Goal: Task Accomplishment & Management: Use online tool/utility

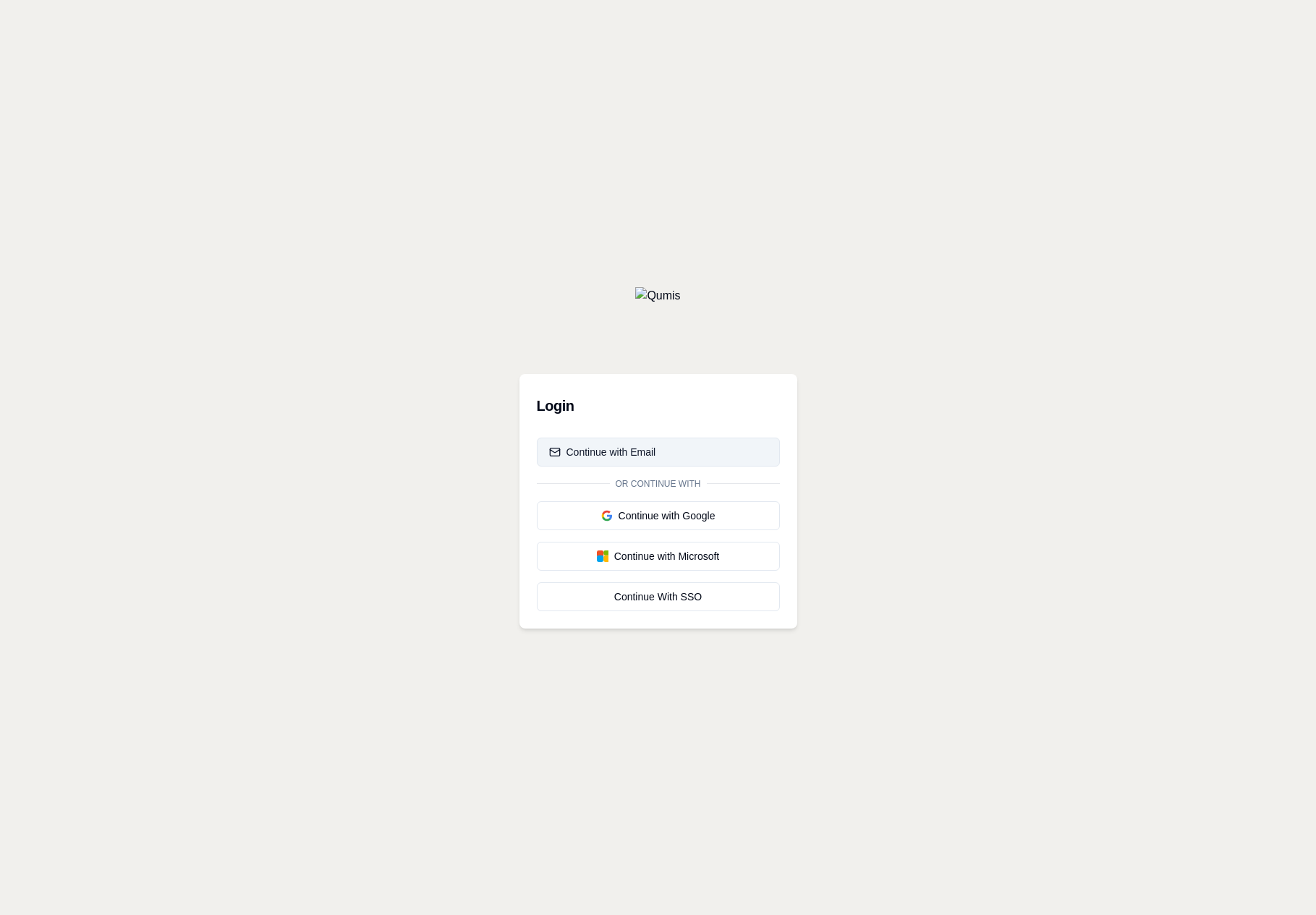
click at [709, 441] on button "Continue with Email" at bounding box center [658, 452] width 243 height 29
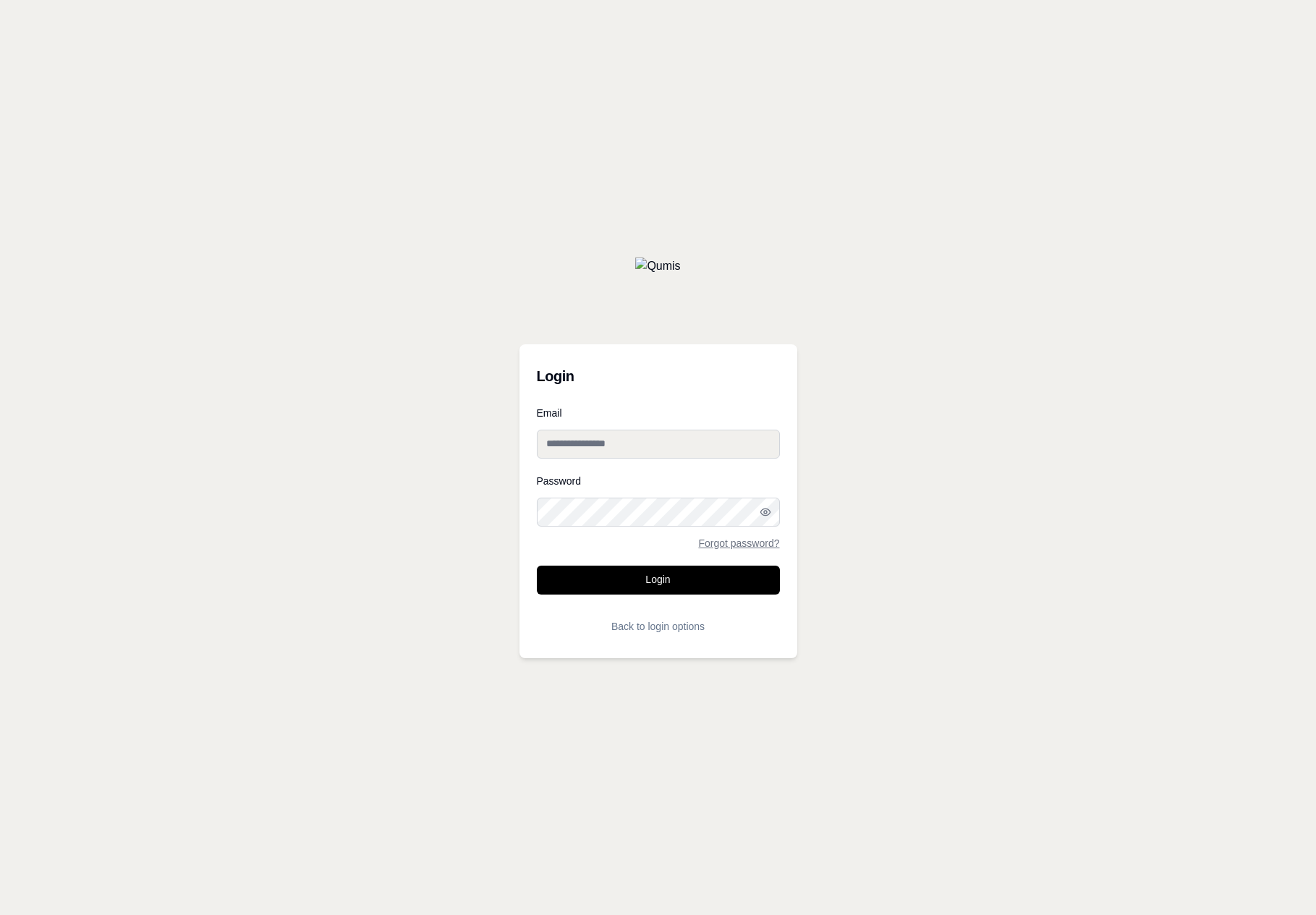
click at [649, 493] on div "Password Forgot password?" at bounding box center [658, 512] width 243 height 72
click at [632, 455] on input "Email" at bounding box center [658, 444] width 243 height 29
click at [625, 436] on input "Email" at bounding box center [658, 444] width 243 height 29
click at [649, 455] on input "Email" at bounding box center [658, 444] width 243 height 29
paste input "**********"
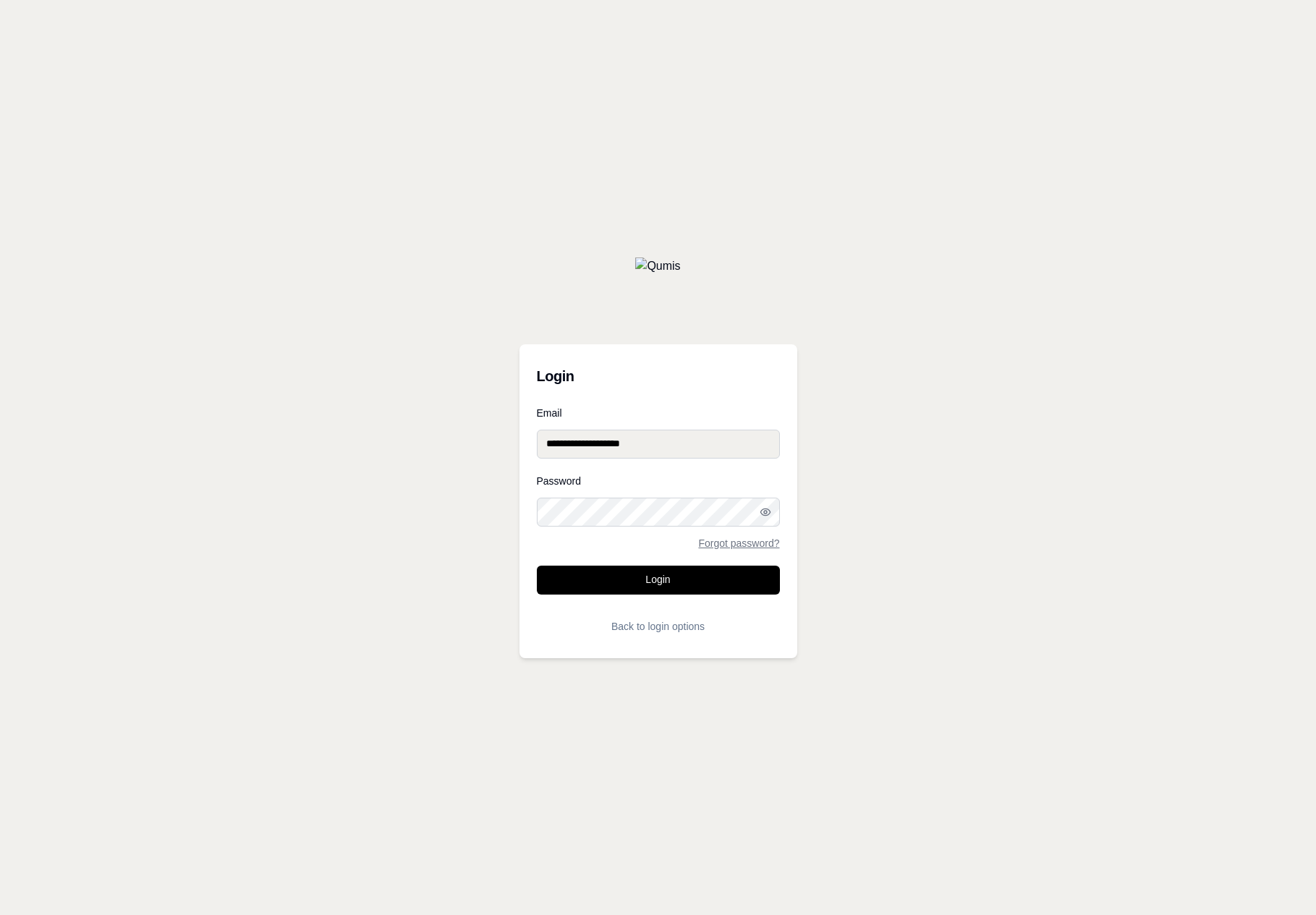
click at [615, 445] on input "**********" at bounding box center [658, 444] width 243 height 29
click at [562, 447] on input "**********" at bounding box center [658, 444] width 243 height 29
type input "**********"
click at [601, 581] on button "Login" at bounding box center [658, 580] width 243 height 29
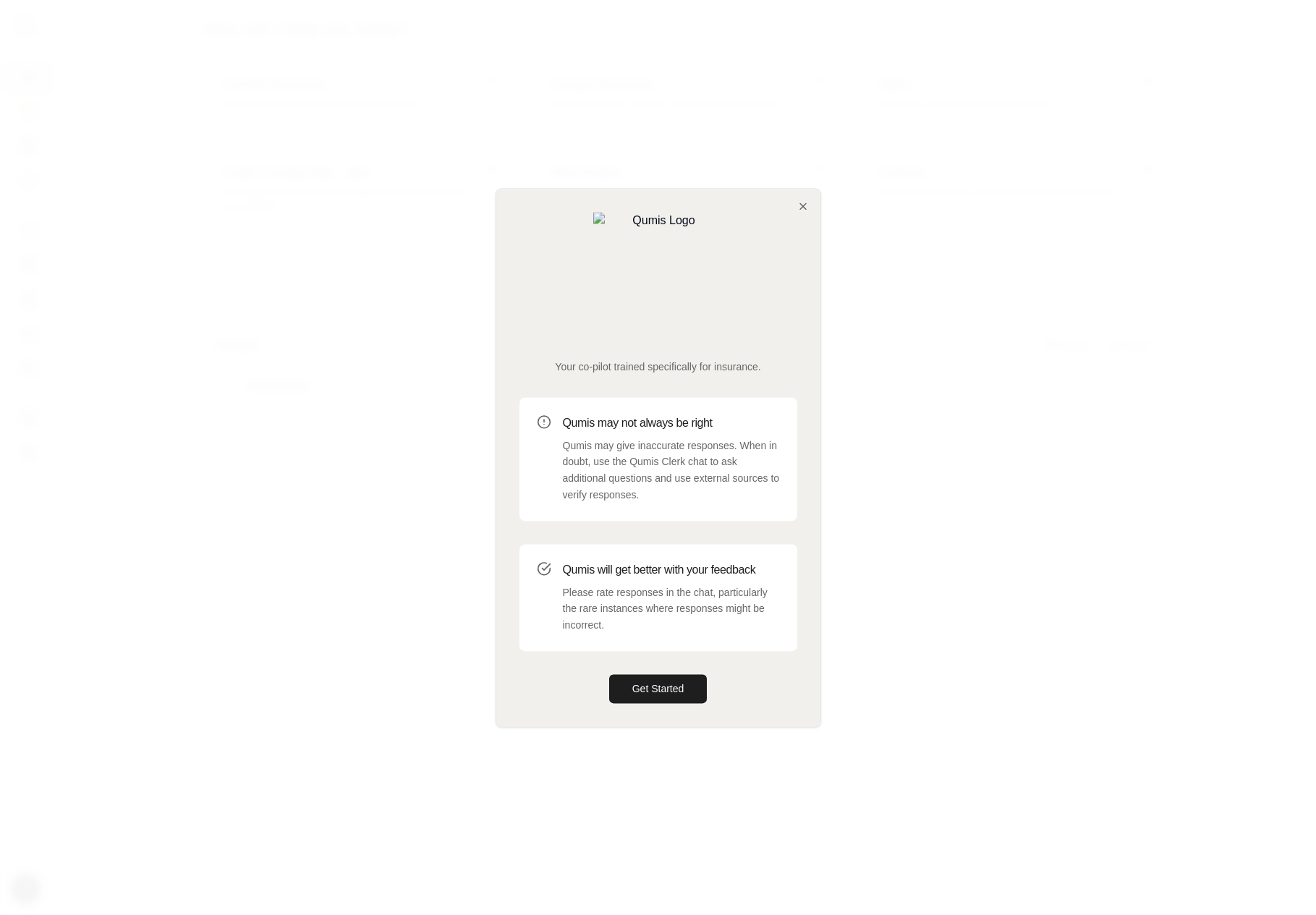
click at [322, 447] on div at bounding box center [658, 457] width 1316 height 915
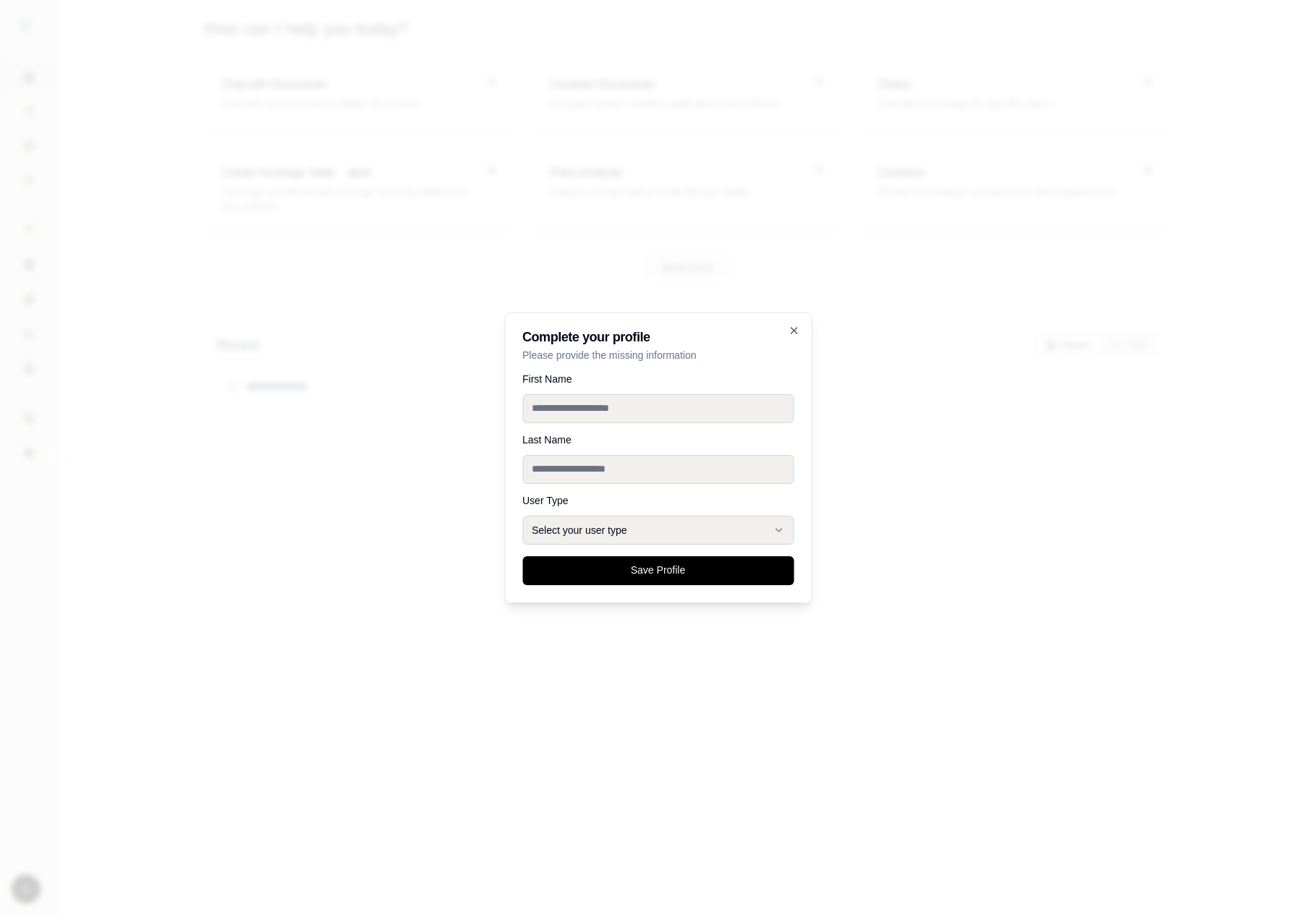
click at [293, 252] on div at bounding box center [658, 457] width 1316 height 915
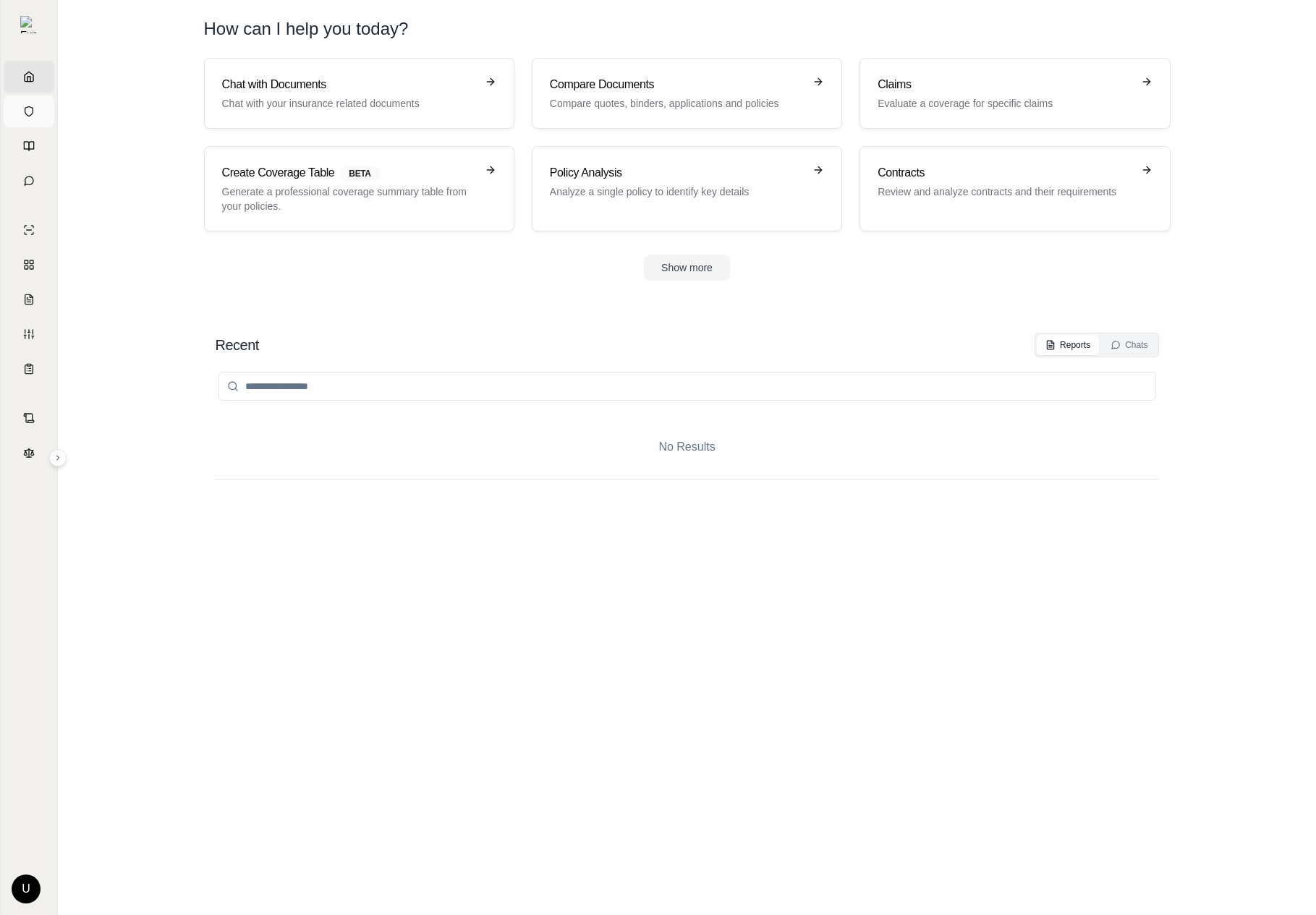
click at [43, 117] on link "Vault" at bounding box center [28, 111] width 51 height 32
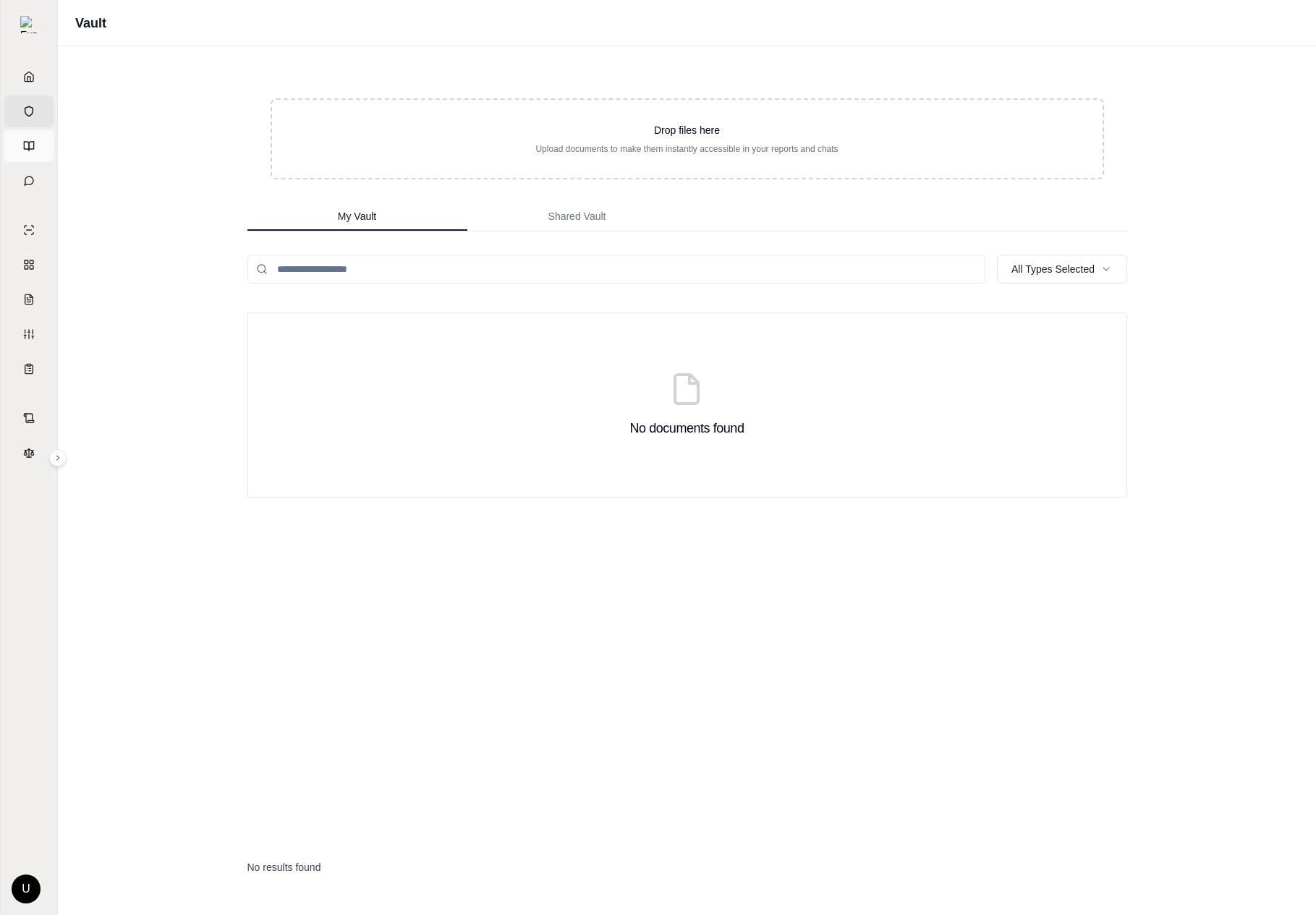
click at [39, 145] on link "Prompts" at bounding box center [28, 146] width 51 height 32
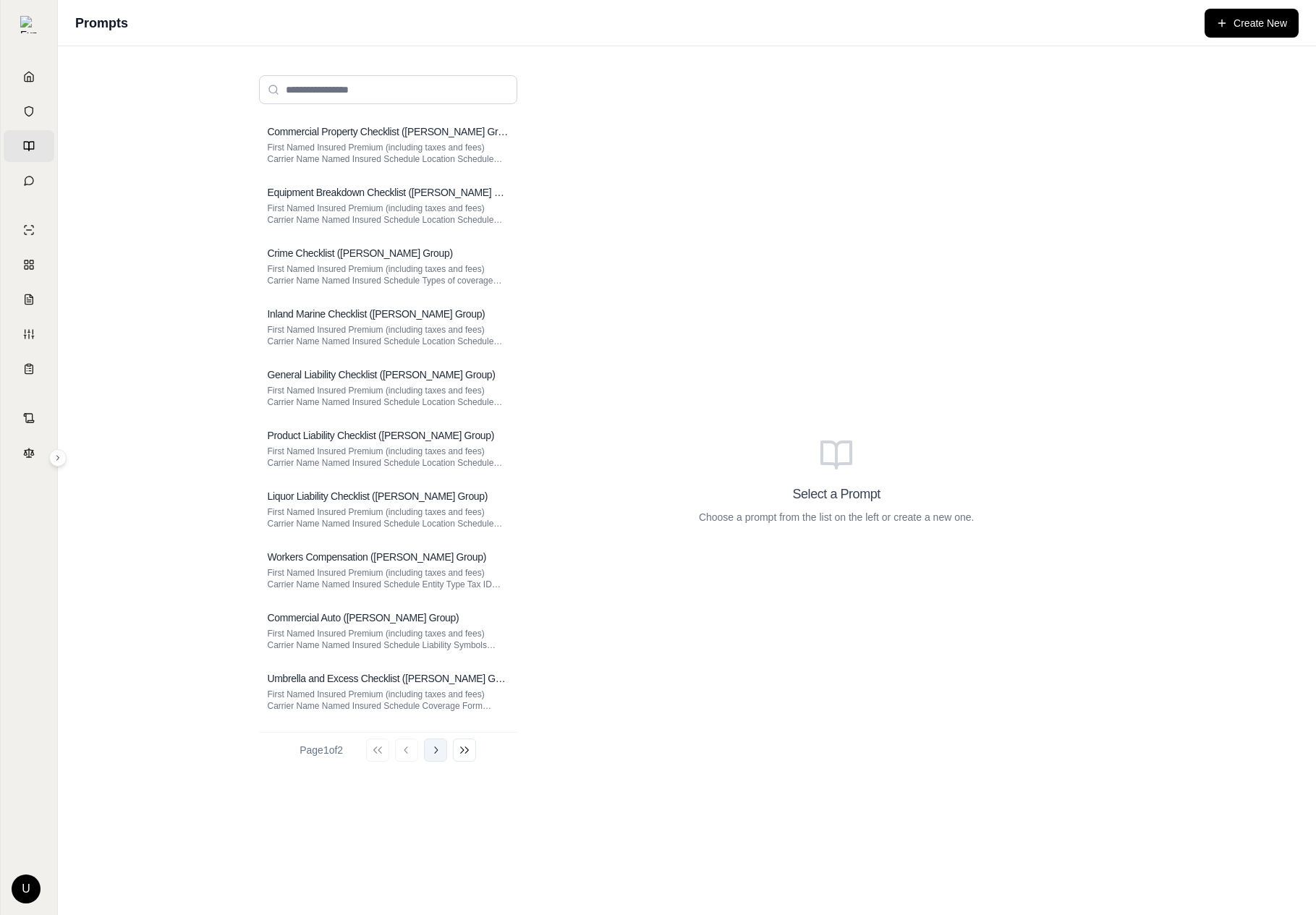
click at [437, 744] on icon at bounding box center [435, 749] width 11 height 11
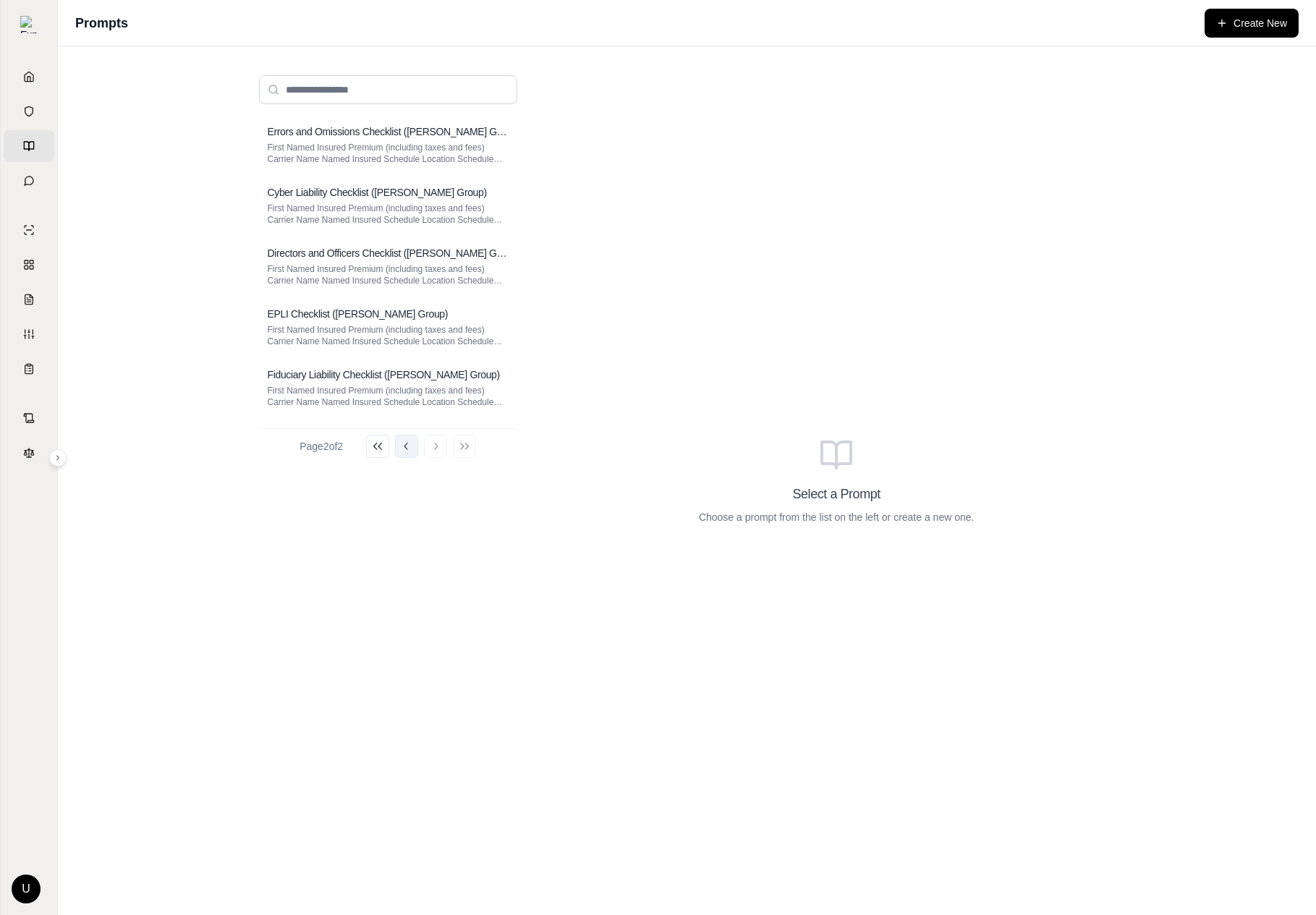
click at [413, 447] on icon at bounding box center [406, 445] width 11 height 11
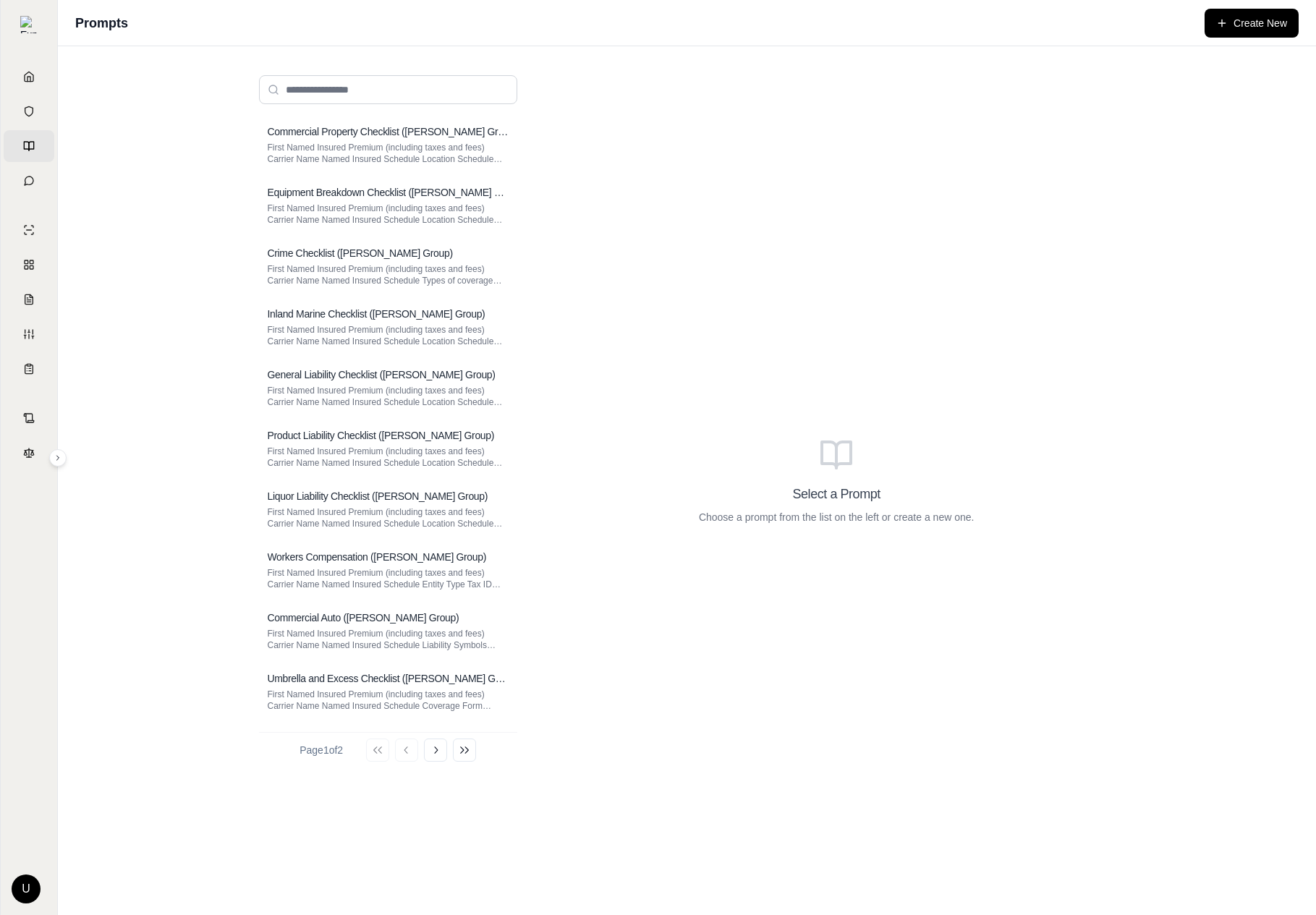
click at [34, 449] on span "Legal Search" at bounding box center [34, 452] width 0 height 15
click at [64, 449] on div "Commercial Property Checklist ([PERSON_NAME] Group) First Named Insured Premium…" at bounding box center [686, 480] width 1258 height 869
click at [64, 456] on button at bounding box center [57, 458] width 17 height 17
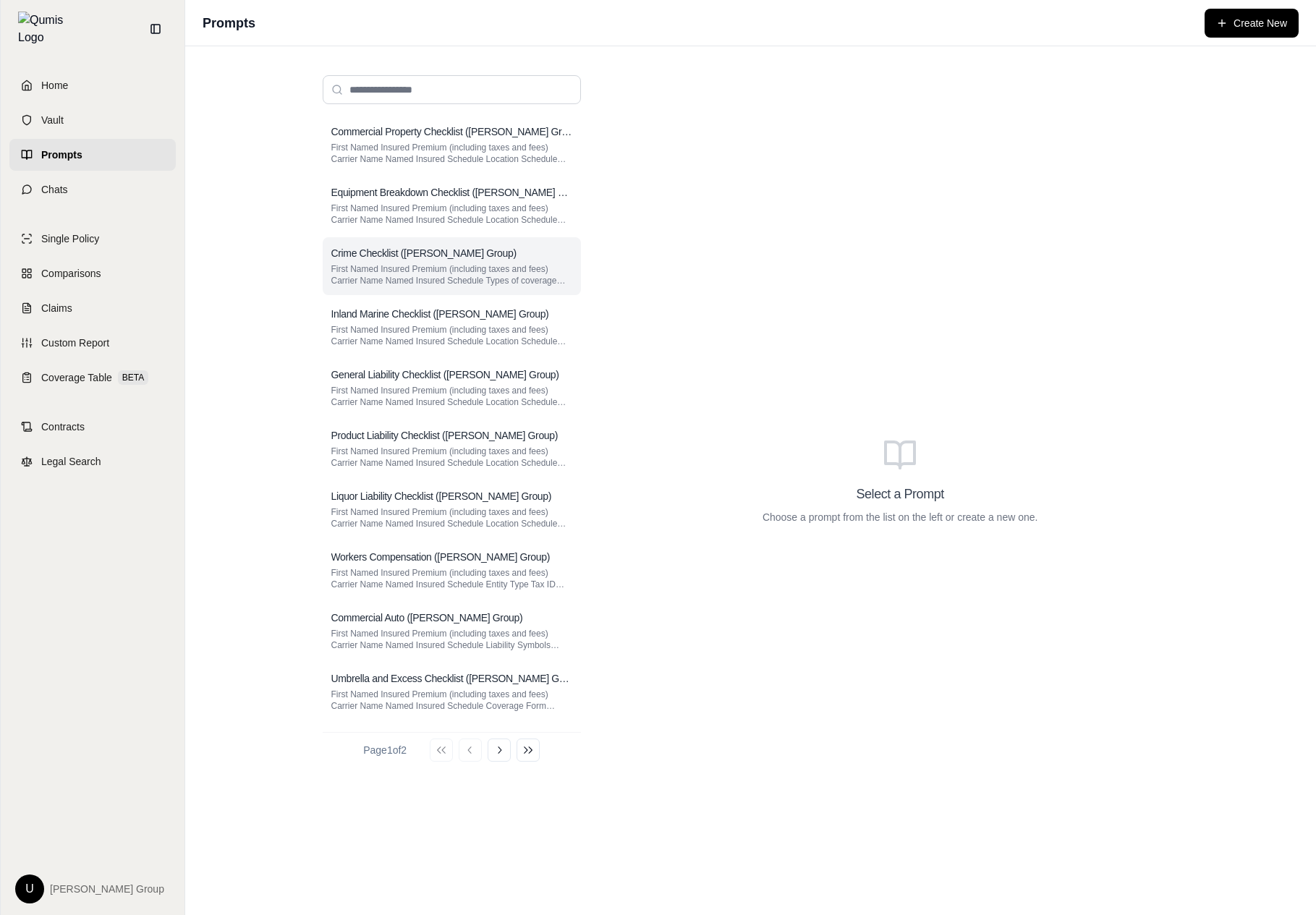
click at [401, 268] on p "First Named Insured Premium (including taxes and fees) Carrier Name Named Insur…" at bounding box center [451, 274] width 241 height 23
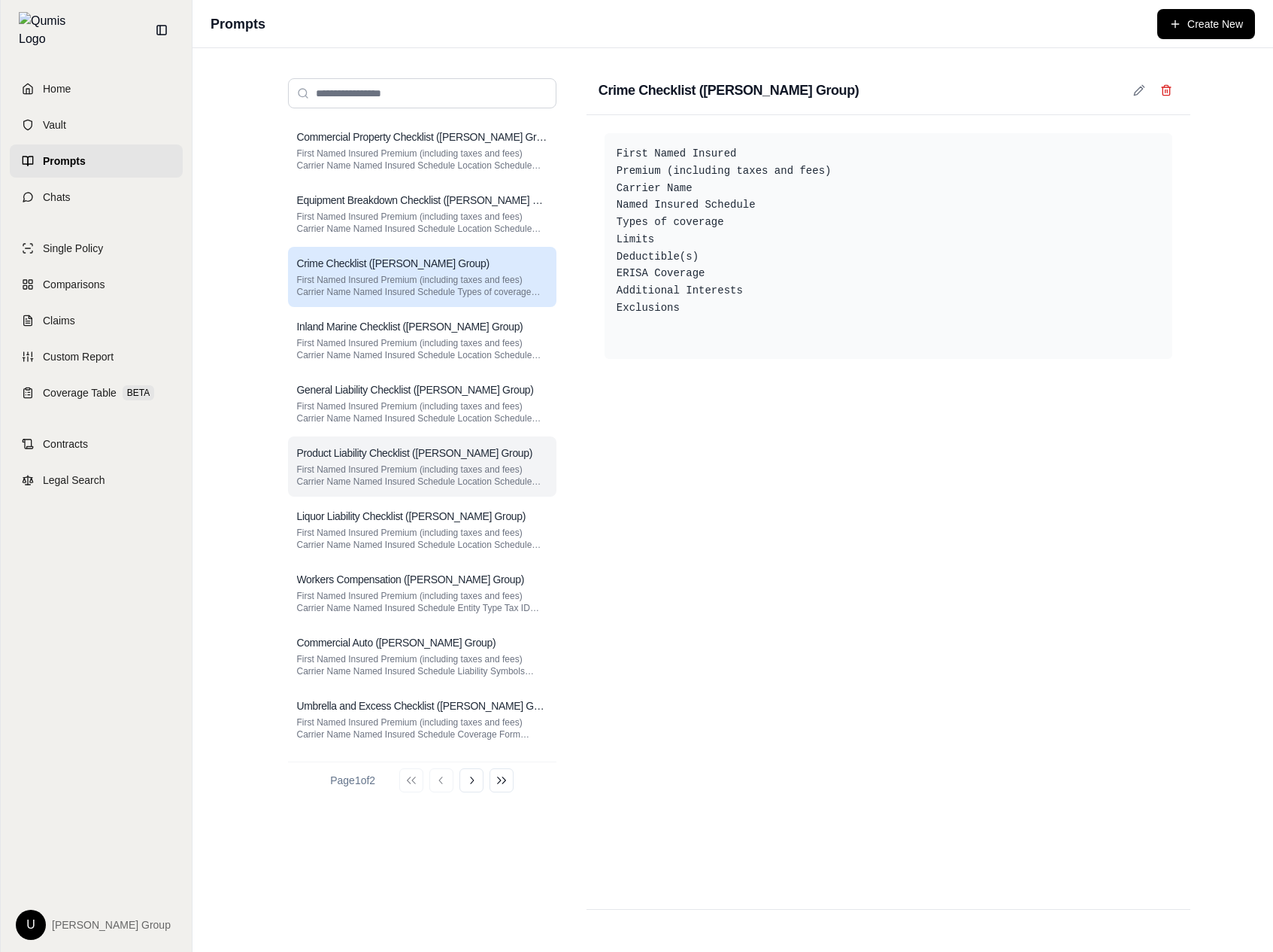
click at [467, 482] on p "First Named Insured Premium (including taxes and fees) Carrier Name Named Insur…" at bounding box center [422, 475] width 251 height 24
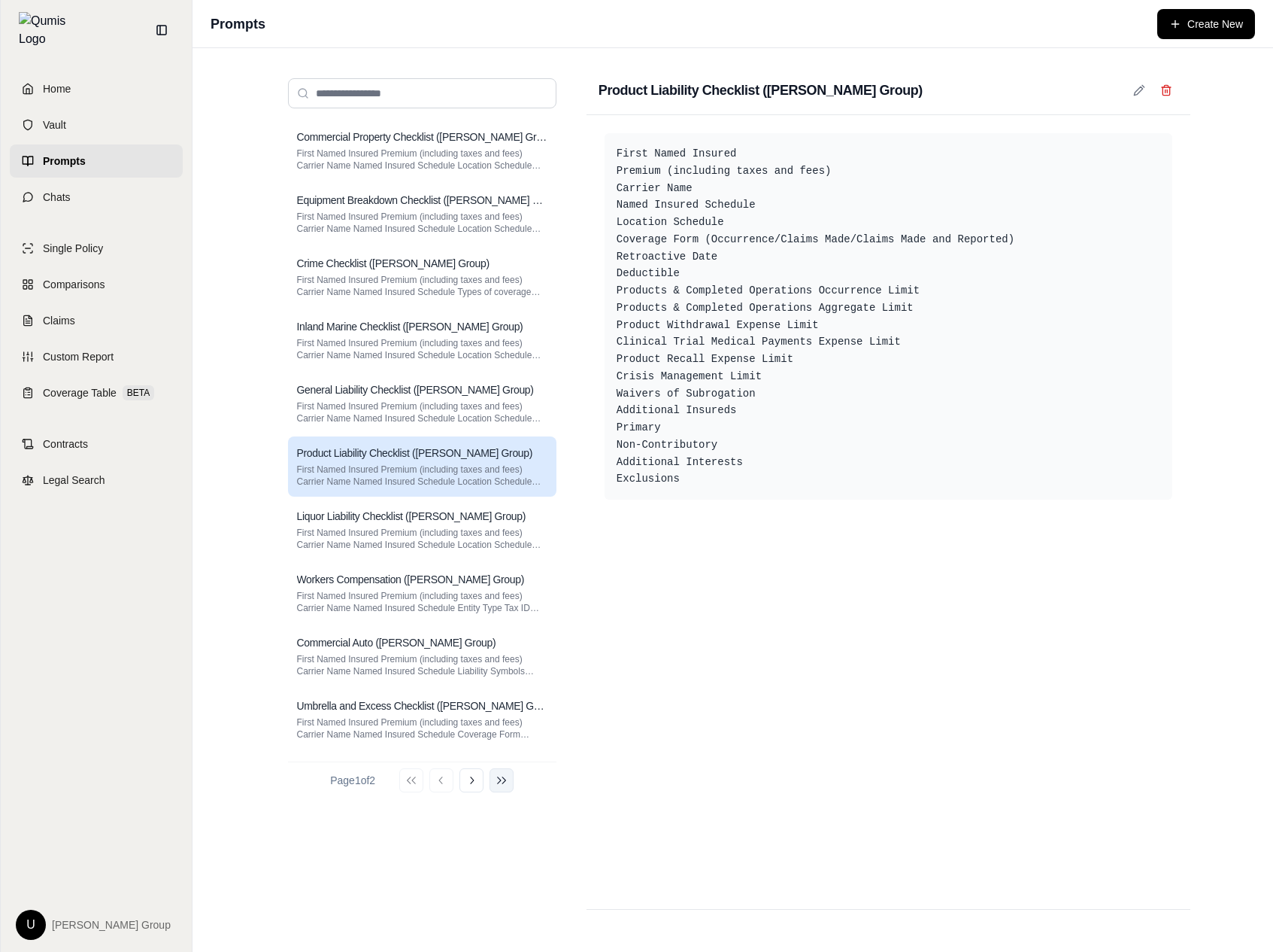
click at [497, 786] on button "Go to last page" at bounding box center [501, 780] width 24 height 24
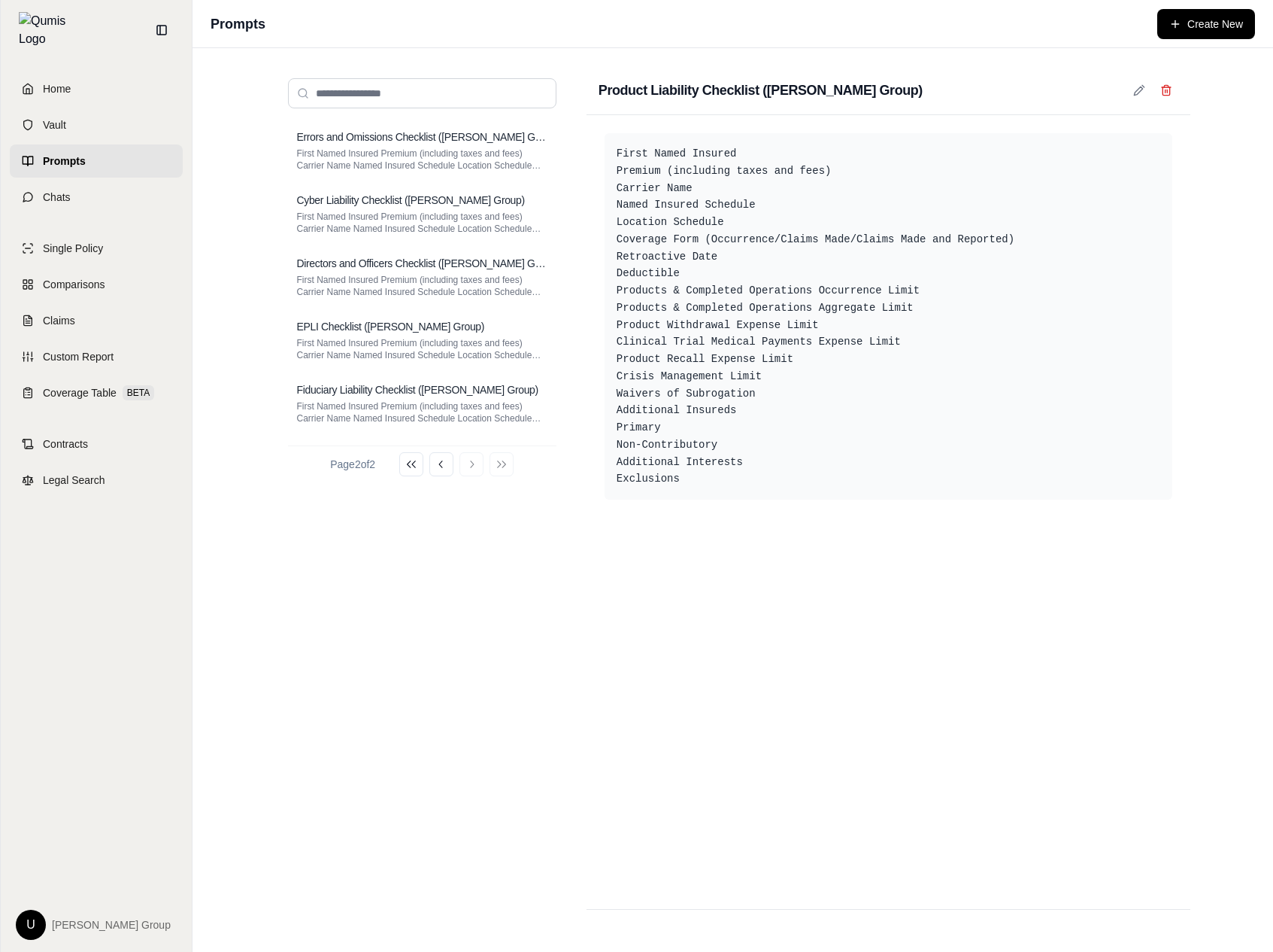
click at [437, 371] on div "Errors and Omissions Checklist ([PERSON_NAME] Group) First Named Insured Premiu…" at bounding box center [422, 277] width 269 height 313
click at [458, 269] on h3 "Directors and Officers Checklist ([PERSON_NAME] Group)" at bounding box center [422, 263] width 251 height 15
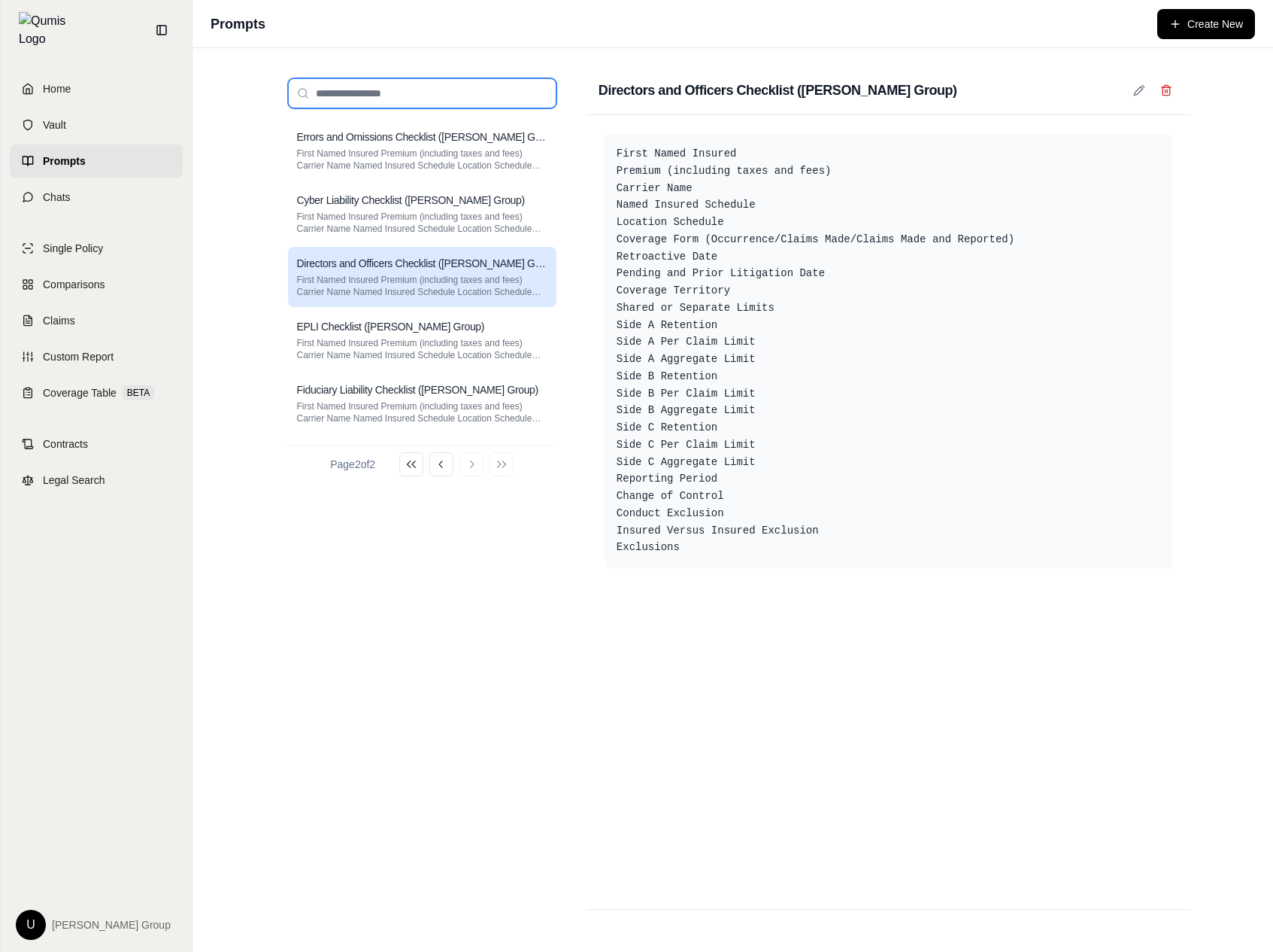
click at [484, 79] on input "search" at bounding box center [422, 94] width 269 height 30
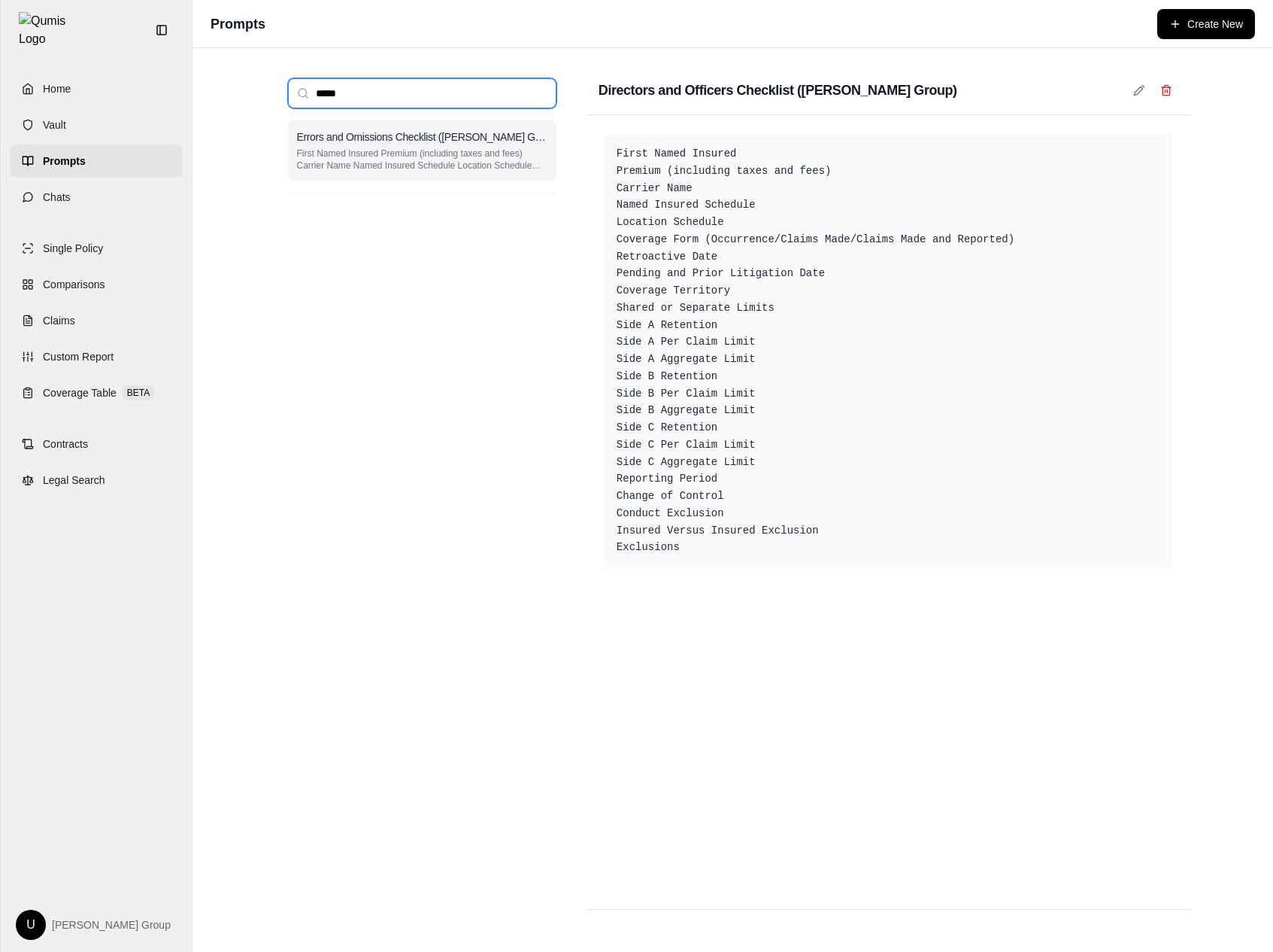
type input "*****"
click at [455, 142] on h3 "Errors and Omissions Checklist ([PERSON_NAME] Group)" at bounding box center [422, 137] width 251 height 15
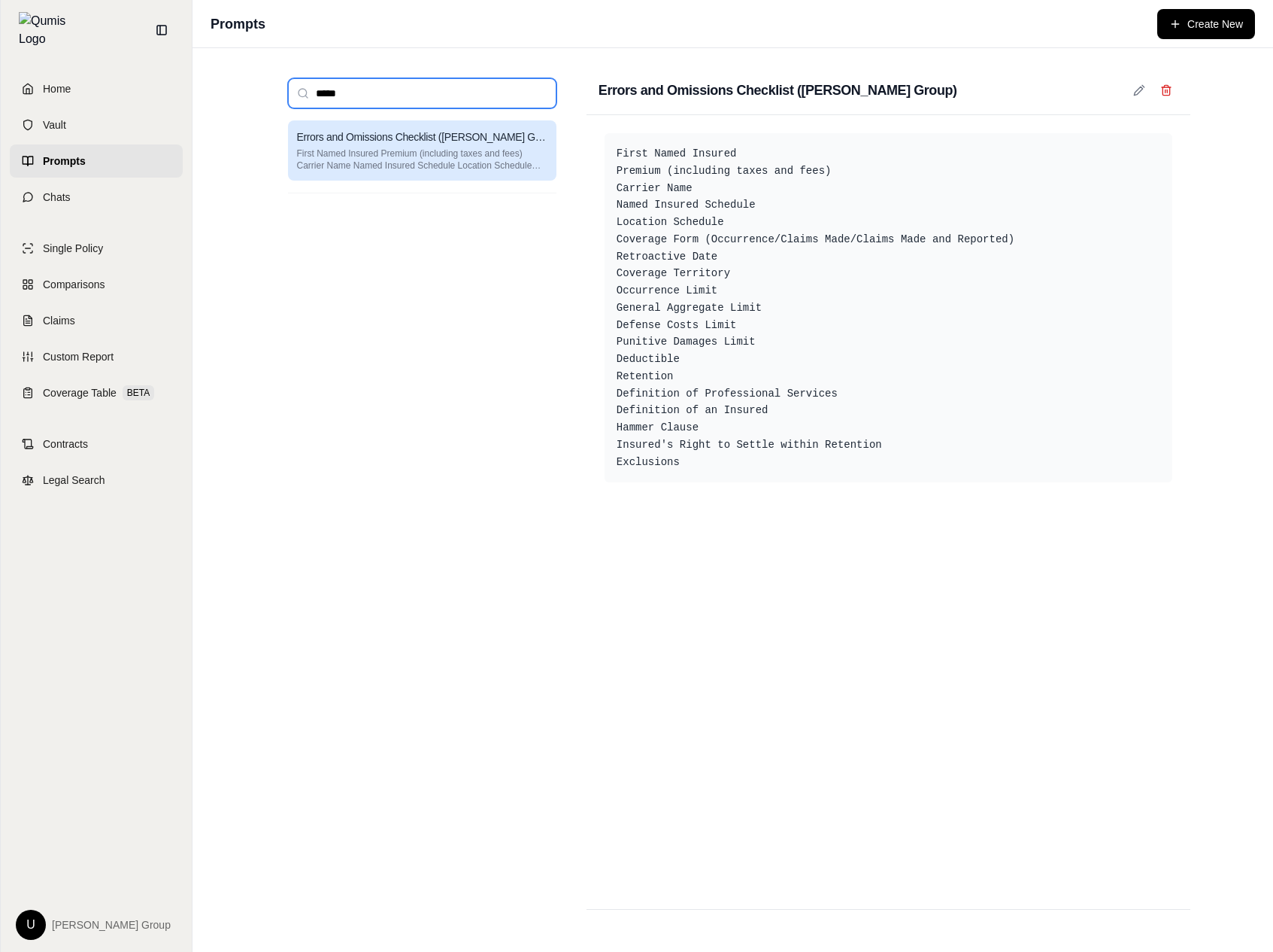
click at [468, 82] on input "*****" at bounding box center [422, 94] width 269 height 30
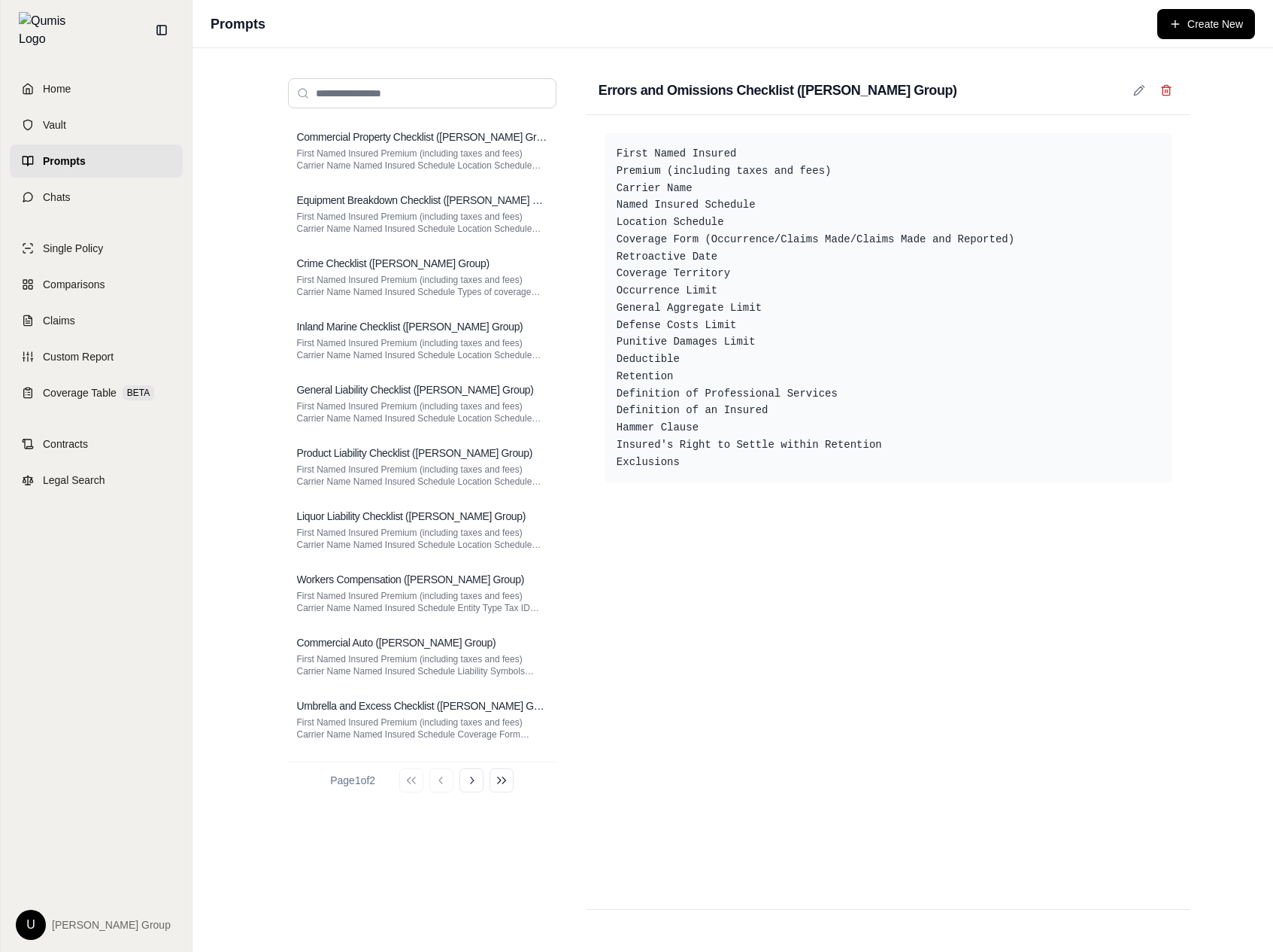
click at [779, 590] on div "First Named Insured Premium (including taxes and fees) Carrier Name Named Insur…" at bounding box center [889, 511] width 604 height 793
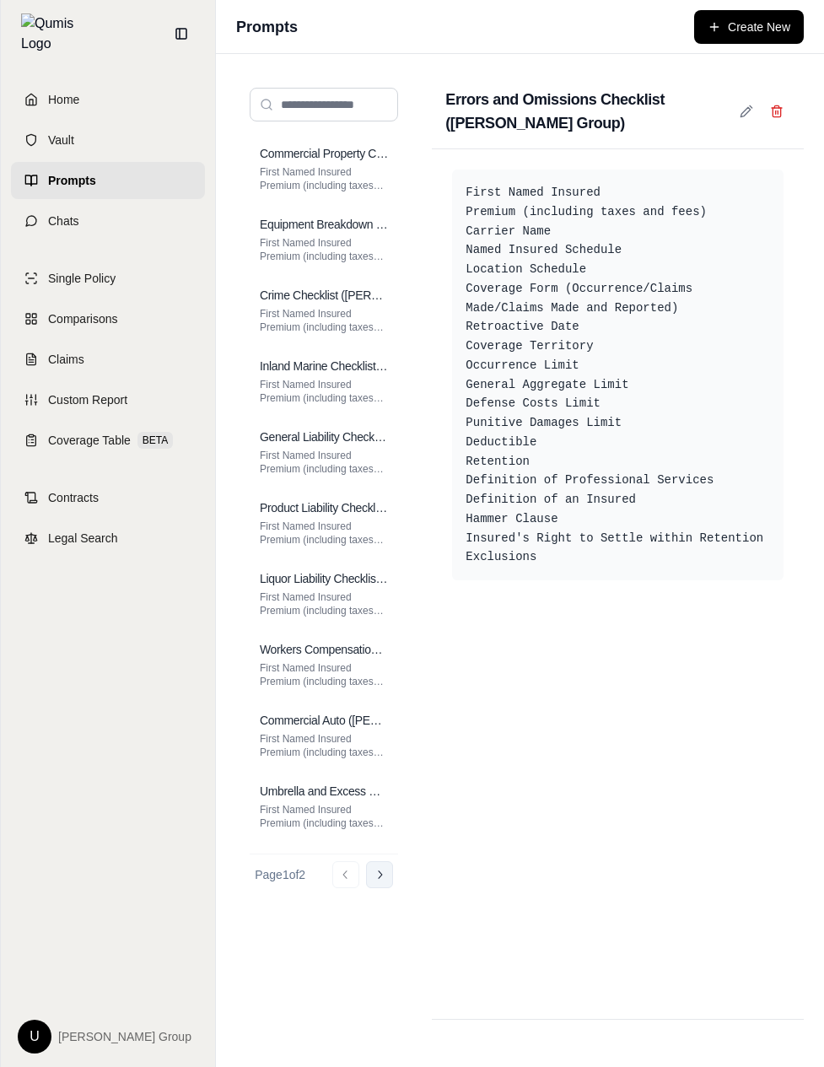
click at [385, 865] on button "Go to next page" at bounding box center [379, 874] width 27 height 27
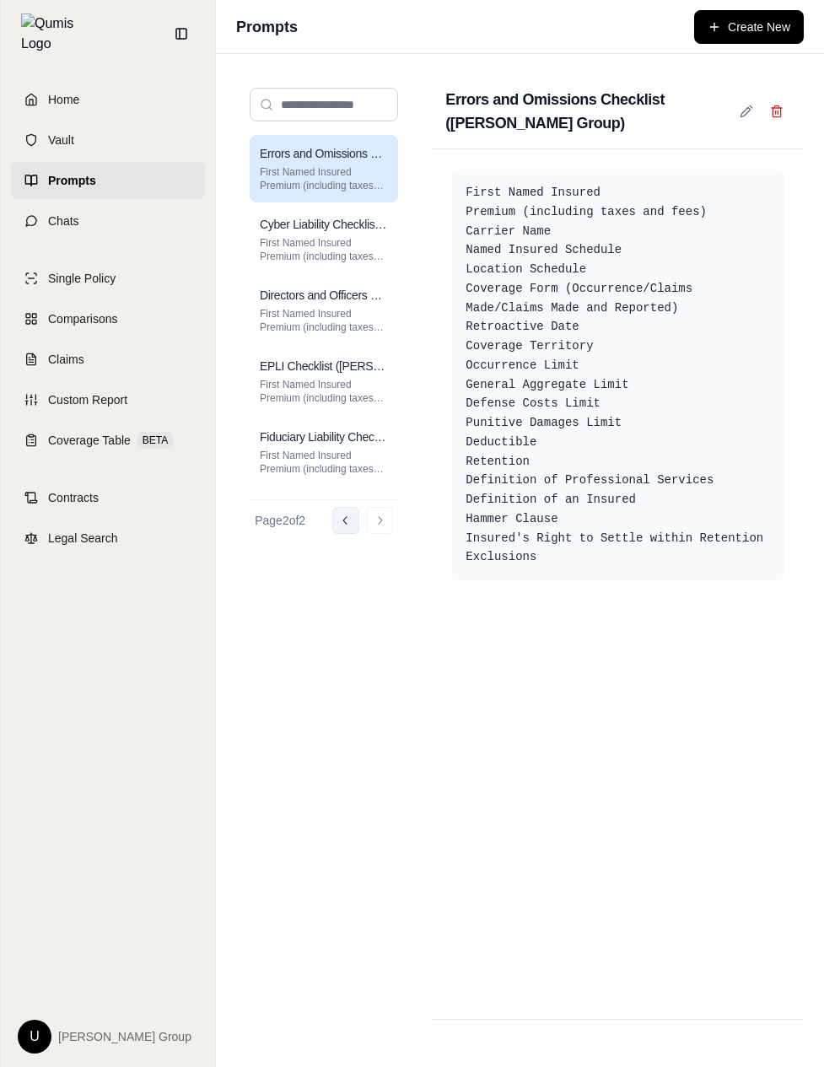
click at [346, 512] on button "Go to previous page" at bounding box center [345, 520] width 27 height 27
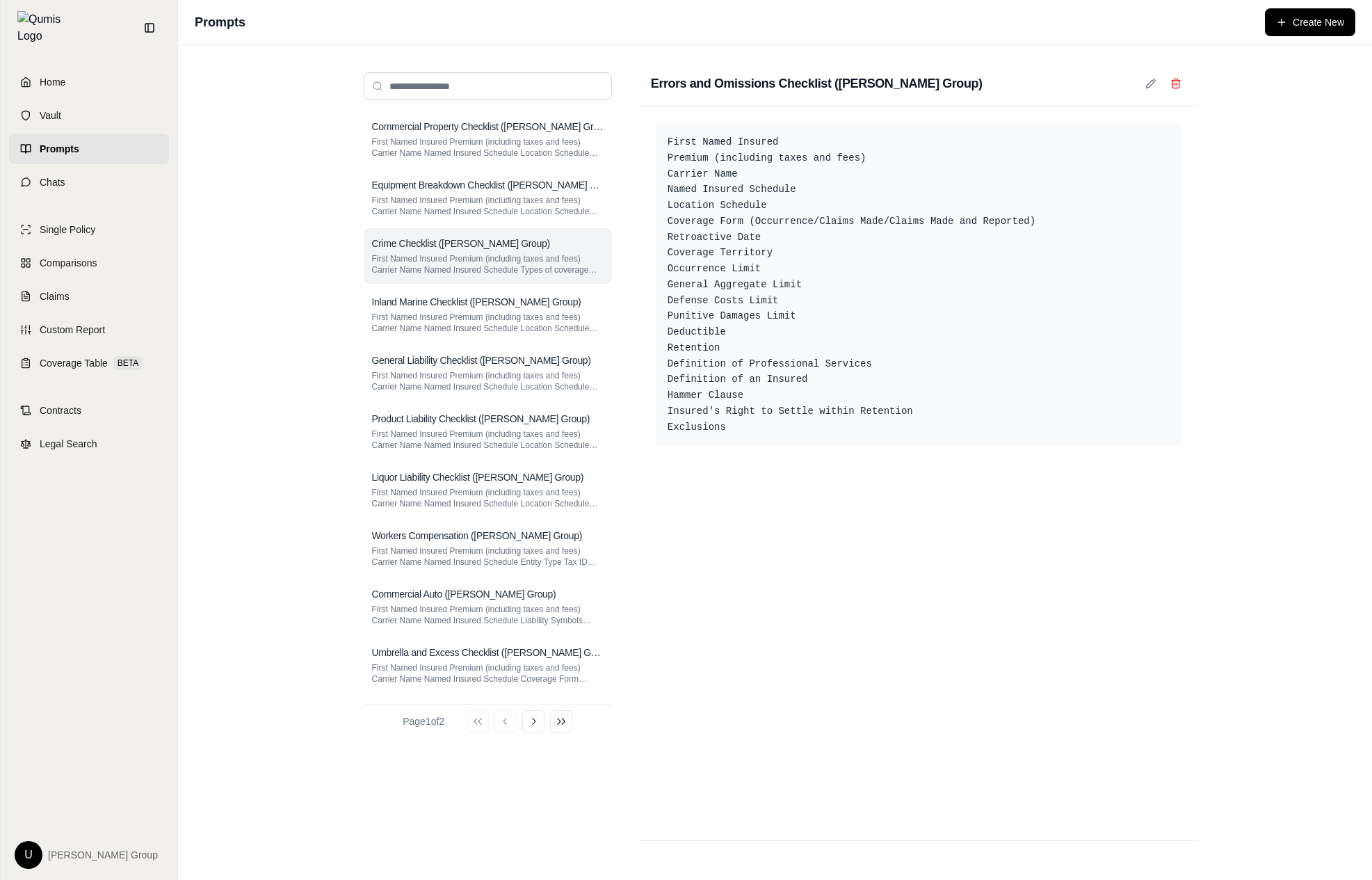
click at [488, 262] on p "First Named Insured Premium (including taxes and fees) Carrier Name Named Insur…" at bounding box center [488, 264] width 232 height 22
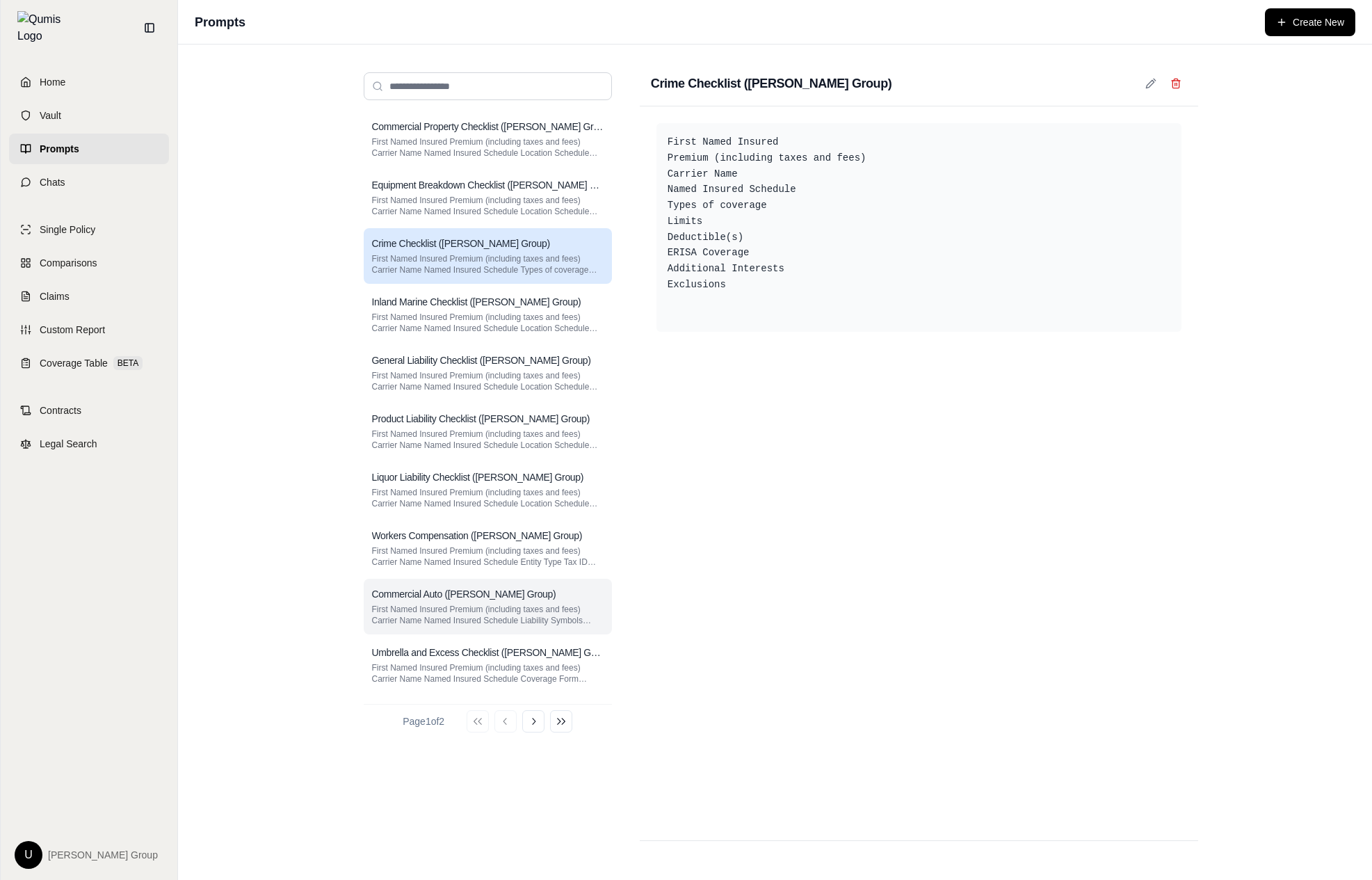
click at [464, 591] on h3 "Commercial Auto ([PERSON_NAME] Group)" at bounding box center [464, 594] width 184 height 14
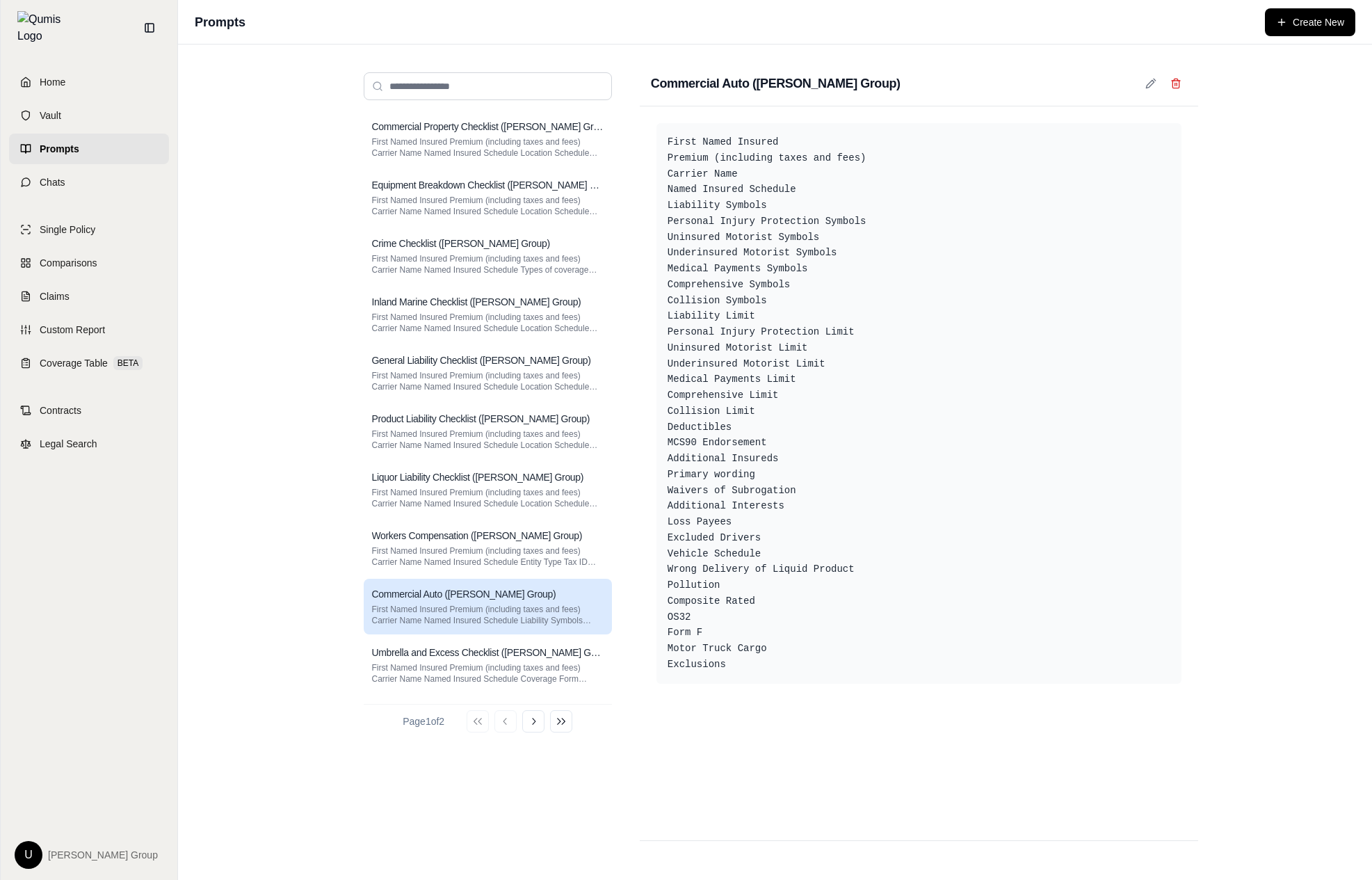
click at [113, 155] on link "Prompts" at bounding box center [89, 148] width 160 height 31
click at [99, 174] on link "Chats" at bounding box center [89, 181] width 160 height 31
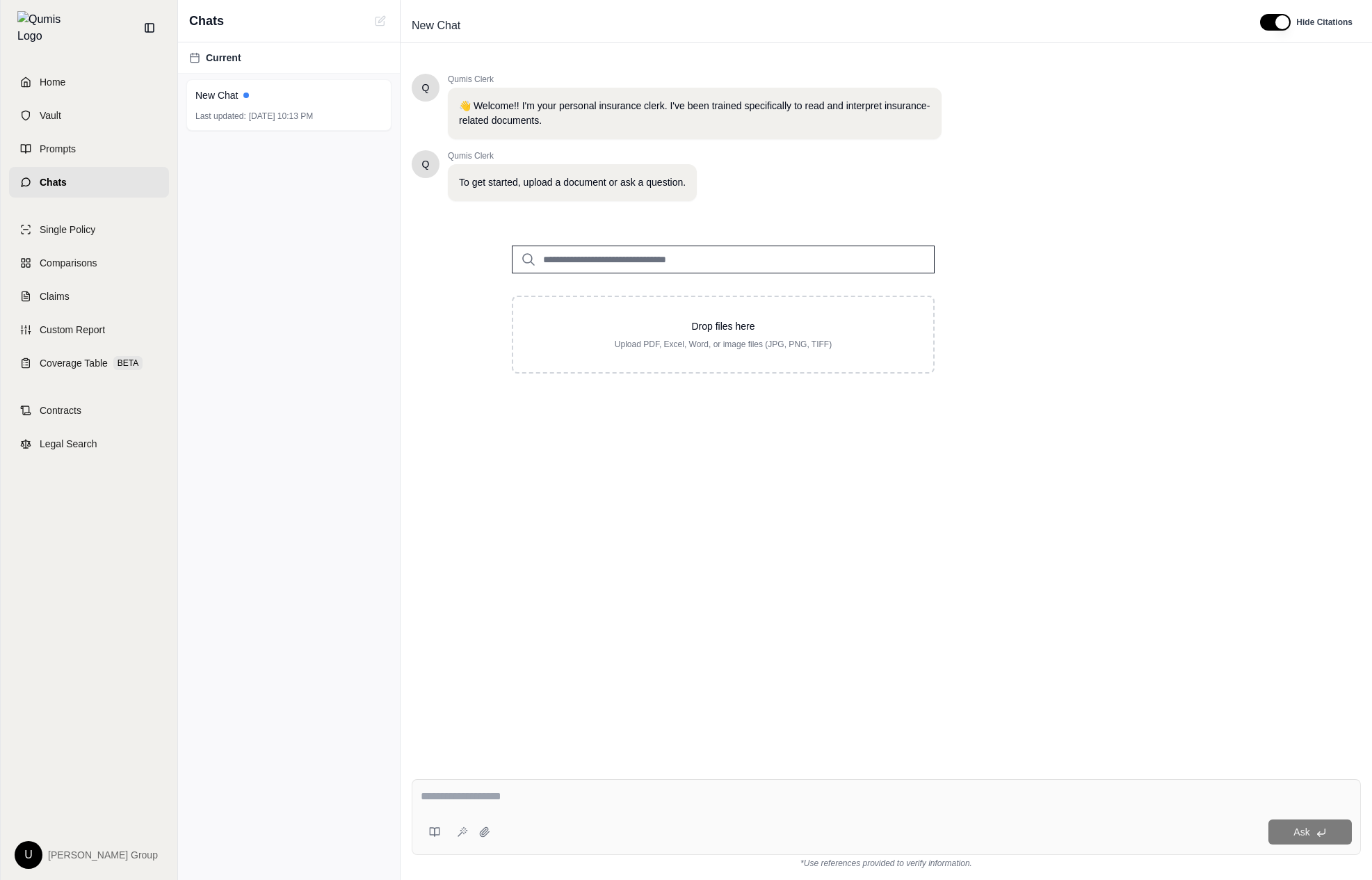
click at [526, 794] on textarea at bounding box center [886, 796] width 931 height 16
click at [438, 840] on button at bounding box center [435, 831] width 28 height 28
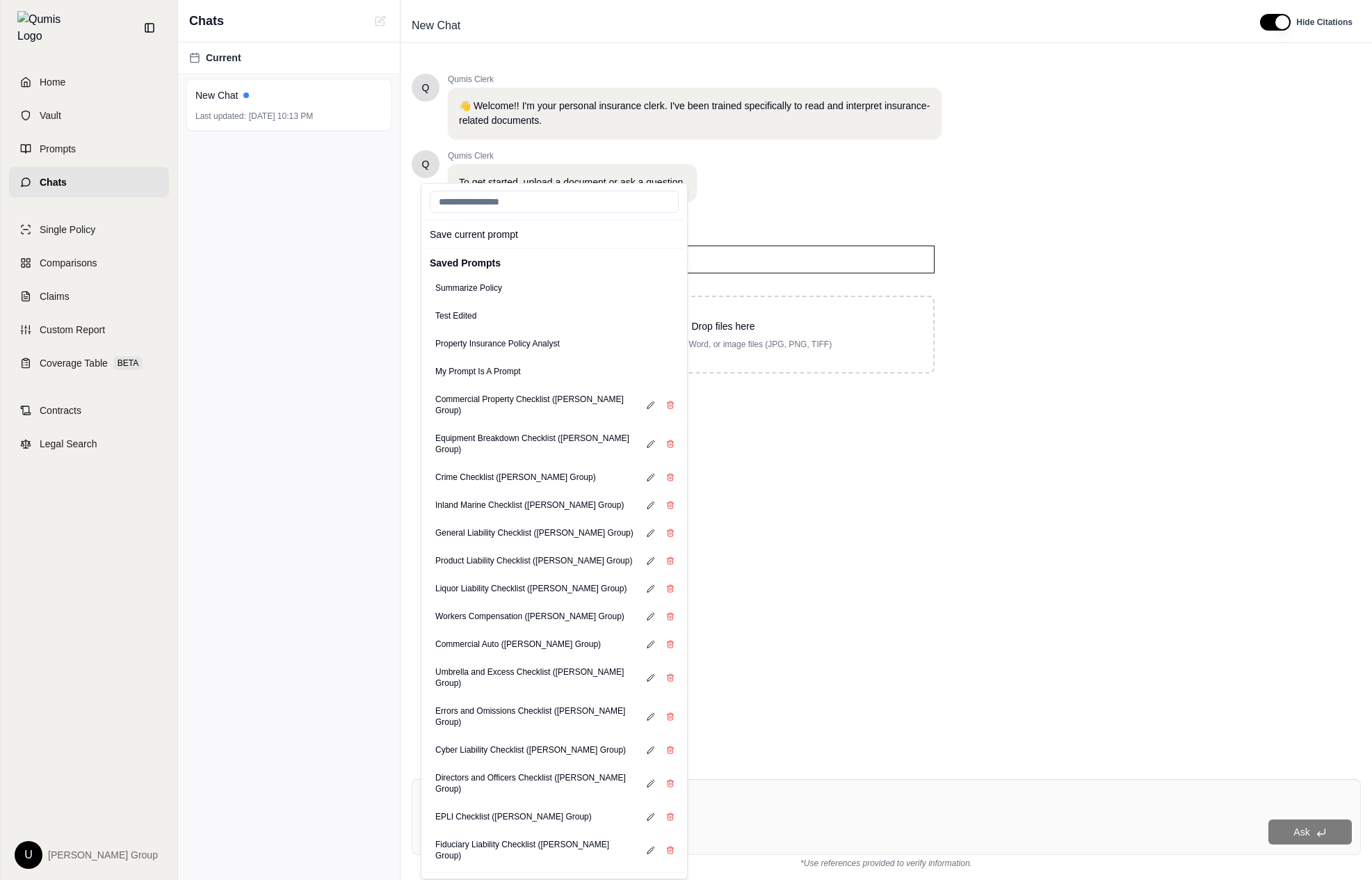
click at [554, 203] on input "search" at bounding box center [554, 201] width 249 height 22
type input "******"
click at [527, 468] on button "Crime Checklist ([PERSON_NAME] Group)" at bounding box center [516, 478] width 172 height 20
type textarea "**********"
click at [860, 694] on textarea "**********" at bounding box center [886, 721] width 931 height 167
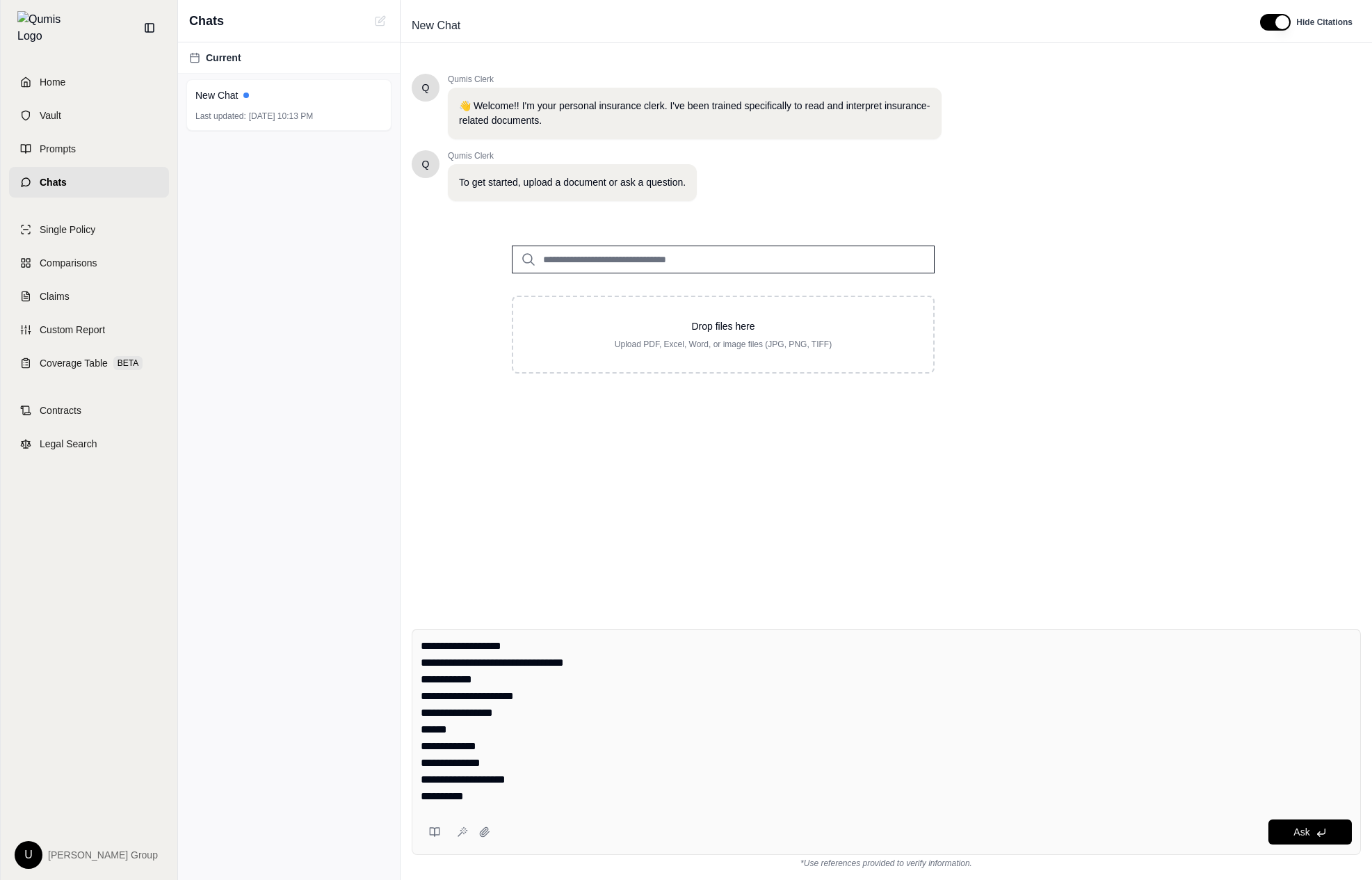
click at [635, 773] on textarea "**********" at bounding box center [886, 721] width 931 height 167
click at [111, 224] on link "Single Policy" at bounding box center [89, 229] width 160 height 31
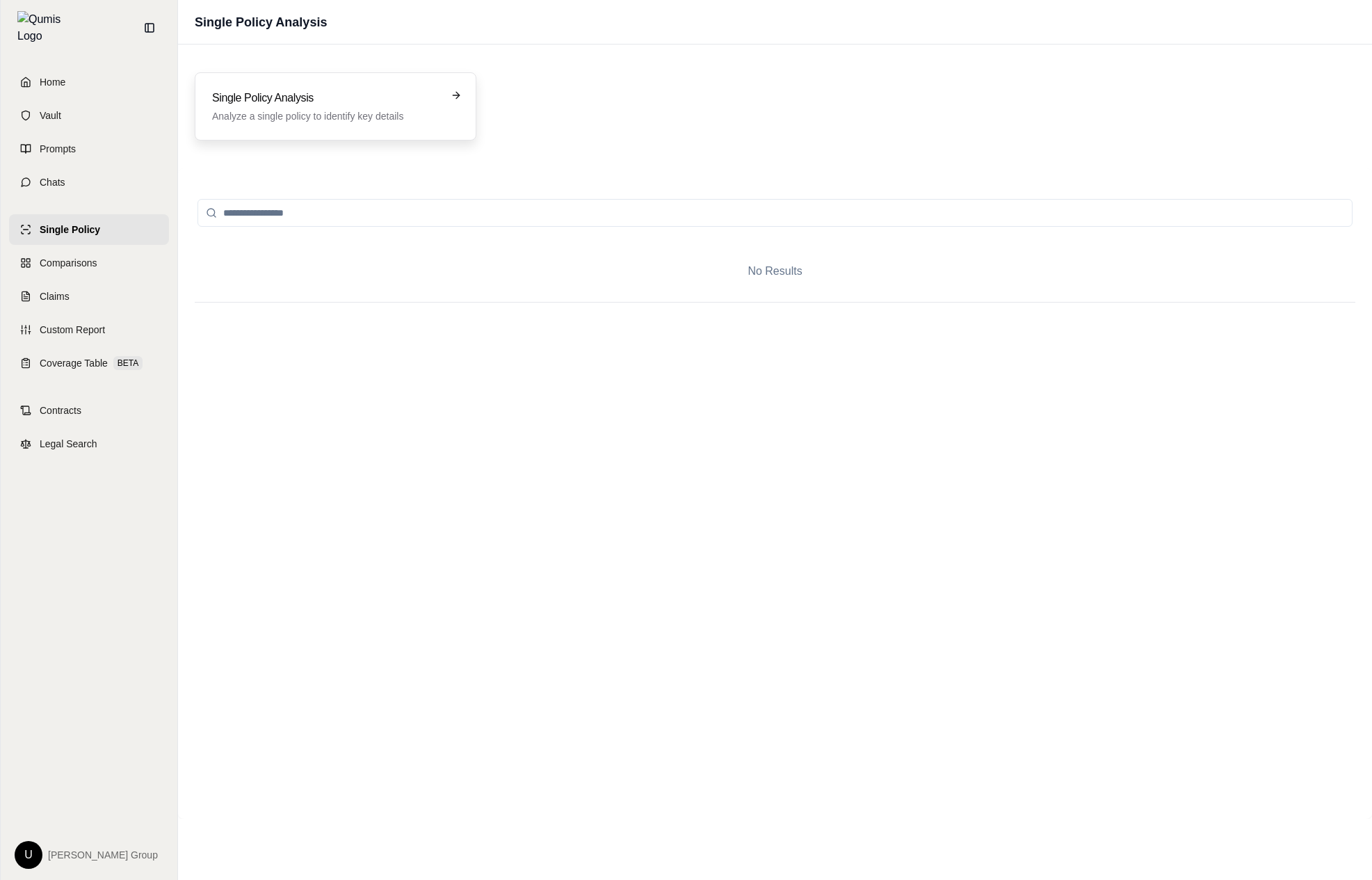
click at [340, 103] on h3 "Single Policy Analysis" at bounding box center [326, 98] width 228 height 16
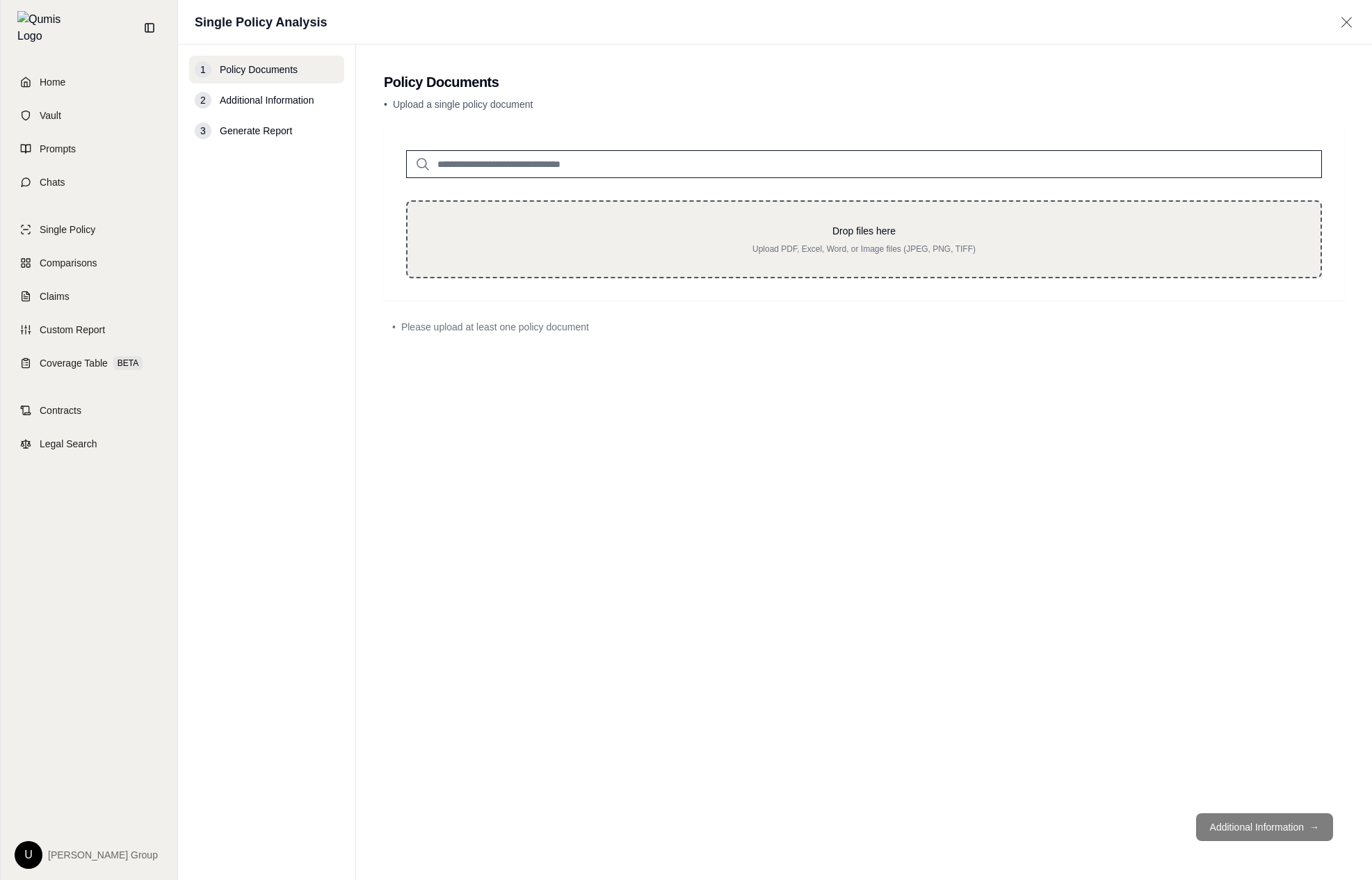
click at [471, 204] on div "Drop files here Upload PDF, Excel, Word, or Image files (JPEG, PNG, TIFF)" at bounding box center [864, 239] width 916 height 78
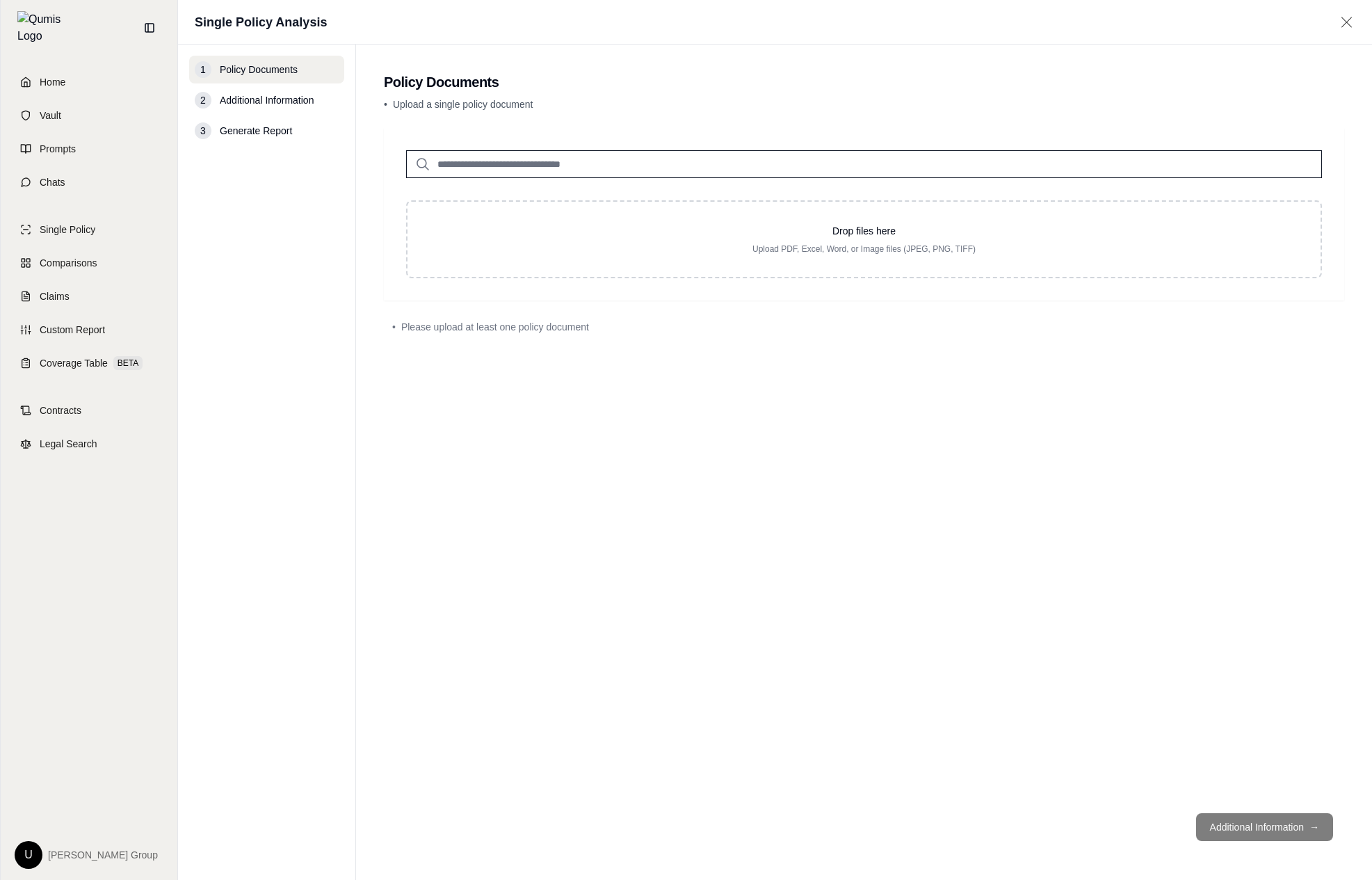
click at [578, 185] on div "Drop files here Upload PDF, Excel, Word, or Image files (JPEG, PNG, TIFF)" at bounding box center [864, 203] width 960 height 150
click at [583, 167] on input "search" at bounding box center [864, 164] width 916 height 28
type input "*"
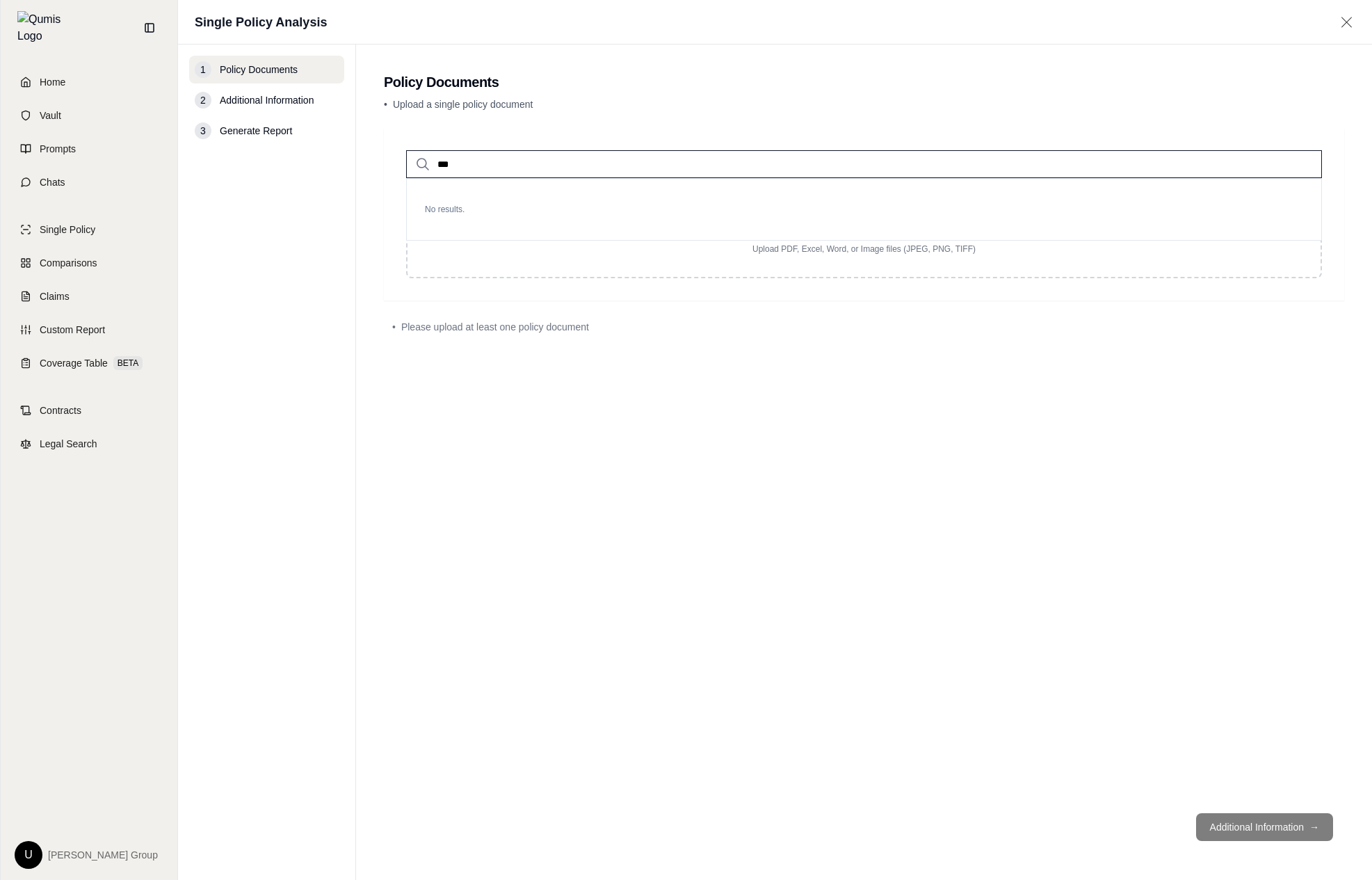
type input "****"
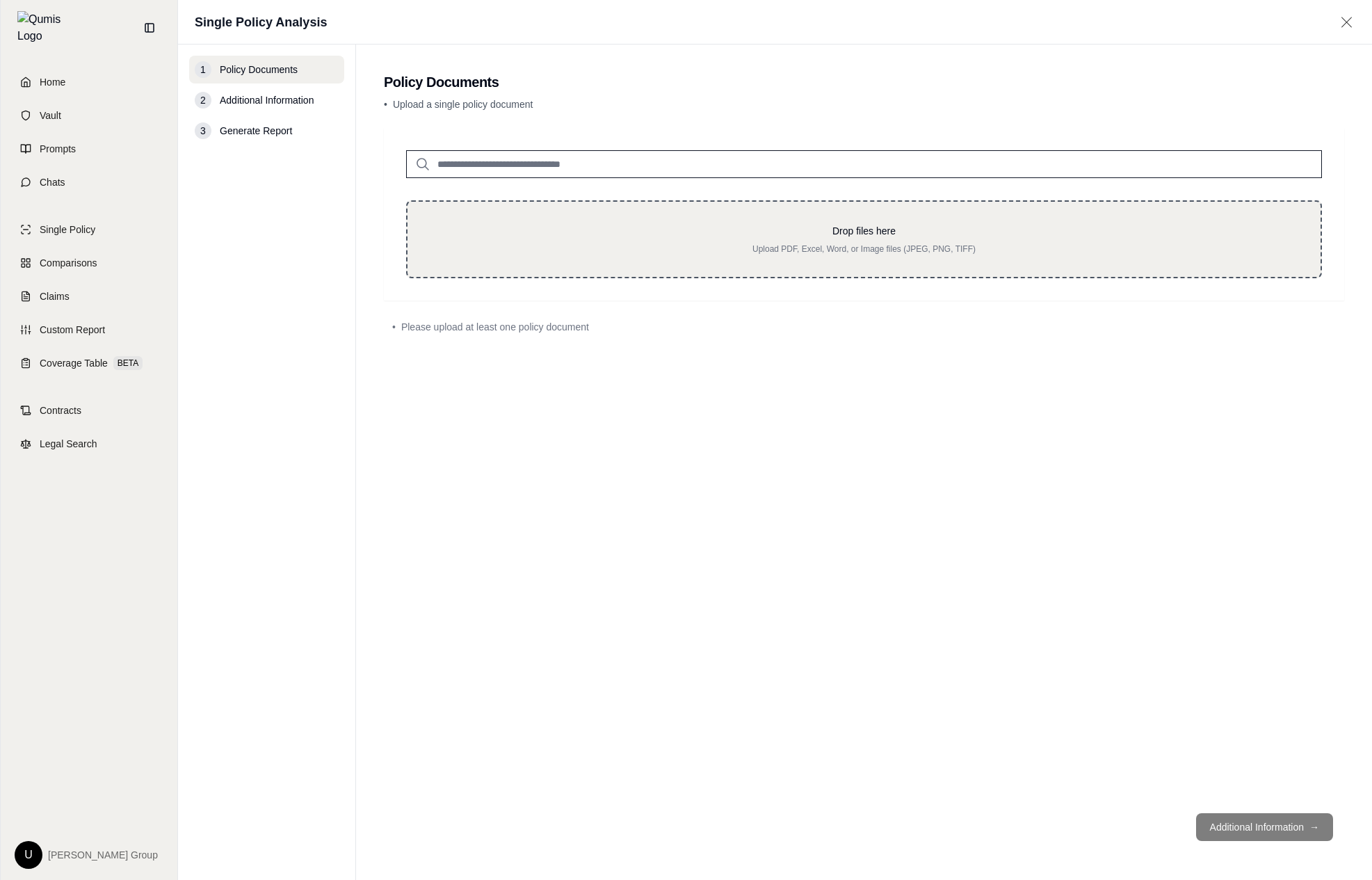
click at [982, 239] on div "Drop files here Upload PDF, Excel, Word, or Image files (JPEG, PNG, TIFF)" at bounding box center [864, 238] width 869 height 31
click at [914, 250] on p "Upload PDF, Excel, Word, or Image files (JPEG, PNG, TIFF)" at bounding box center [864, 248] width 869 height 11
type input "**********"
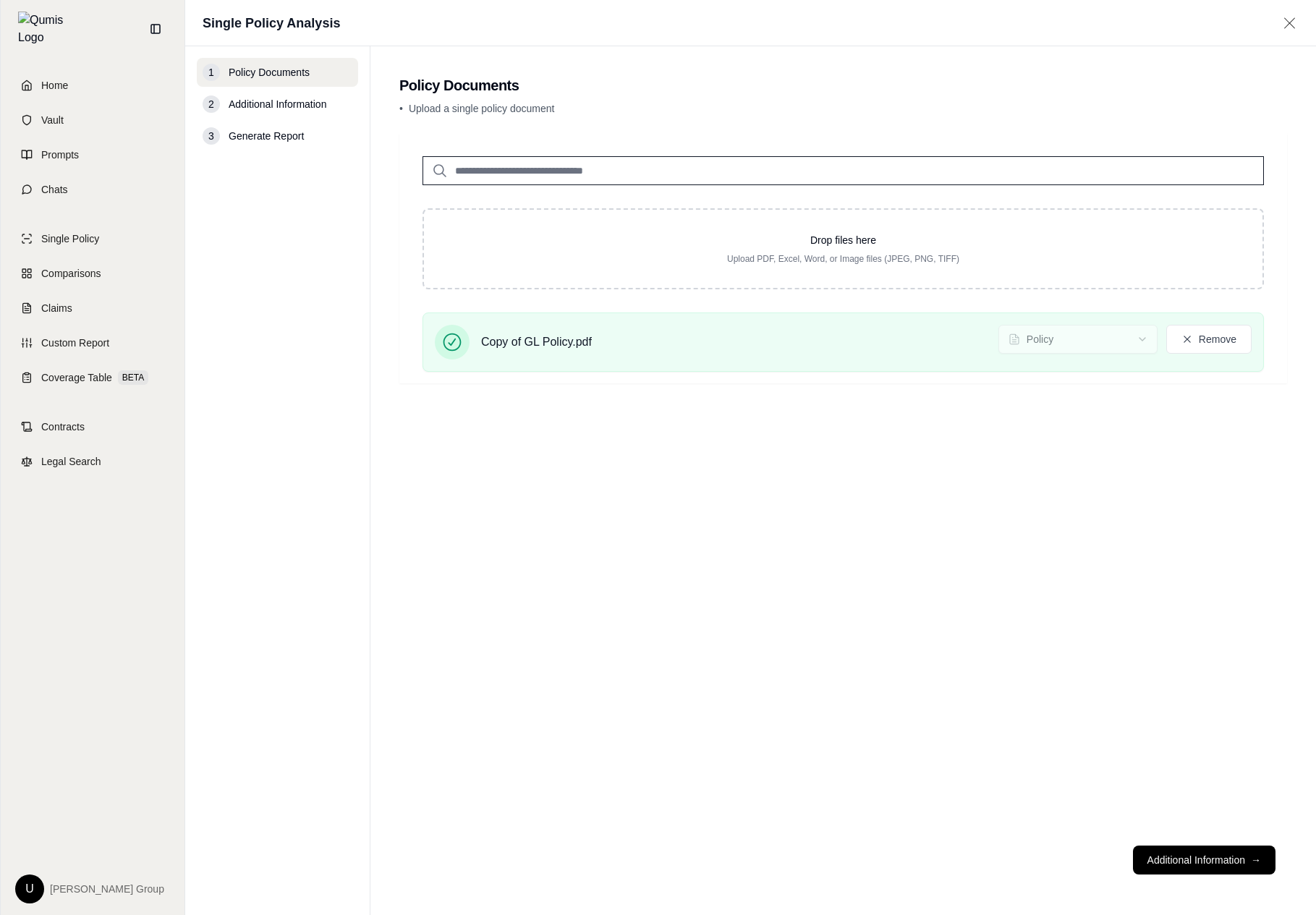
click at [63, 200] on div "Home Vault Prompts Chats Single Policy Comparisons Claims Custom Report Coverag…" at bounding box center [93, 485] width 184 height 857
click at [103, 211] on div "Home Vault Prompts Chats Single Policy Comparisons Claims Custom Report Coverag…" at bounding box center [93, 485] width 184 height 857
click at [85, 232] on span "Single Policy" at bounding box center [69, 238] width 57 height 15
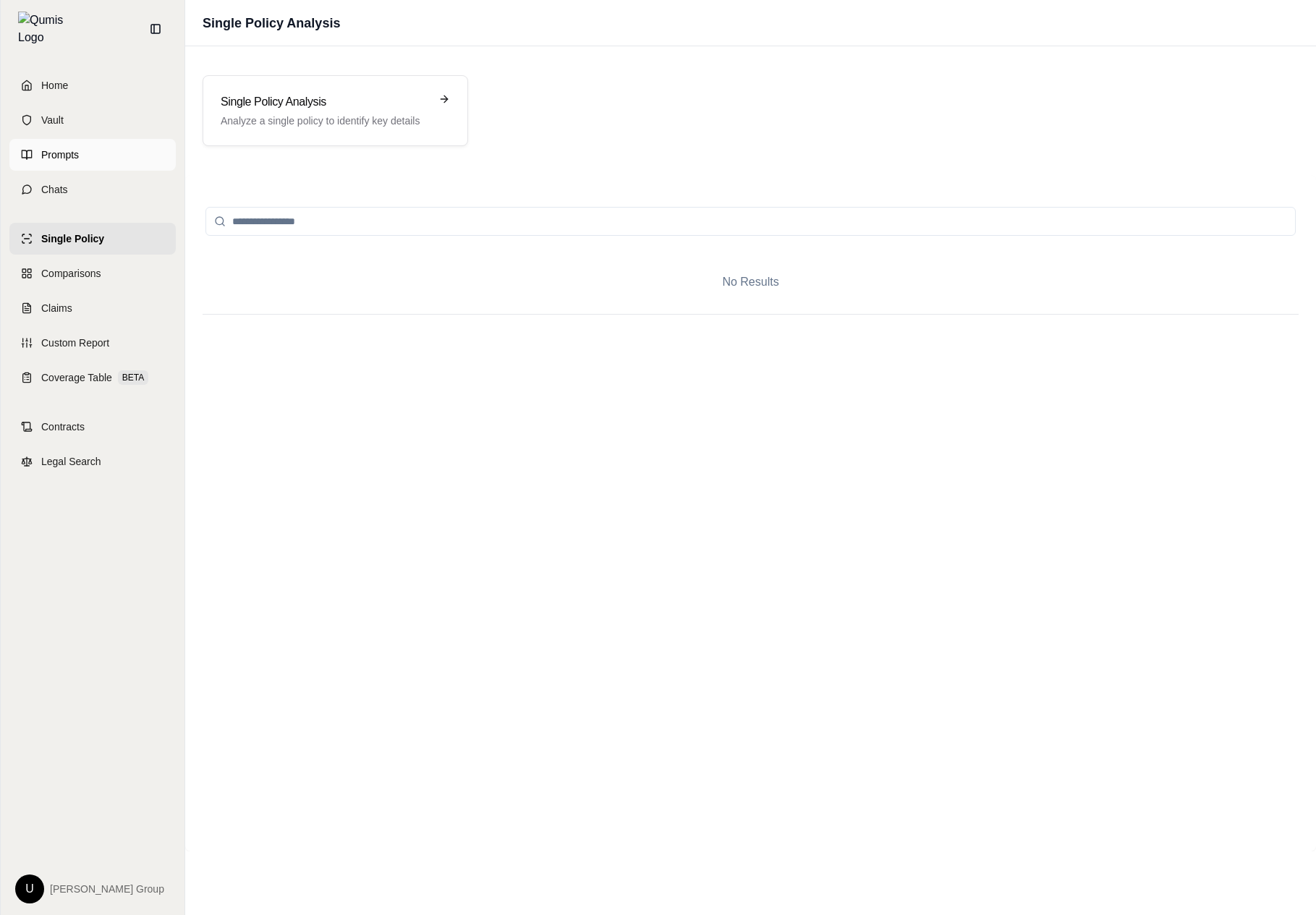
click at [152, 143] on link "Prompts" at bounding box center [93, 154] width 166 height 32
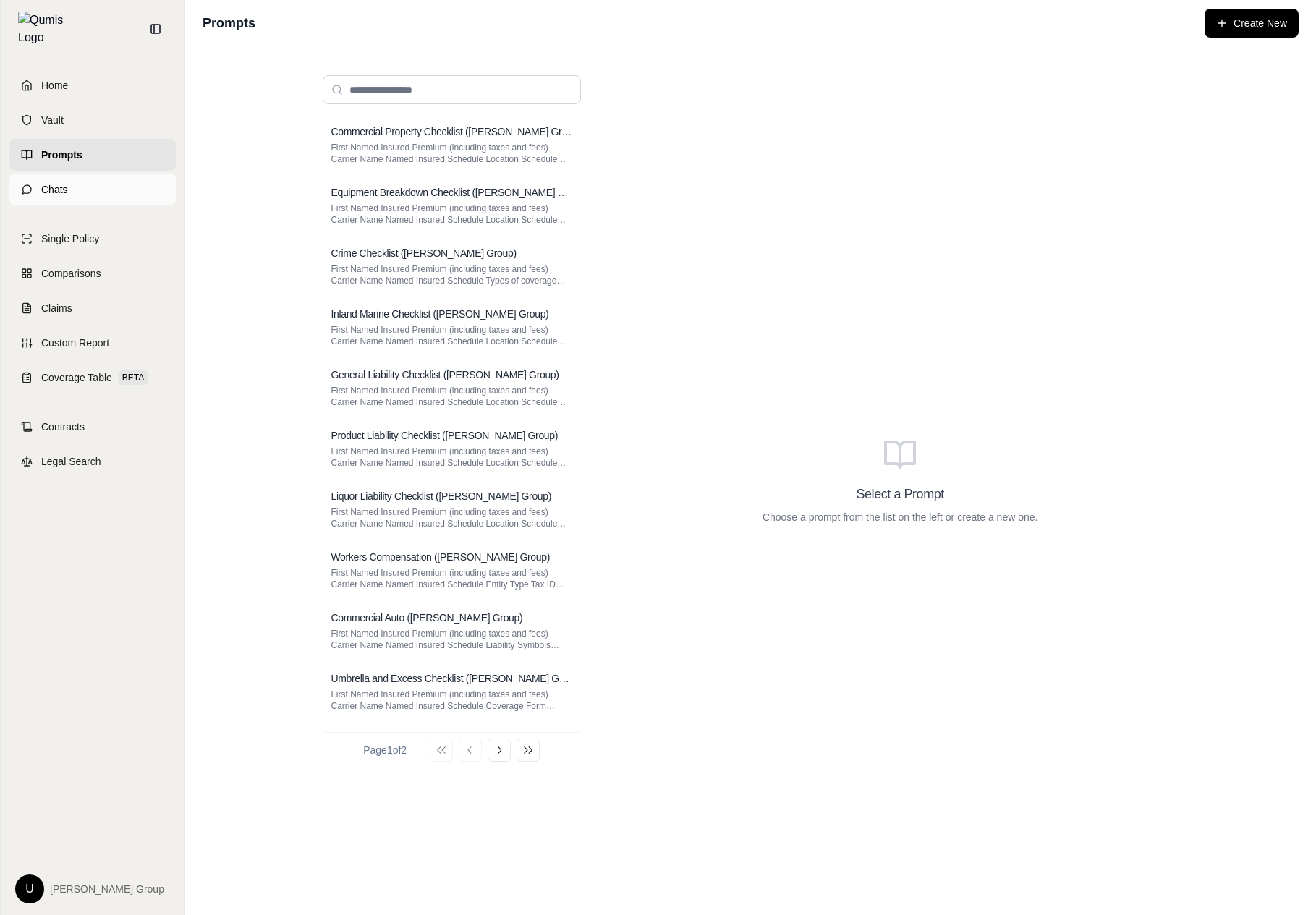
click at [104, 184] on link "Chats" at bounding box center [93, 189] width 166 height 32
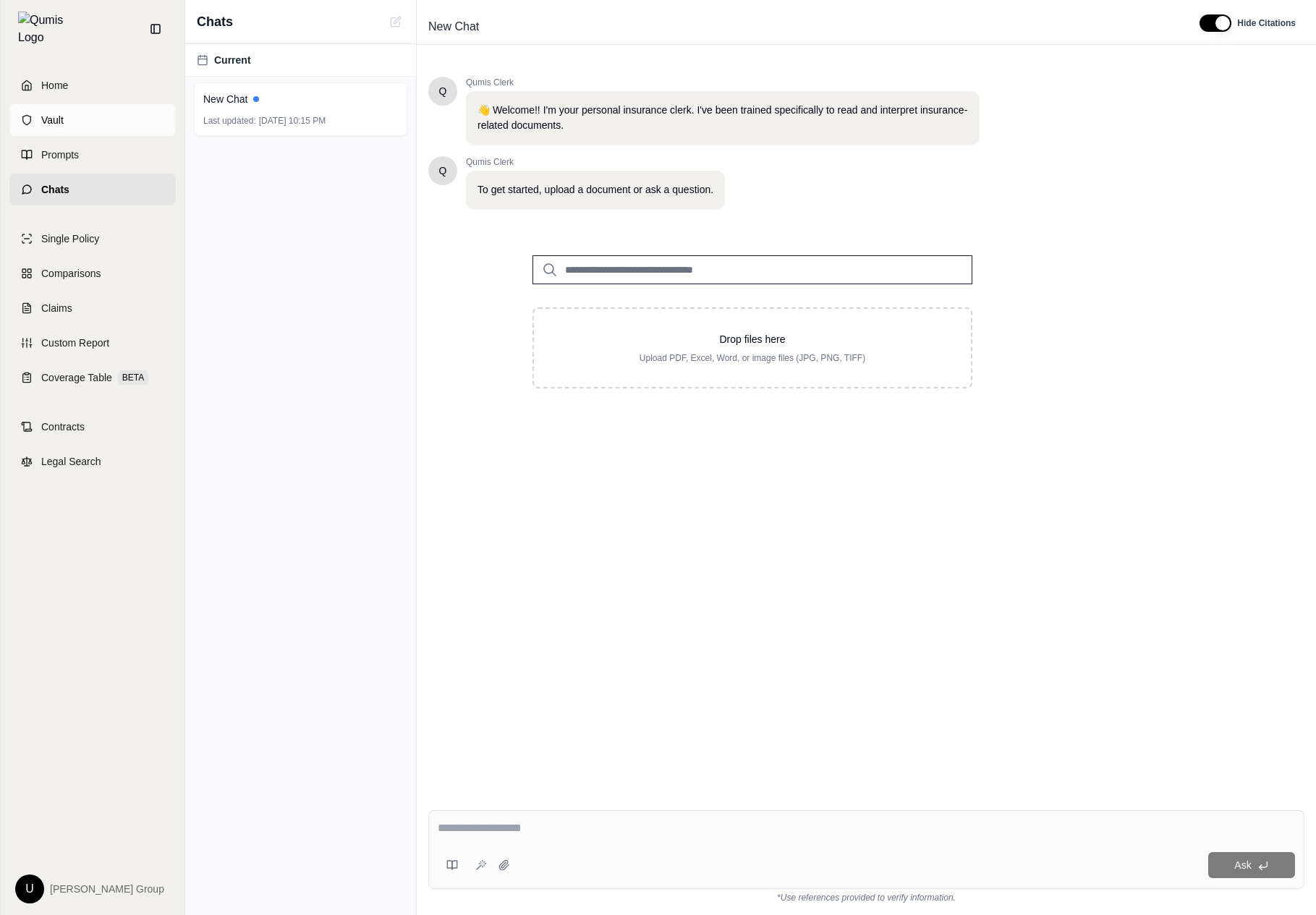
click at [119, 104] on link "Vault" at bounding box center [93, 119] width 166 height 32
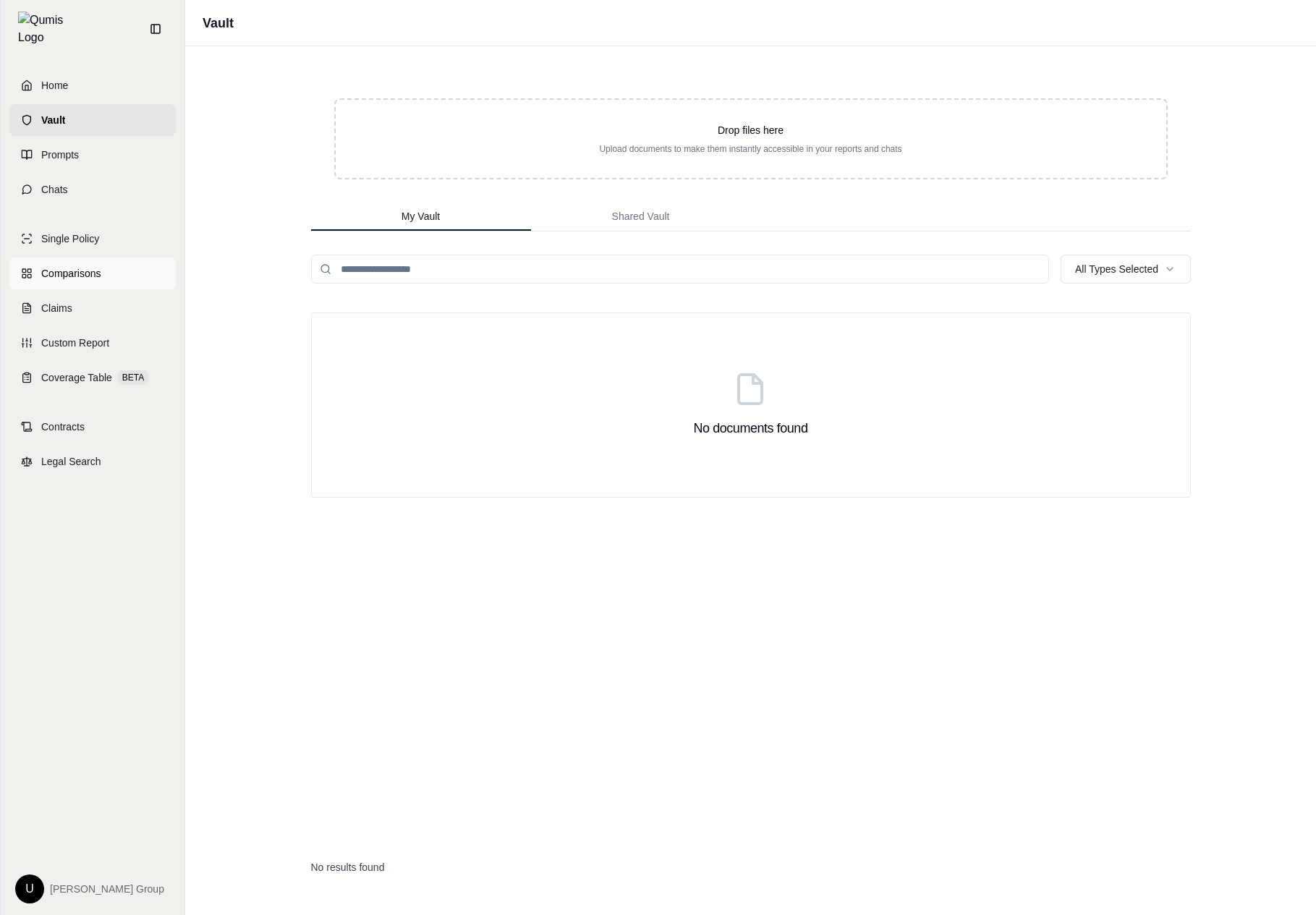
click at [136, 278] on link "Comparisons" at bounding box center [93, 273] width 166 height 32
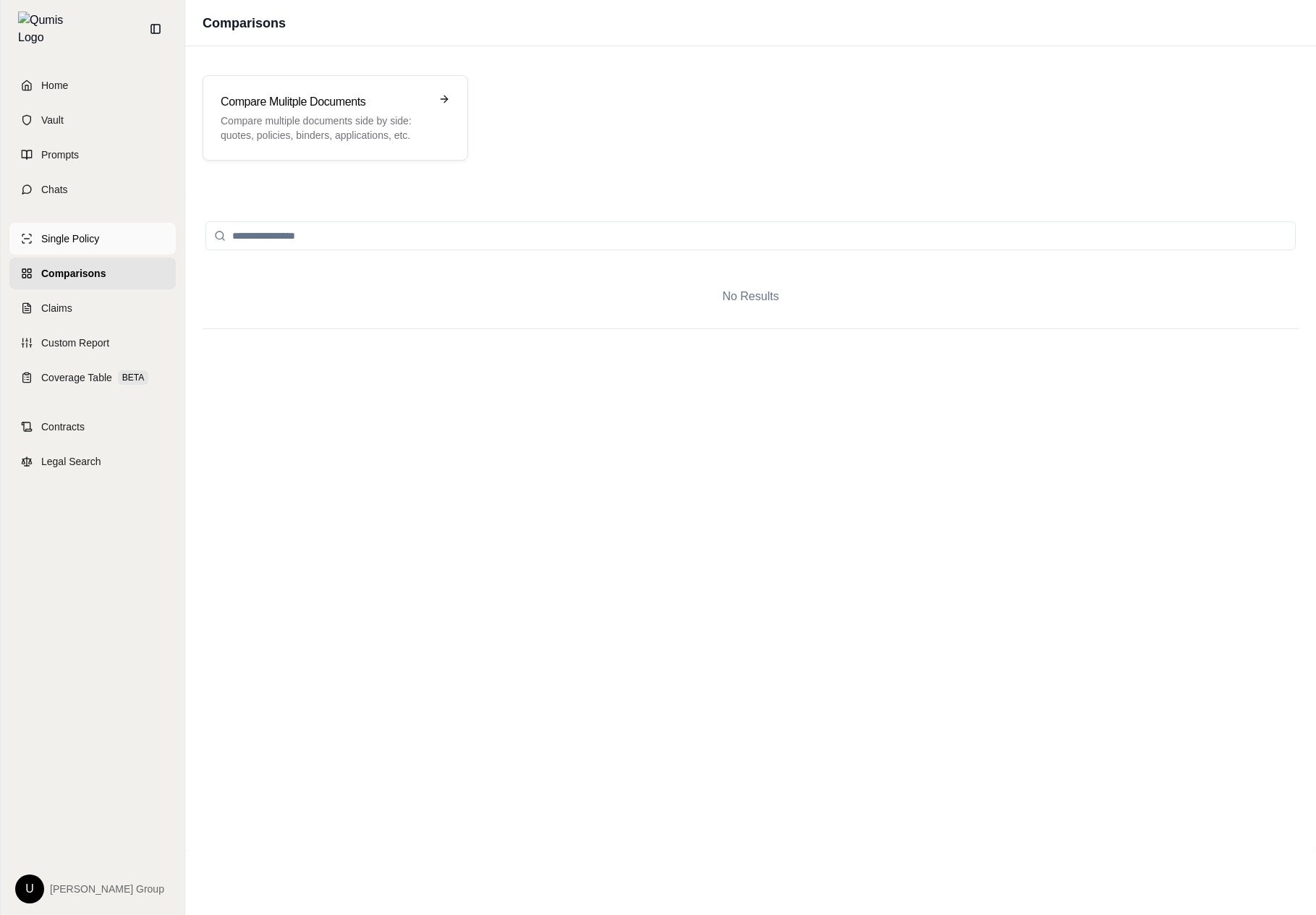
click at [136, 238] on link "Single Policy" at bounding box center [93, 238] width 166 height 32
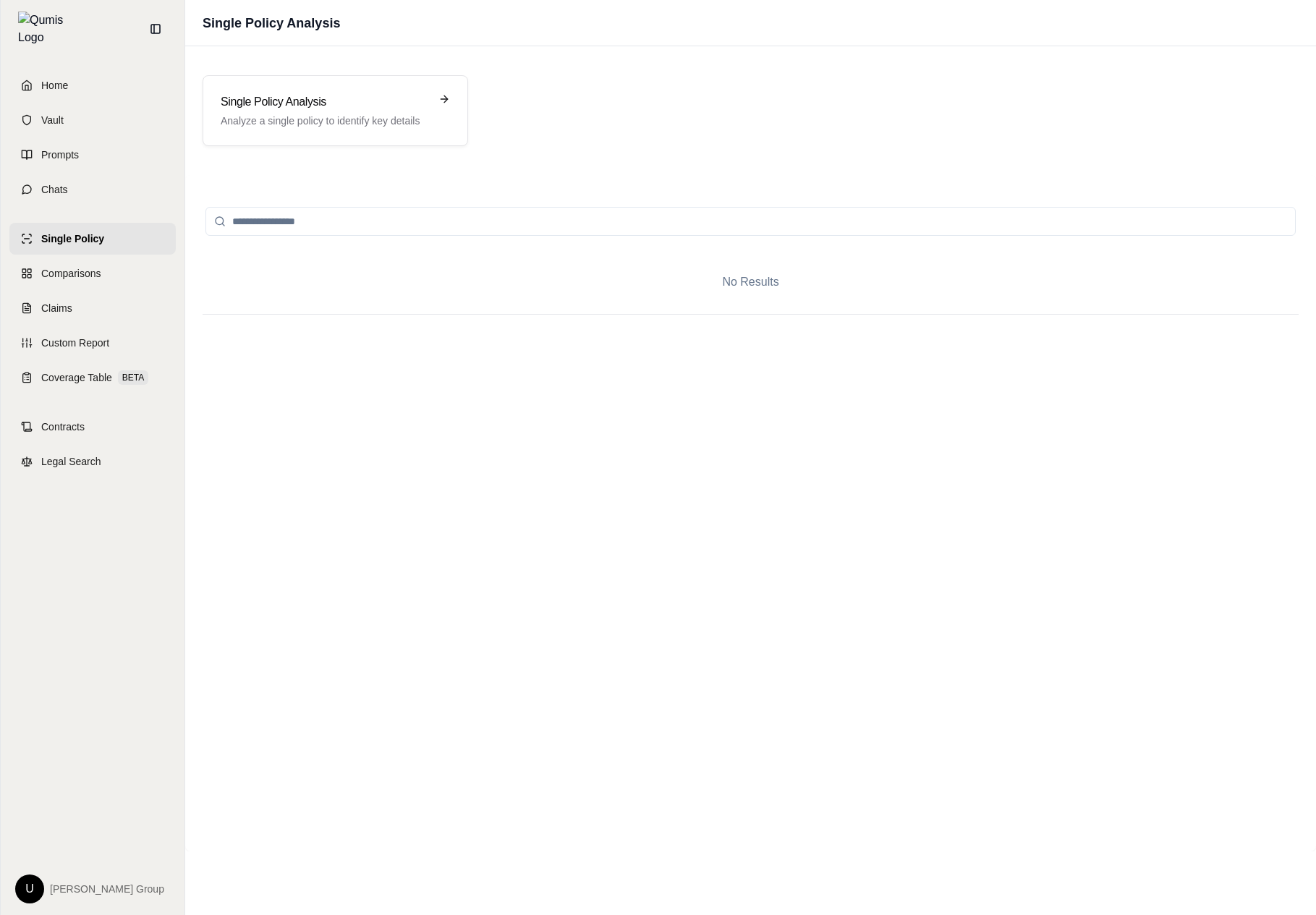
click at [390, 71] on div "Single Policy Analysis Analyze a single policy to identify key details" at bounding box center [751, 110] width 1131 height 105
click at [380, 99] on h3 "Single Policy Analysis" at bounding box center [325, 102] width 209 height 17
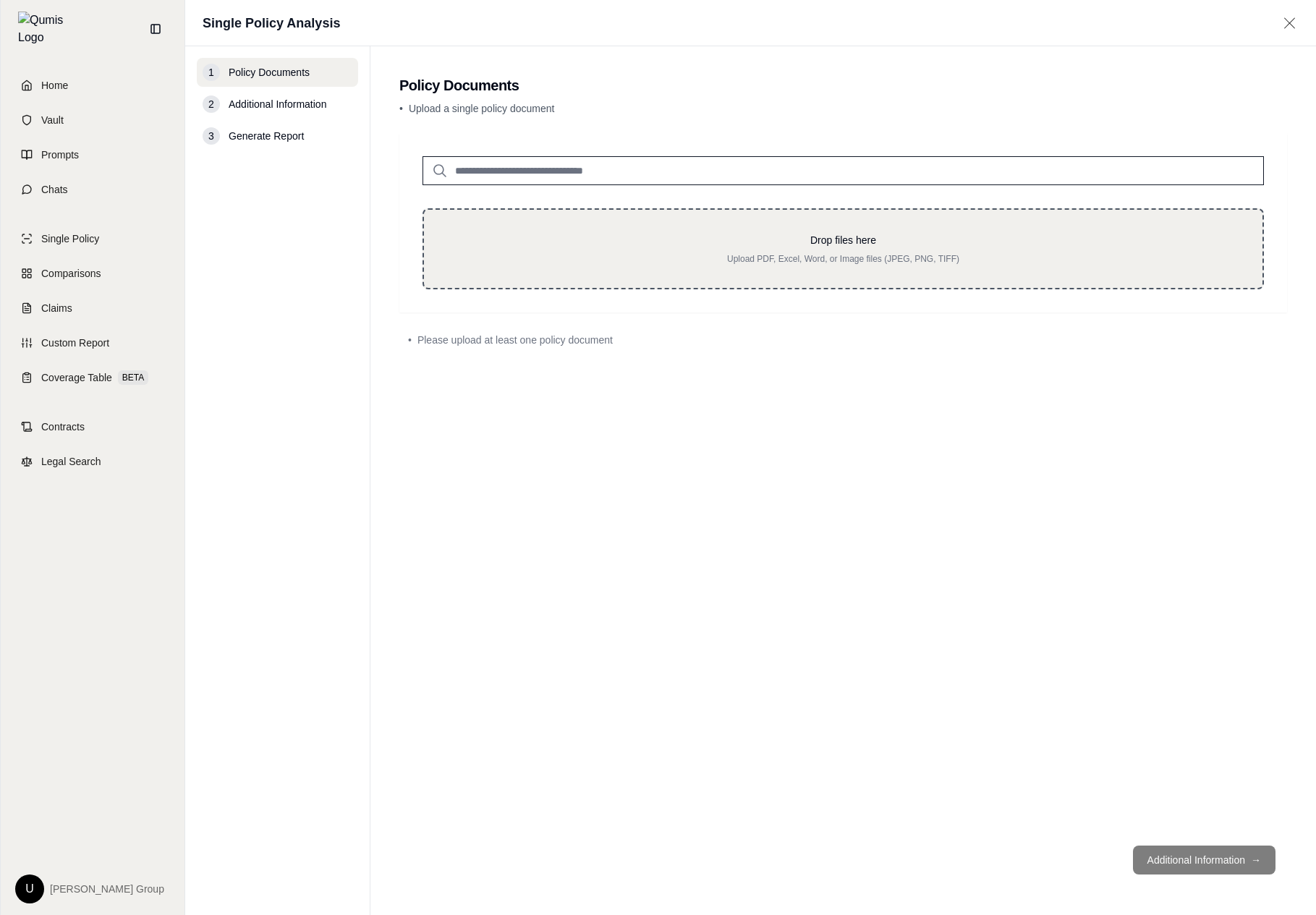
click at [551, 239] on p "Drop files here" at bounding box center [842, 239] width 792 height 15
type input "**********"
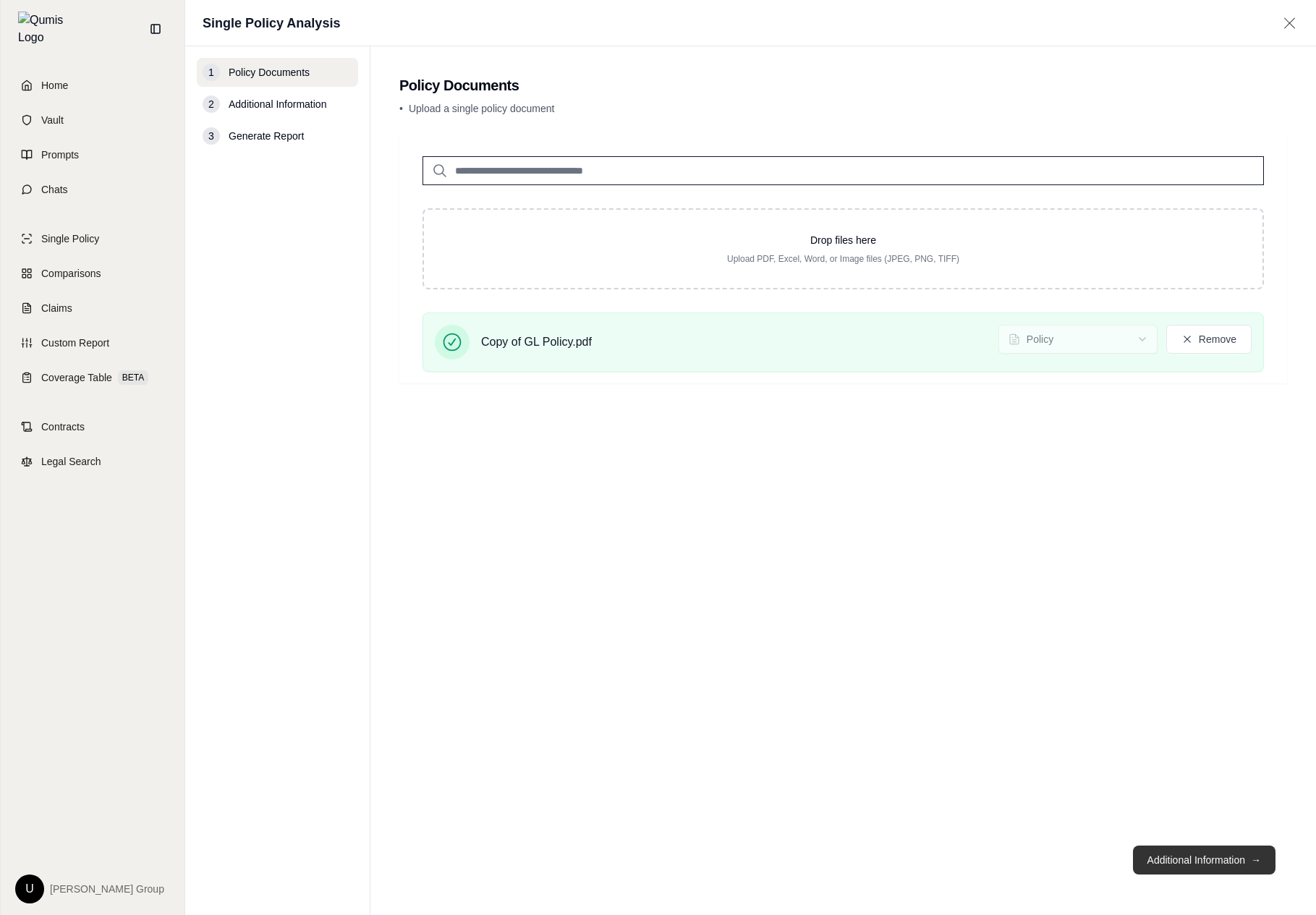
click at [1270, 846] on button "Additional Information →" at bounding box center [1204, 860] width 142 height 29
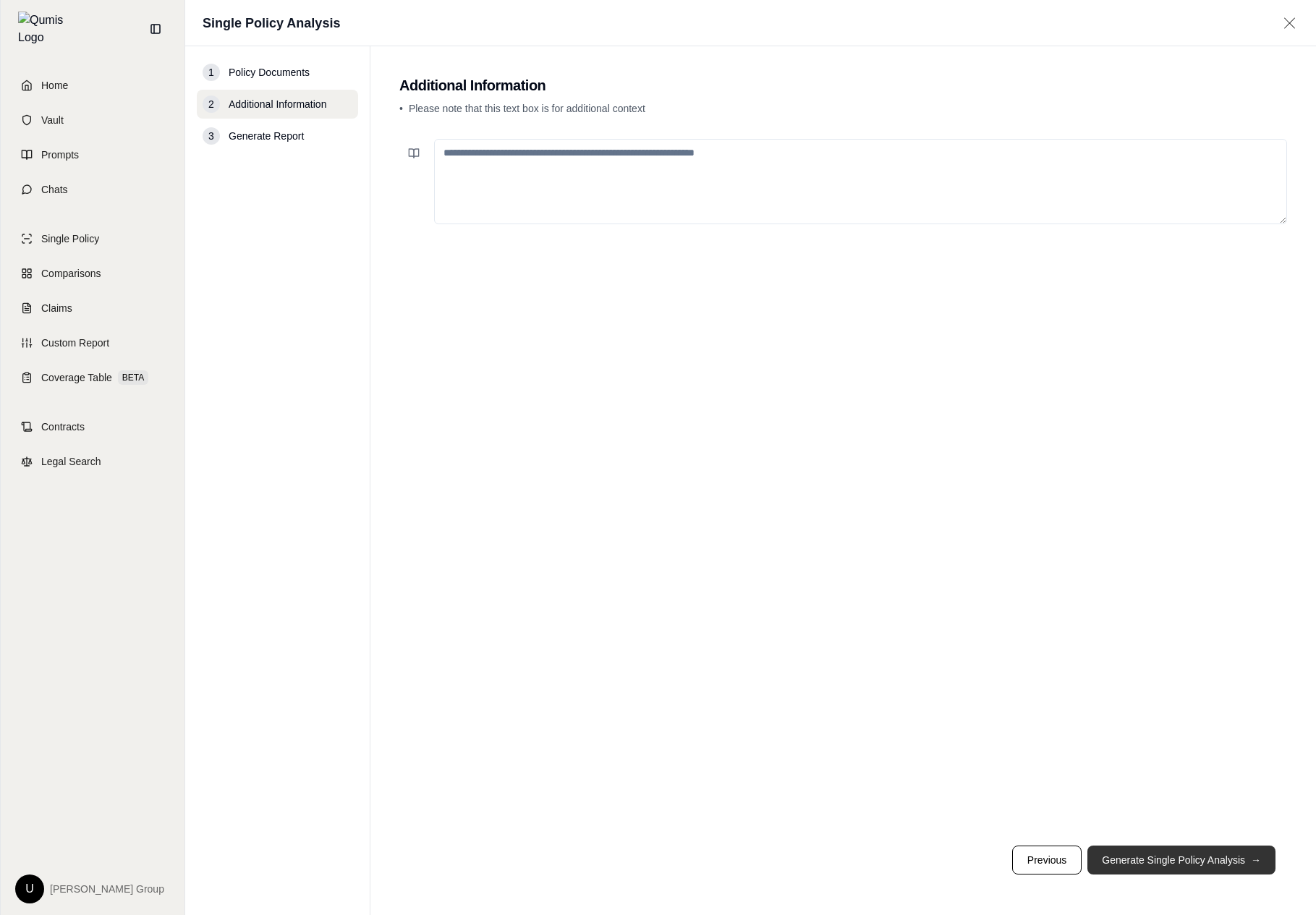
click at [1235, 863] on button "Generate Single Policy Analysis →" at bounding box center [1180, 860] width 188 height 29
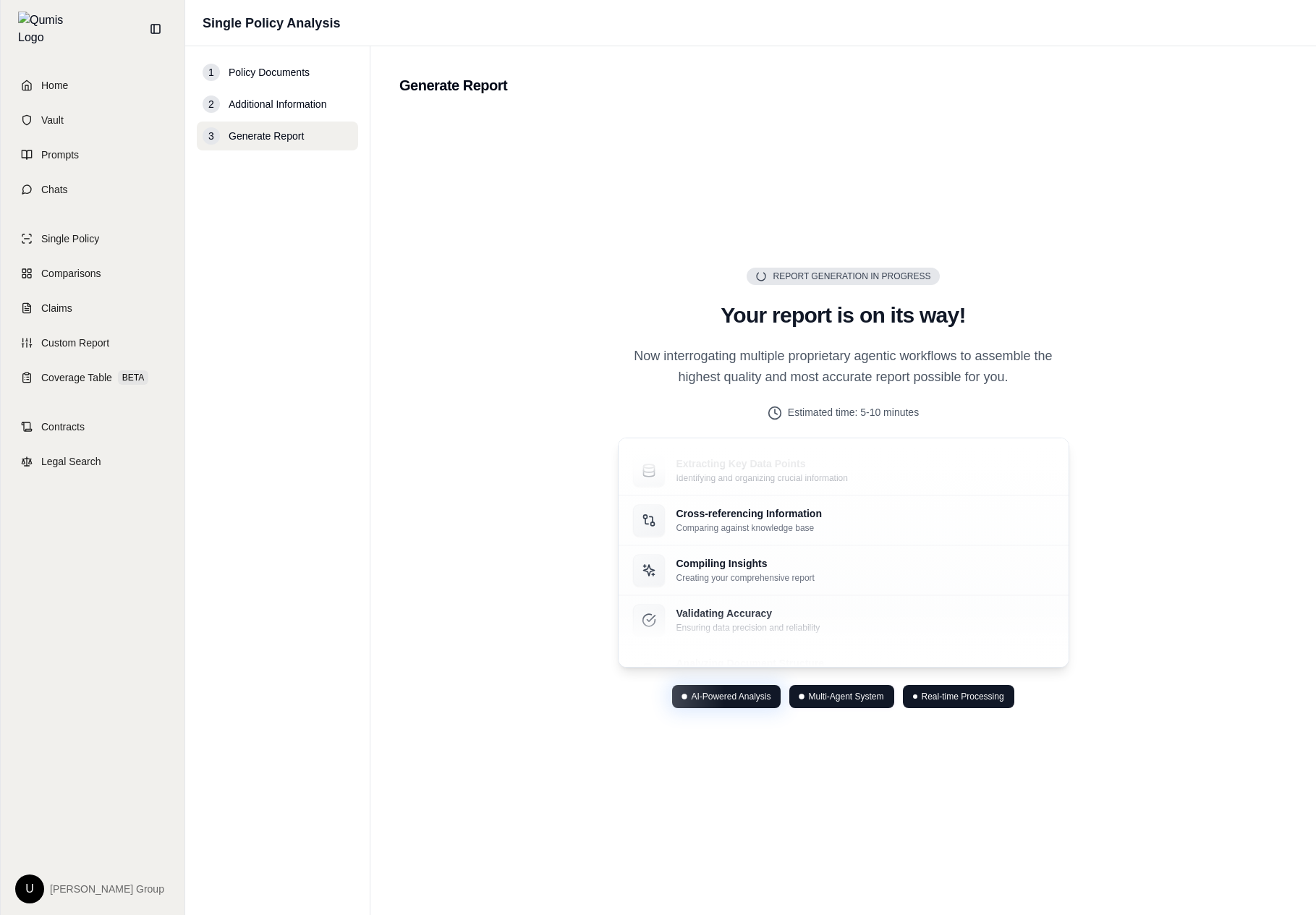
click at [1071, 371] on div "Report Generation in Progress Generating Report Your report is on its way! Now …" at bounding box center [843, 488] width 486 height 441
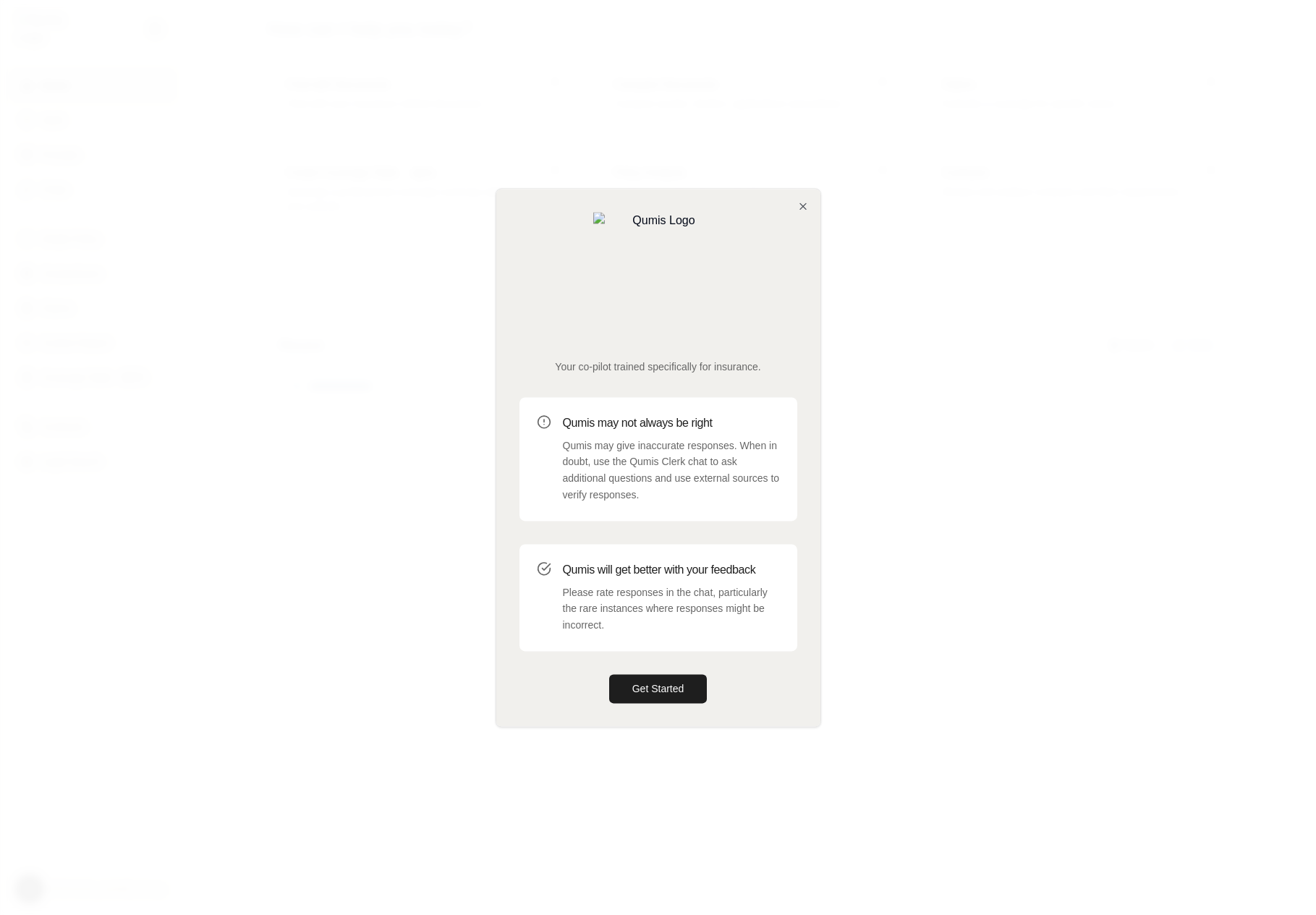
click at [328, 508] on div at bounding box center [658, 457] width 1316 height 915
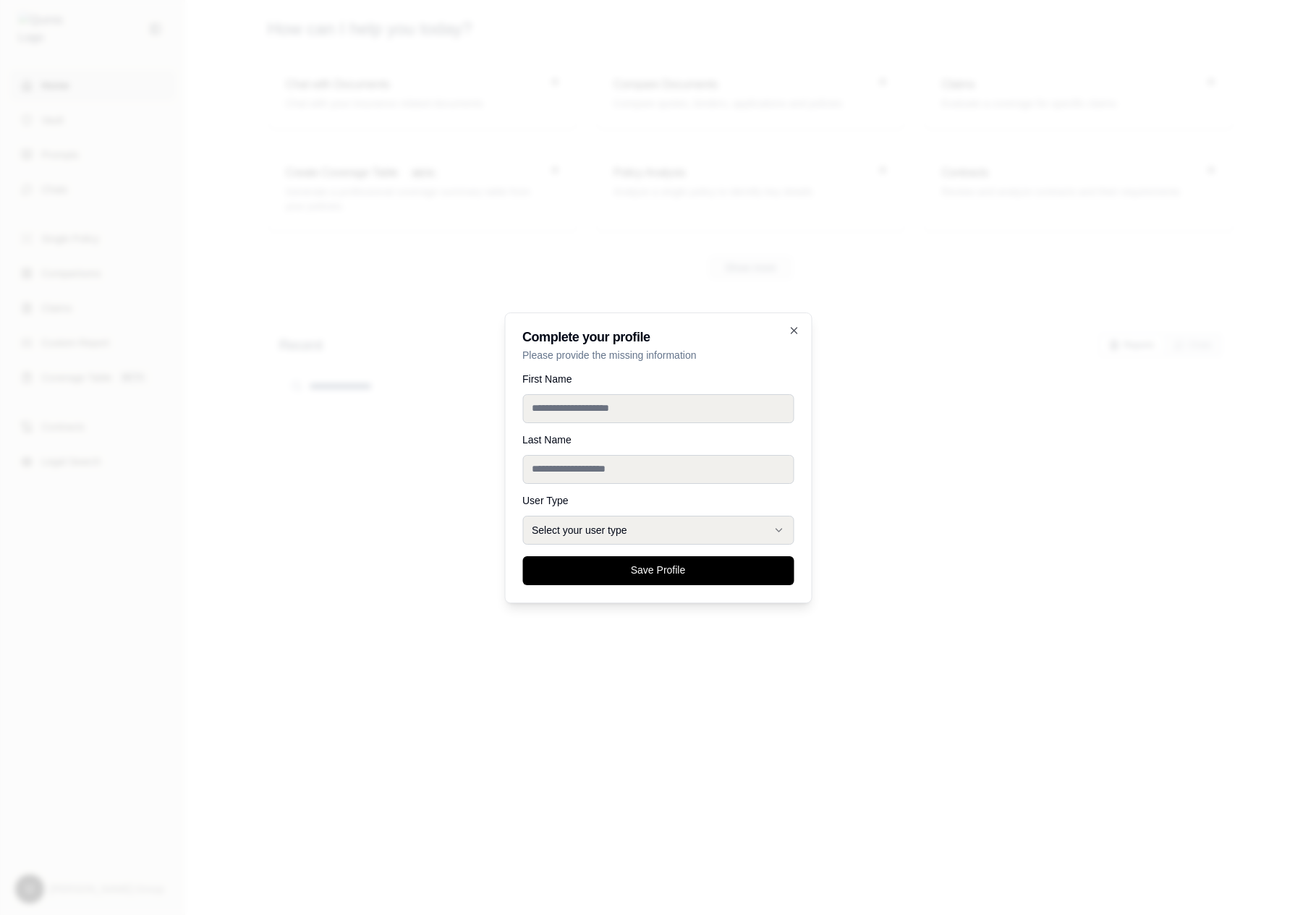
click at [901, 357] on div at bounding box center [658, 457] width 1316 height 915
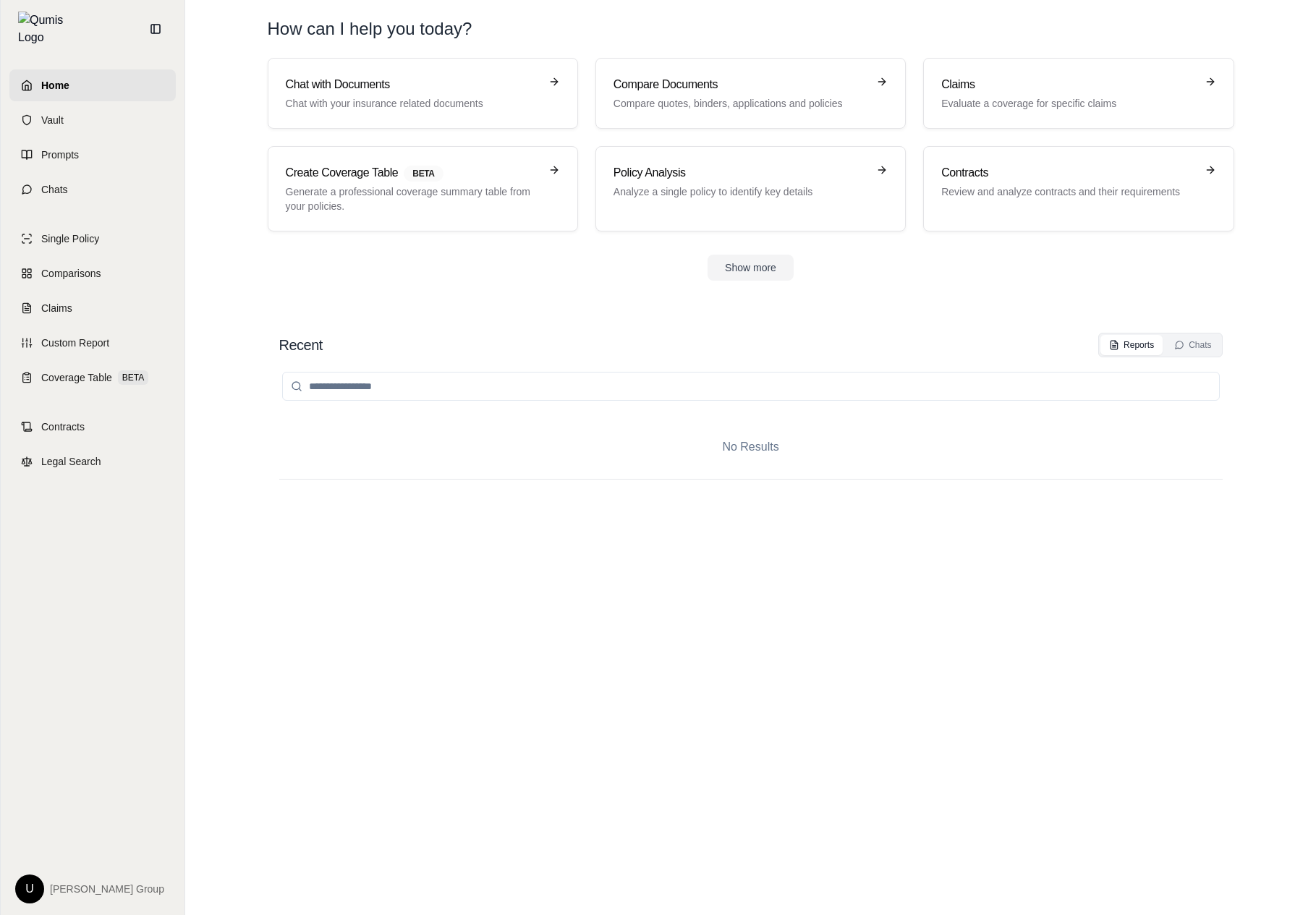
click at [613, 683] on div "No Results" at bounding box center [750, 621] width 943 height 528
click at [592, 671] on div "No Results" at bounding box center [750, 621] width 943 height 528
click at [71, 139] on link "Prompts" at bounding box center [93, 154] width 166 height 32
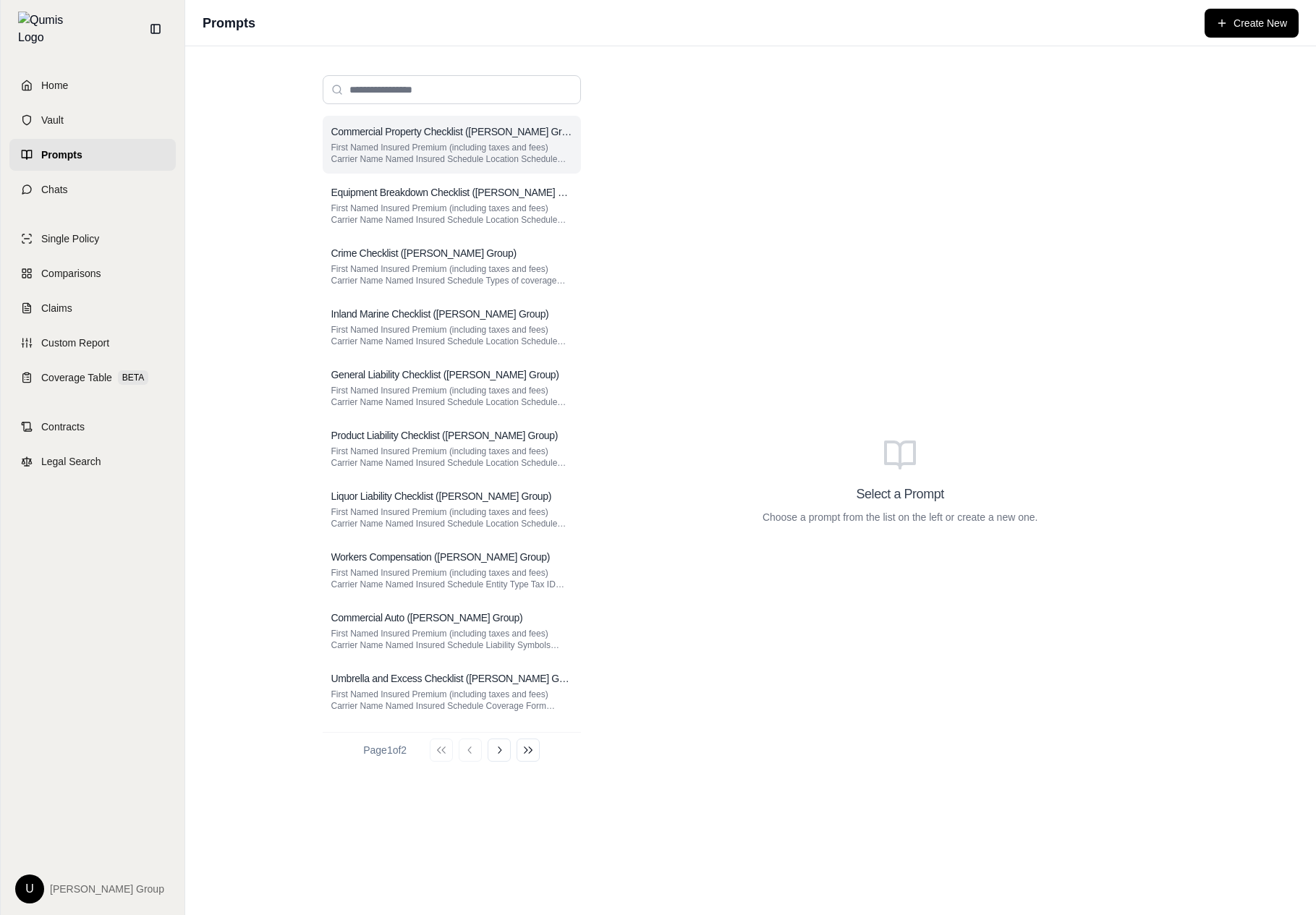
click at [510, 149] on p "First Named Insured Premium (including taxes and fees) Carrier Name Named Insur…" at bounding box center [451, 153] width 241 height 23
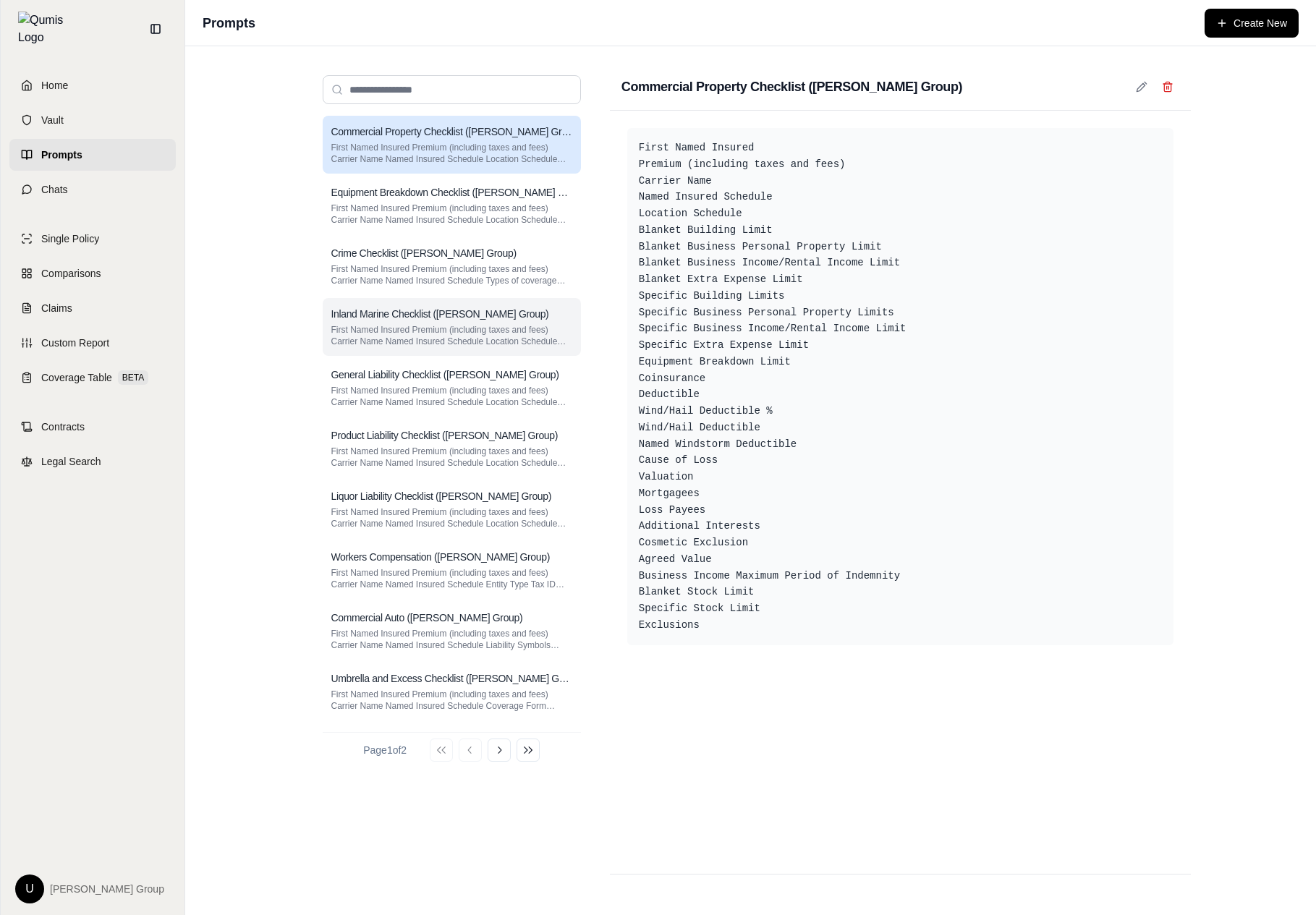
click at [462, 339] on p "First Named Insured Premium (including taxes and fees) Carrier Name Named Insur…" at bounding box center [451, 335] width 241 height 23
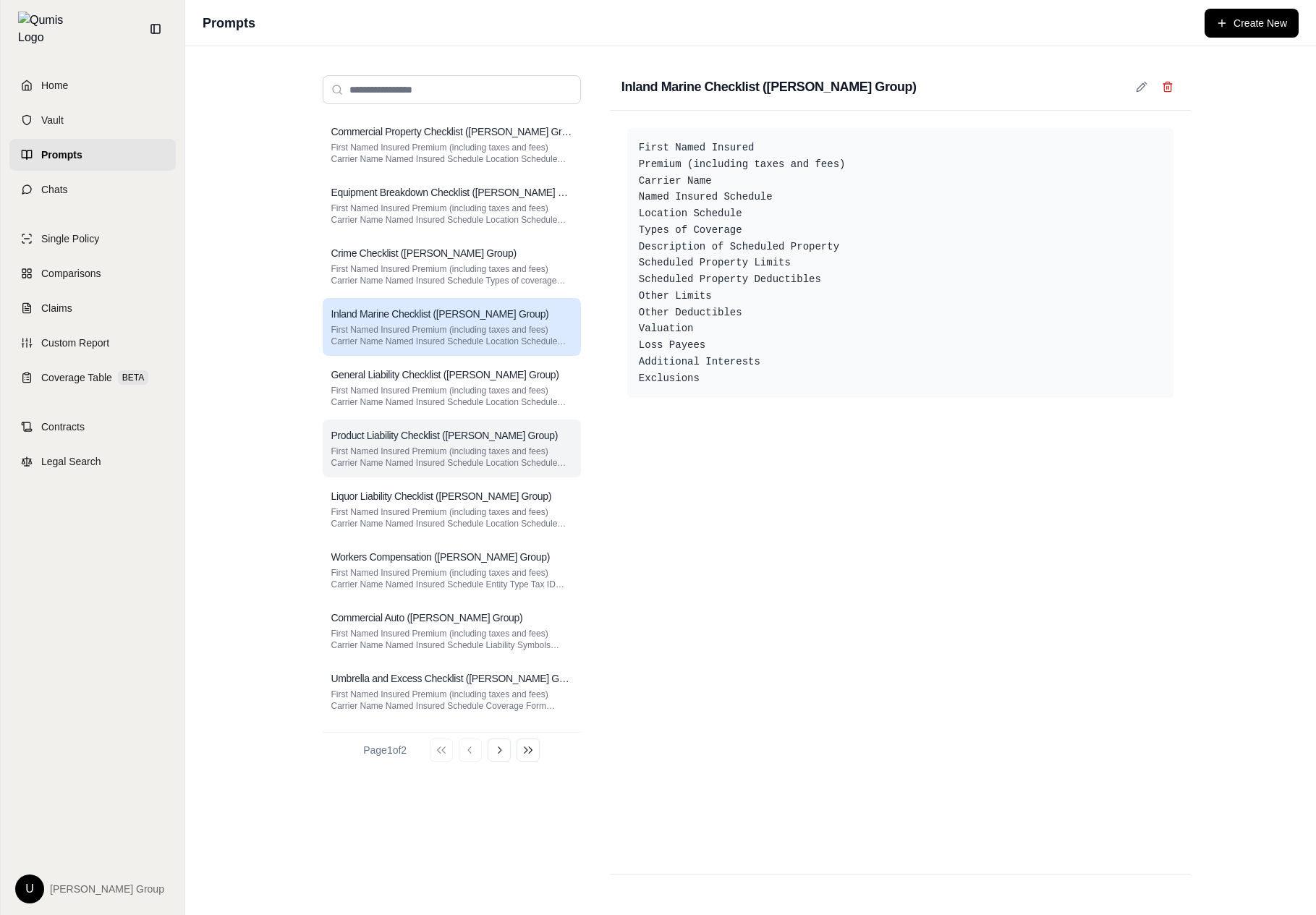
click at [464, 438] on h3 "Product Liability Checklist ([PERSON_NAME] Group)" at bounding box center [444, 435] width 227 height 15
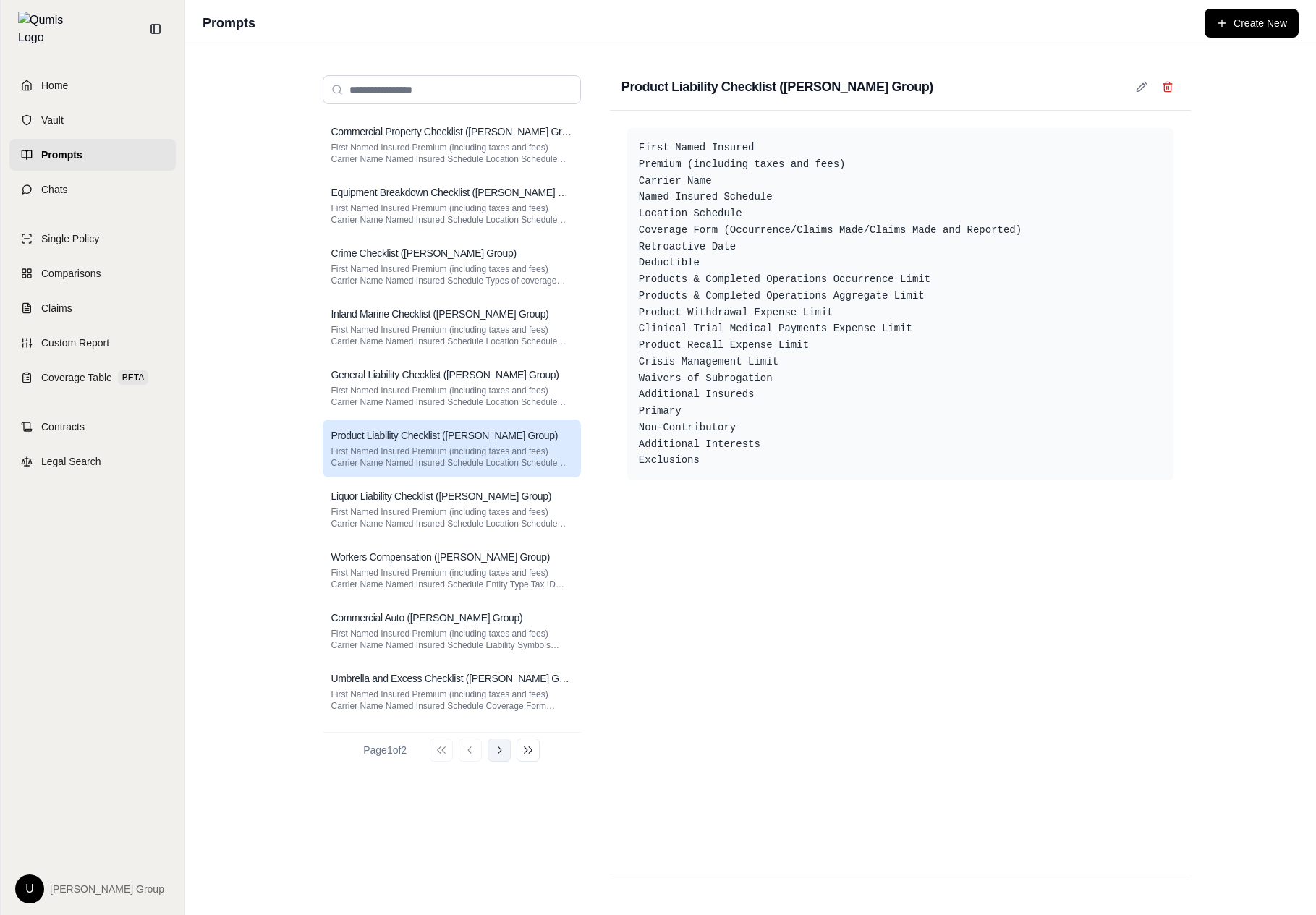
click at [510, 744] on button "Go to next page" at bounding box center [498, 749] width 23 height 23
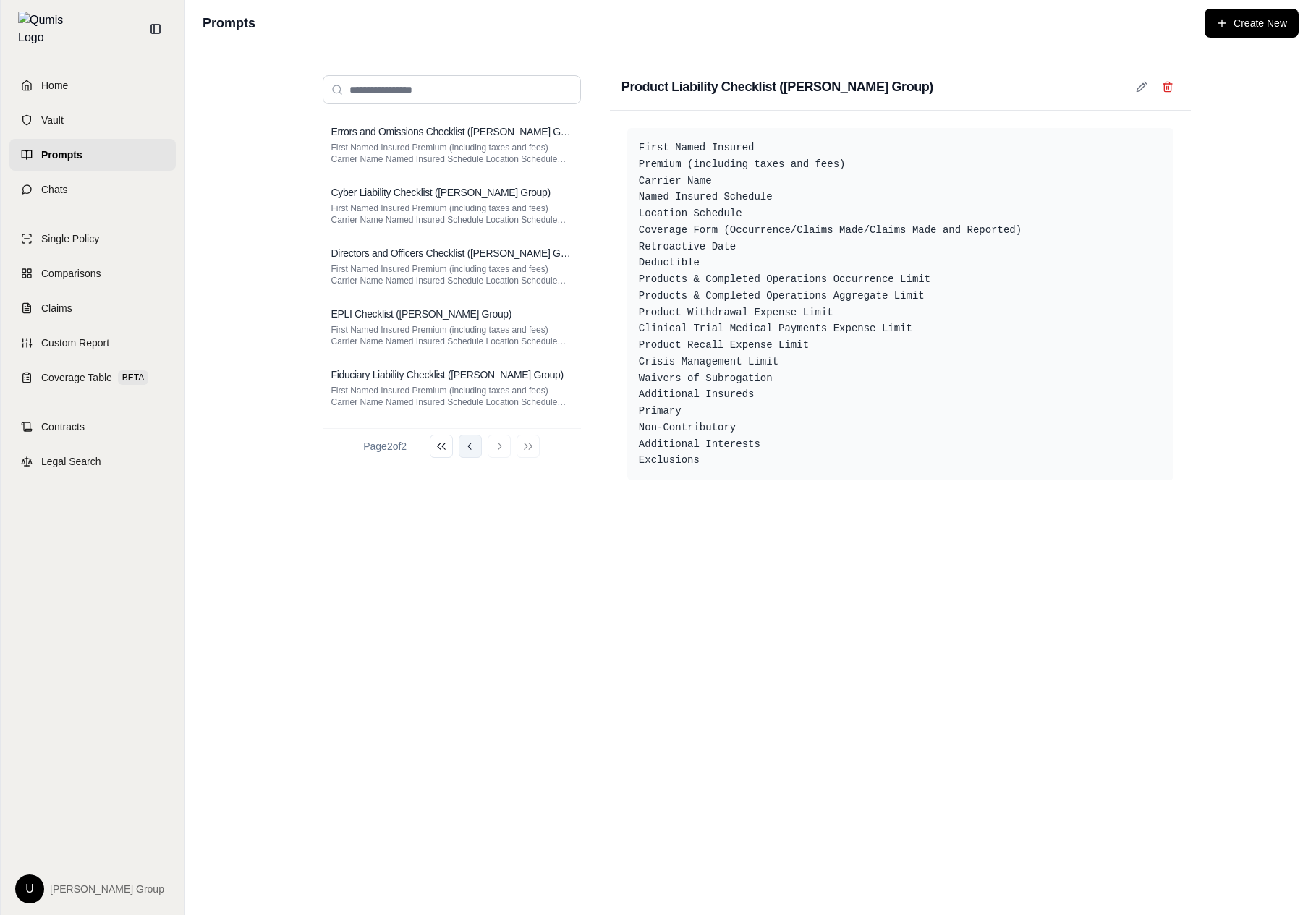
click at [481, 443] on button "Go to previous page" at bounding box center [470, 446] width 23 height 23
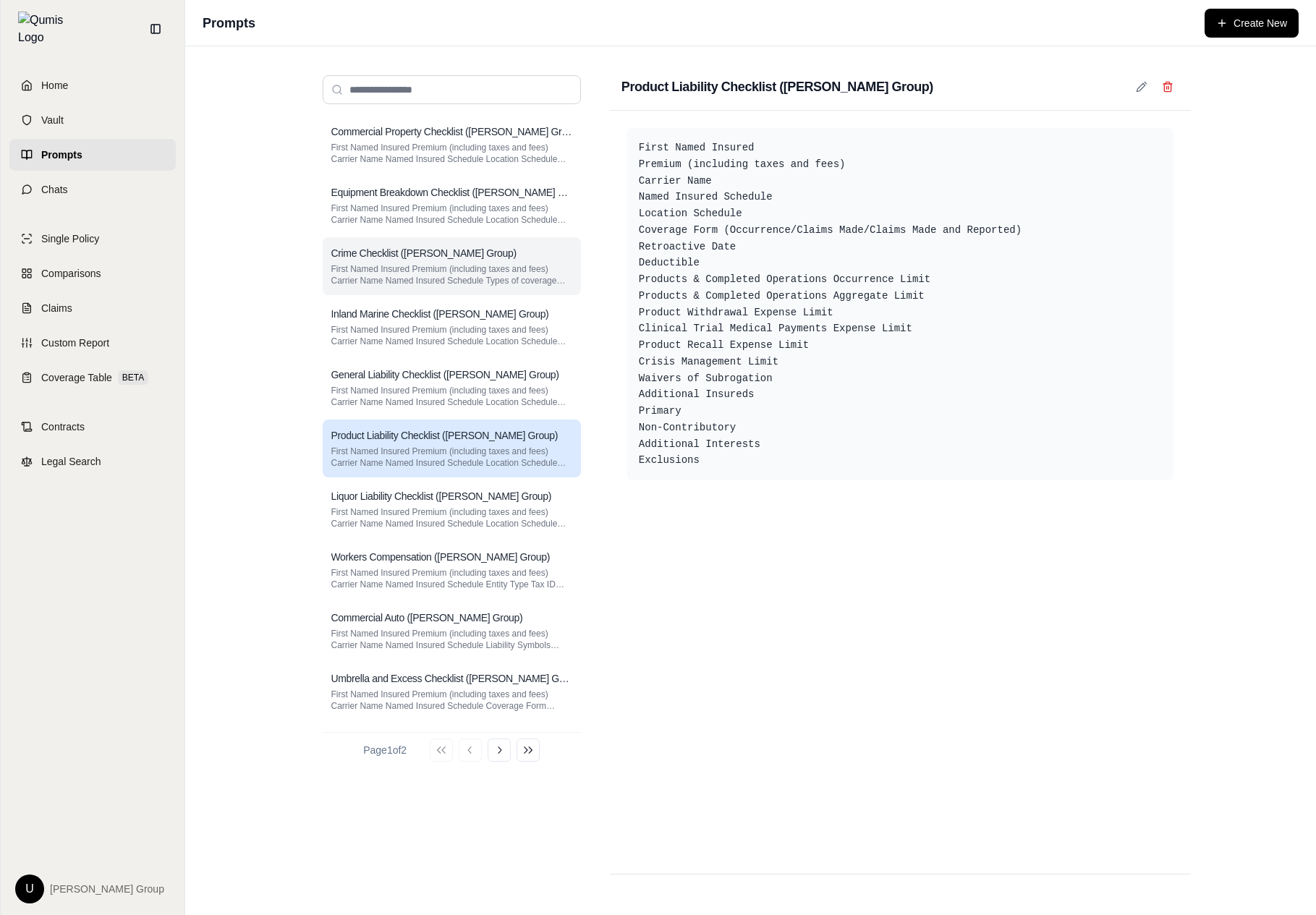
click at [519, 286] on div "Crime Checklist (Hummel Group) First Named Insured Premium (including taxes and…" at bounding box center [451, 266] width 258 height 57
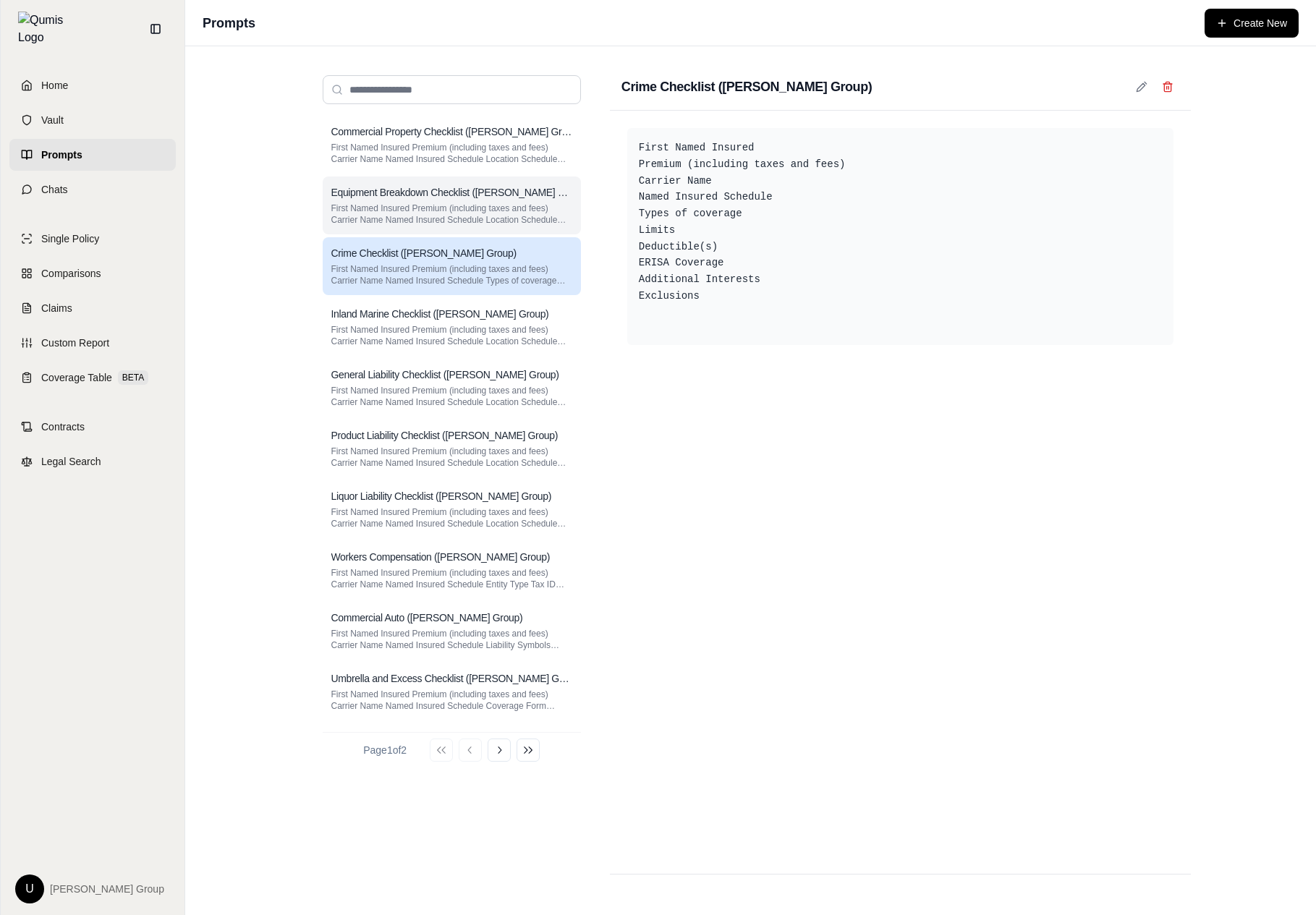
click at [551, 196] on div "Equipment Breakdown Checklist ([PERSON_NAME] Group)" at bounding box center [451, 192] width 241 height 15
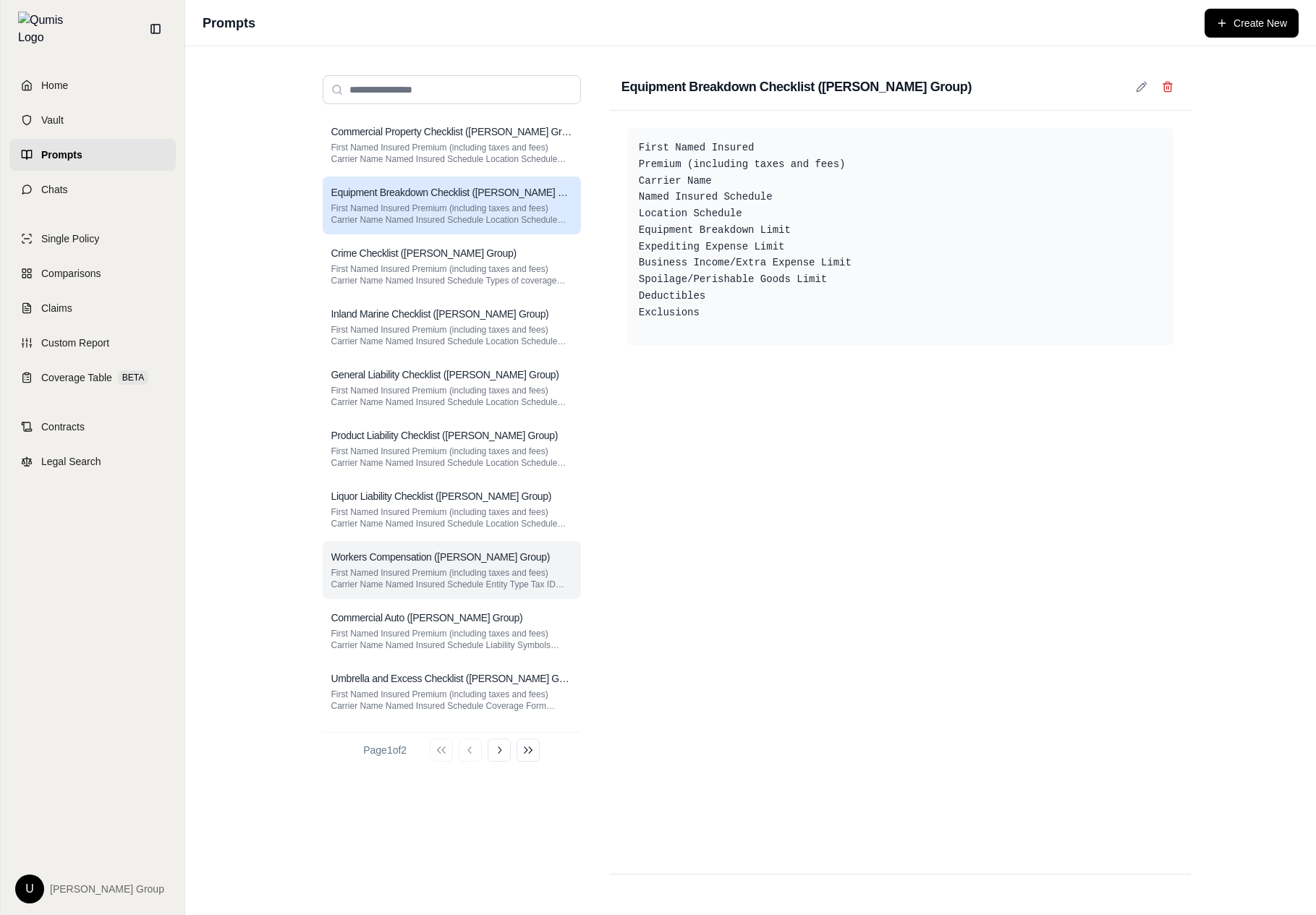
click at [468, 596] on div "Workers Compensation (Hummel Group) First Named Insured Premium (including taxe…" at bounding box center [451, 569] width 258 height 57
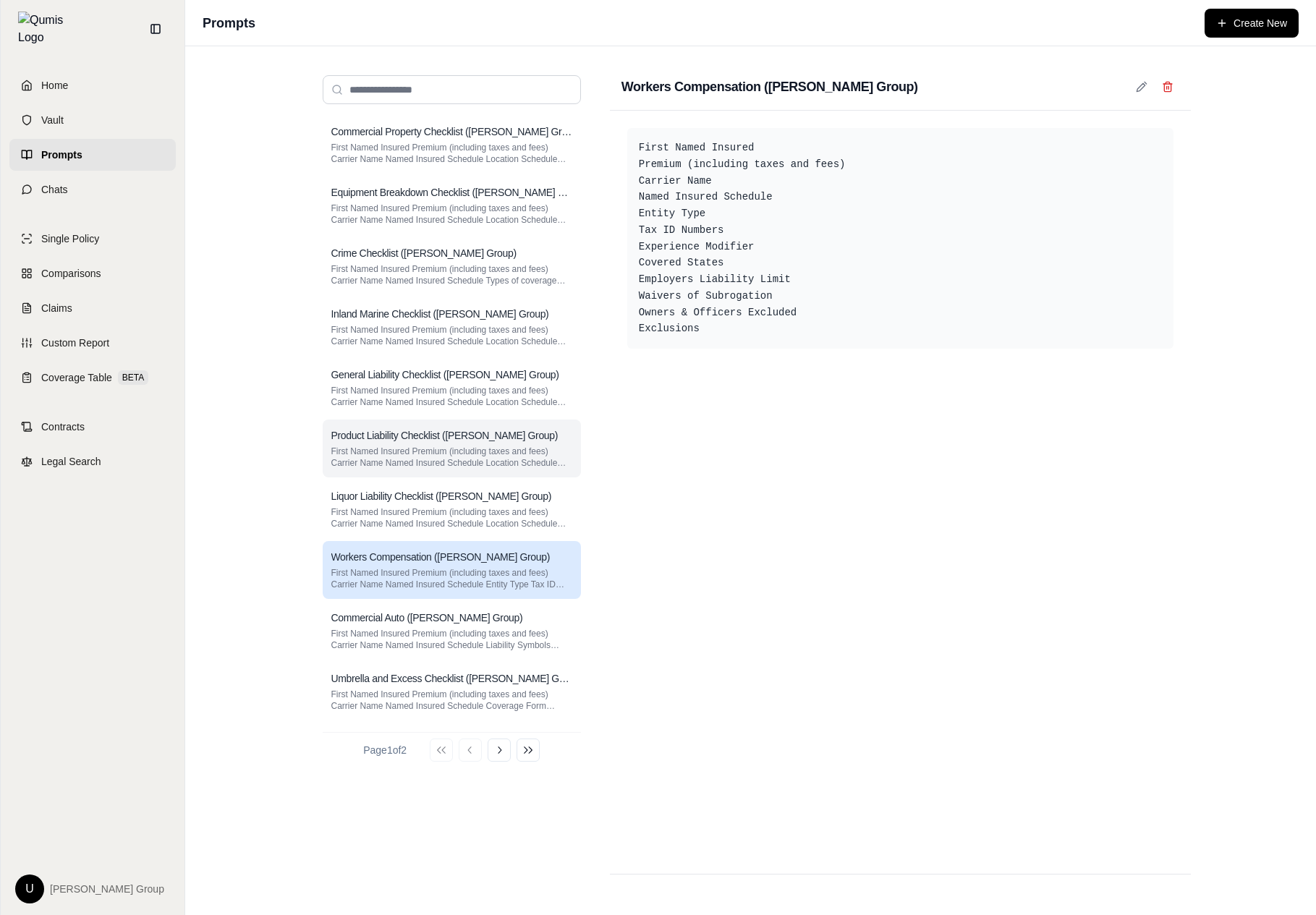
click at [507, 453] on p "First Named Insured Premium (including taxes and fees) Carrier Name Named Insur…" at bounding box center [451, 456] width 241 height 23
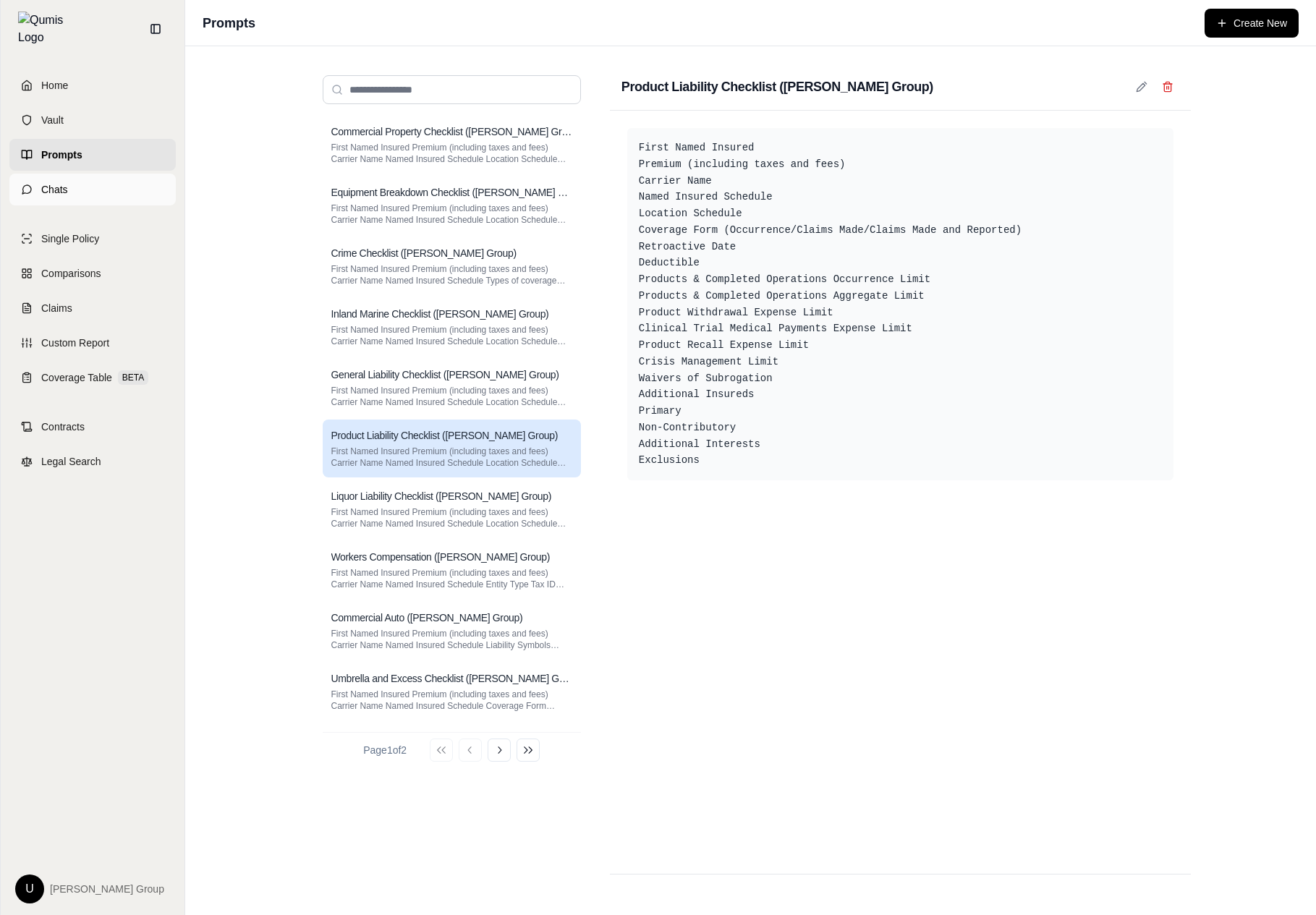
click at [106, 173] on link "Chats" at bounding box center [93, 189] width 166 height 32
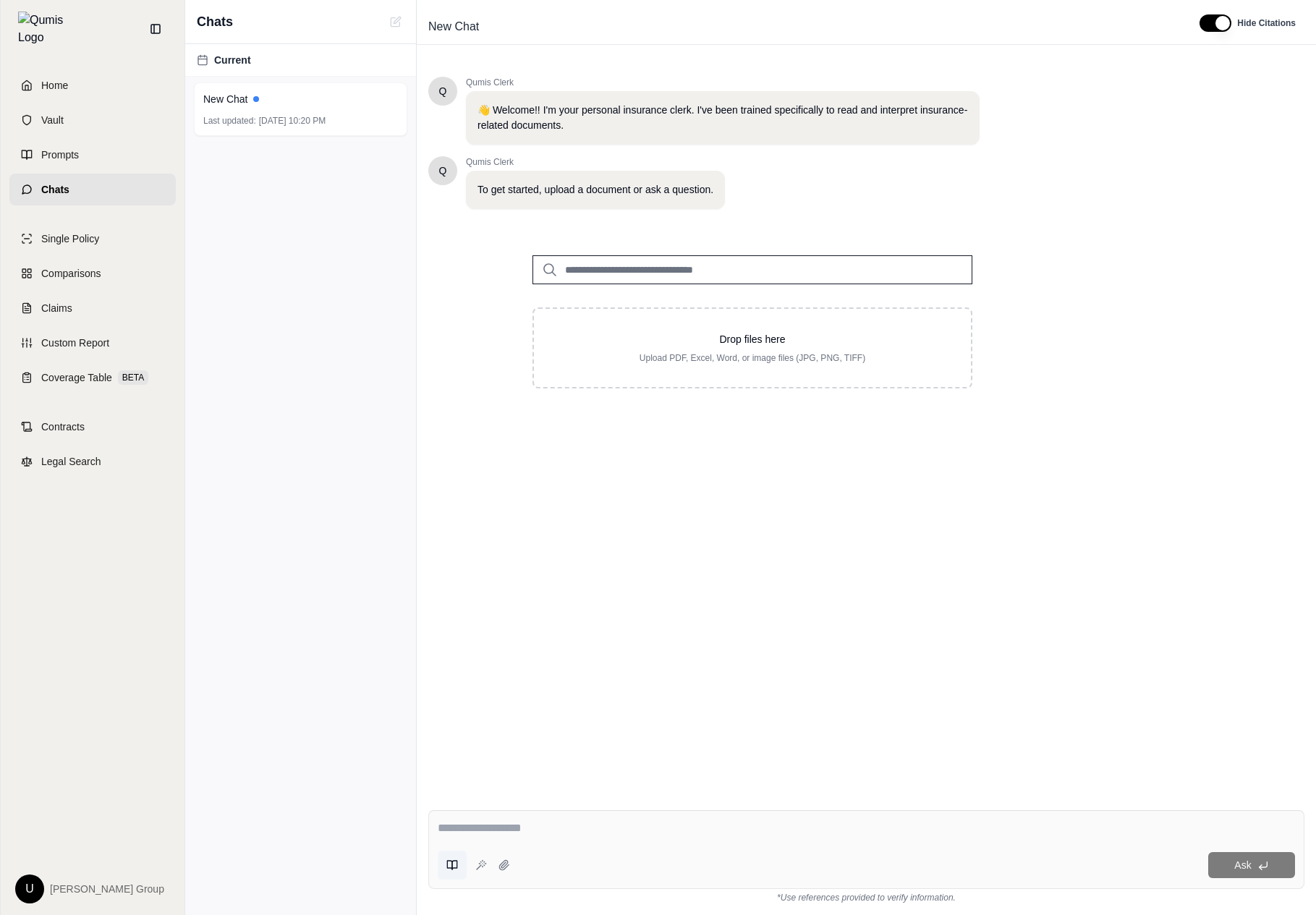
click at [452, 861] on icon at bounding box center [455, 864] width 5 height 9
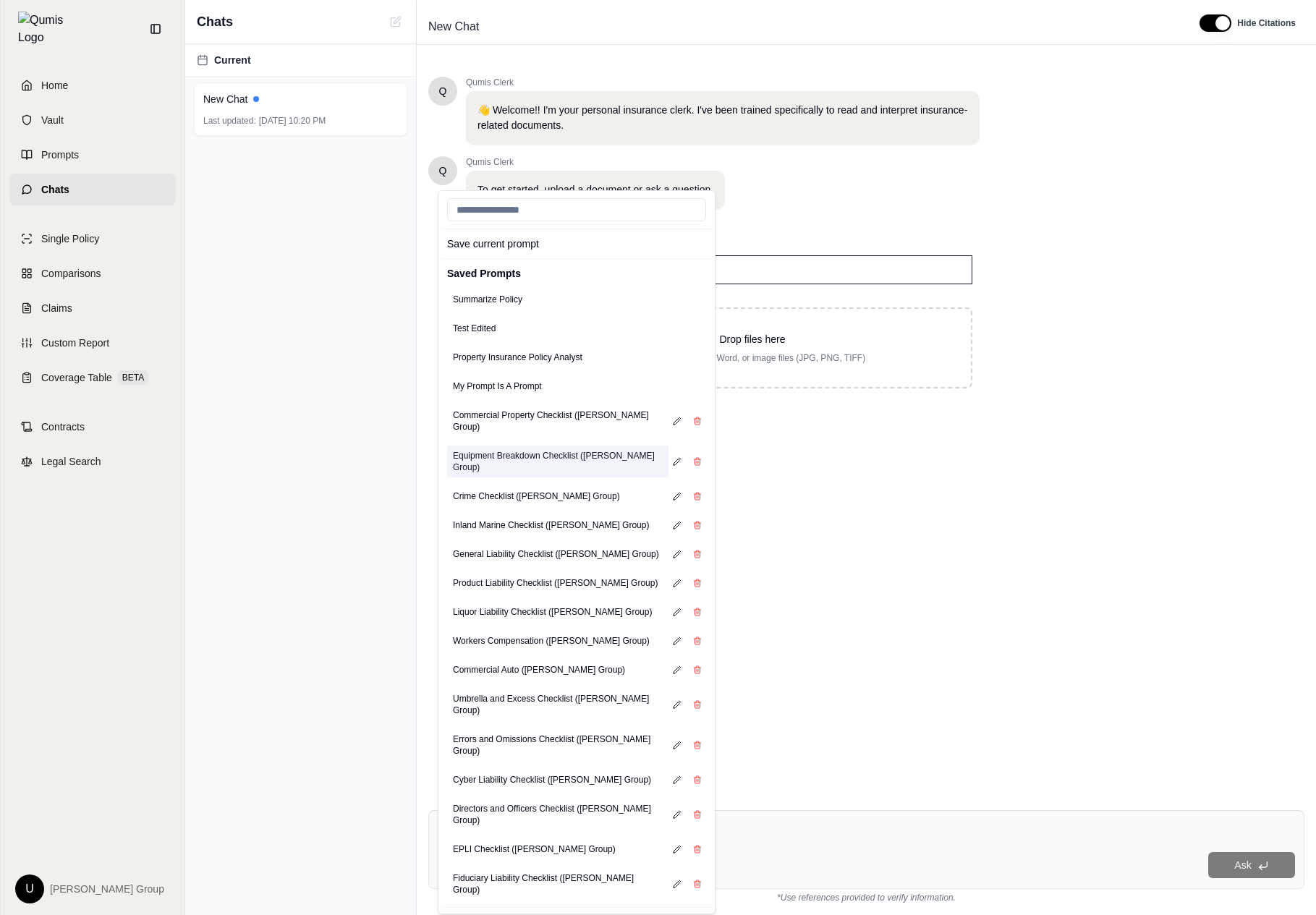
click at [537, 445] on button "Equipment Breakdown Checklist ([PERSON_NAME] Group)" at bounding box center [558, 461] width 221 height 32
click at [542, 486] on button "Crime Checklist ([PERSON_NAME] Group)" at bounding box center [536, 497] width 178 height 21
type textarea "**********"
click at [542, 486] on button "Crime Checklist ([PERSON_NAME] Group)" at bounding box center [536, 497] width 178 height 21
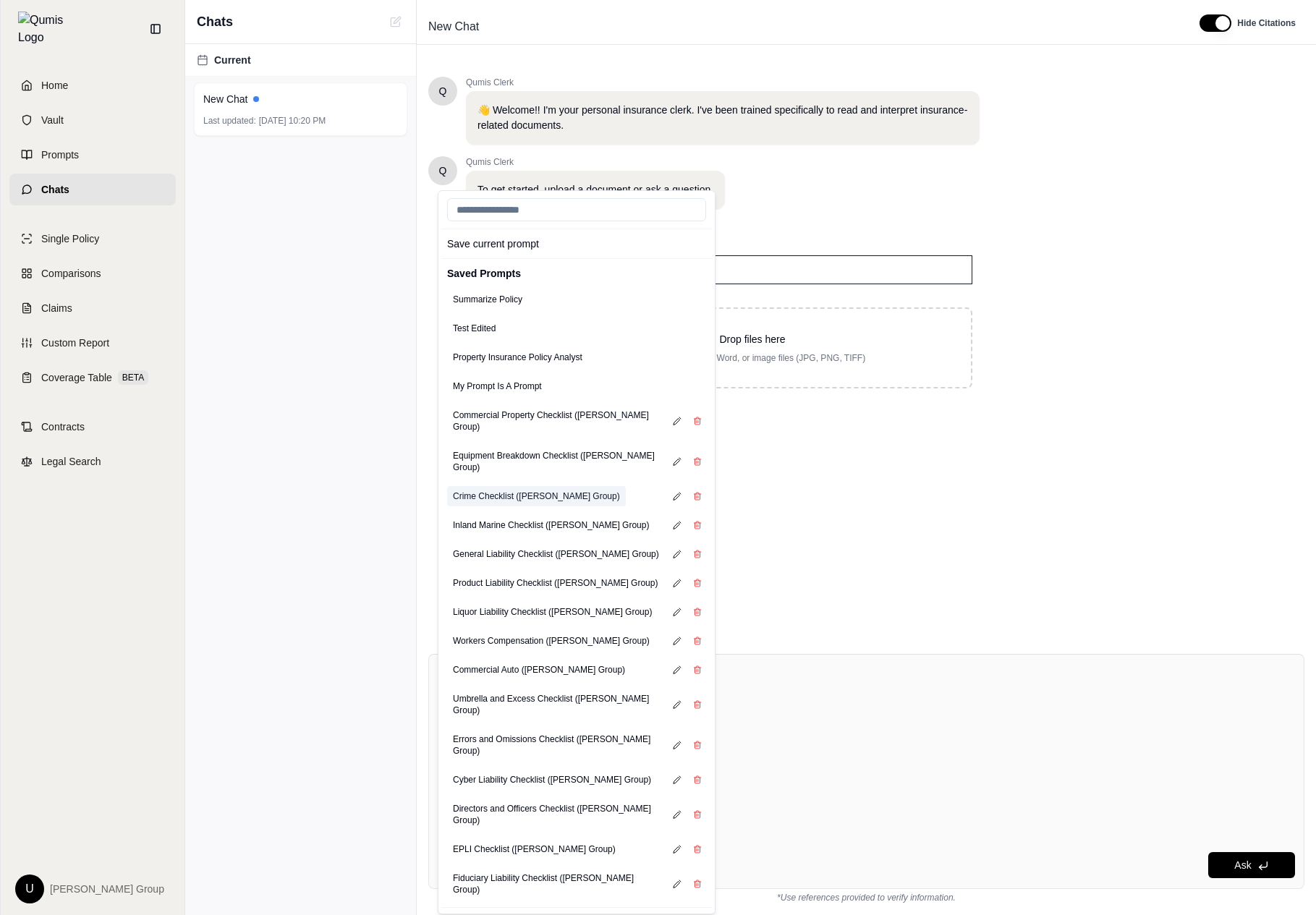
click at [555, 486] on button "Crime Checklist ([PERSON_NAME] Group)" at bounding box center [536, 497] width 178 height 21
click at [540, 512] on div "Inland Marine Checklist ([PERSON_NAME] Group)" at bounding box center [576, 525] width 270 height 29
click at [576, 202] on input "search" at bounding box center [577, 209] width 259 height 23
click at [454, 860] on icon at bounding box center [455, 864] width 5 height 9
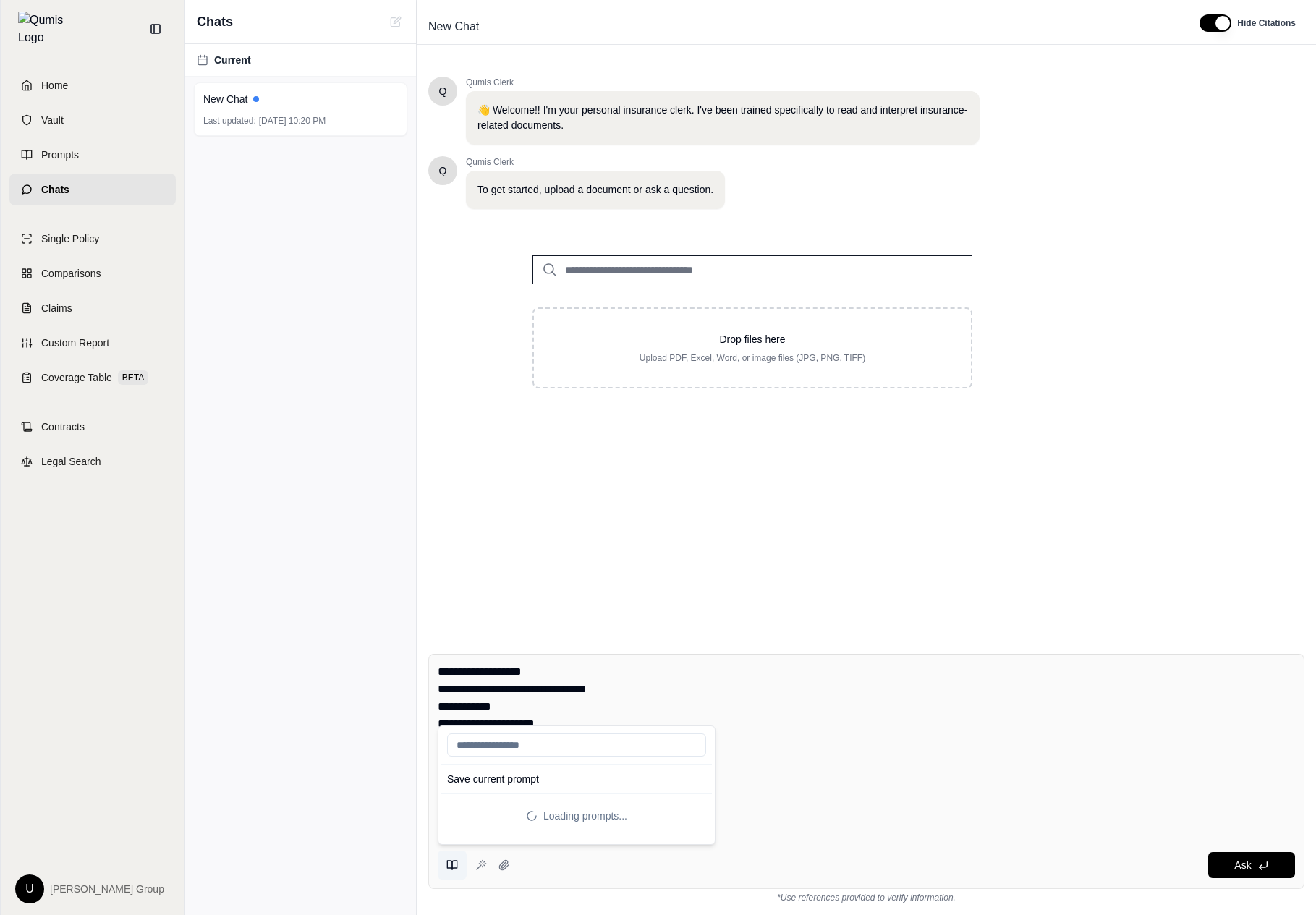
click at [454, 860] on icon at bounding box center [455, 864] width 5 height 9
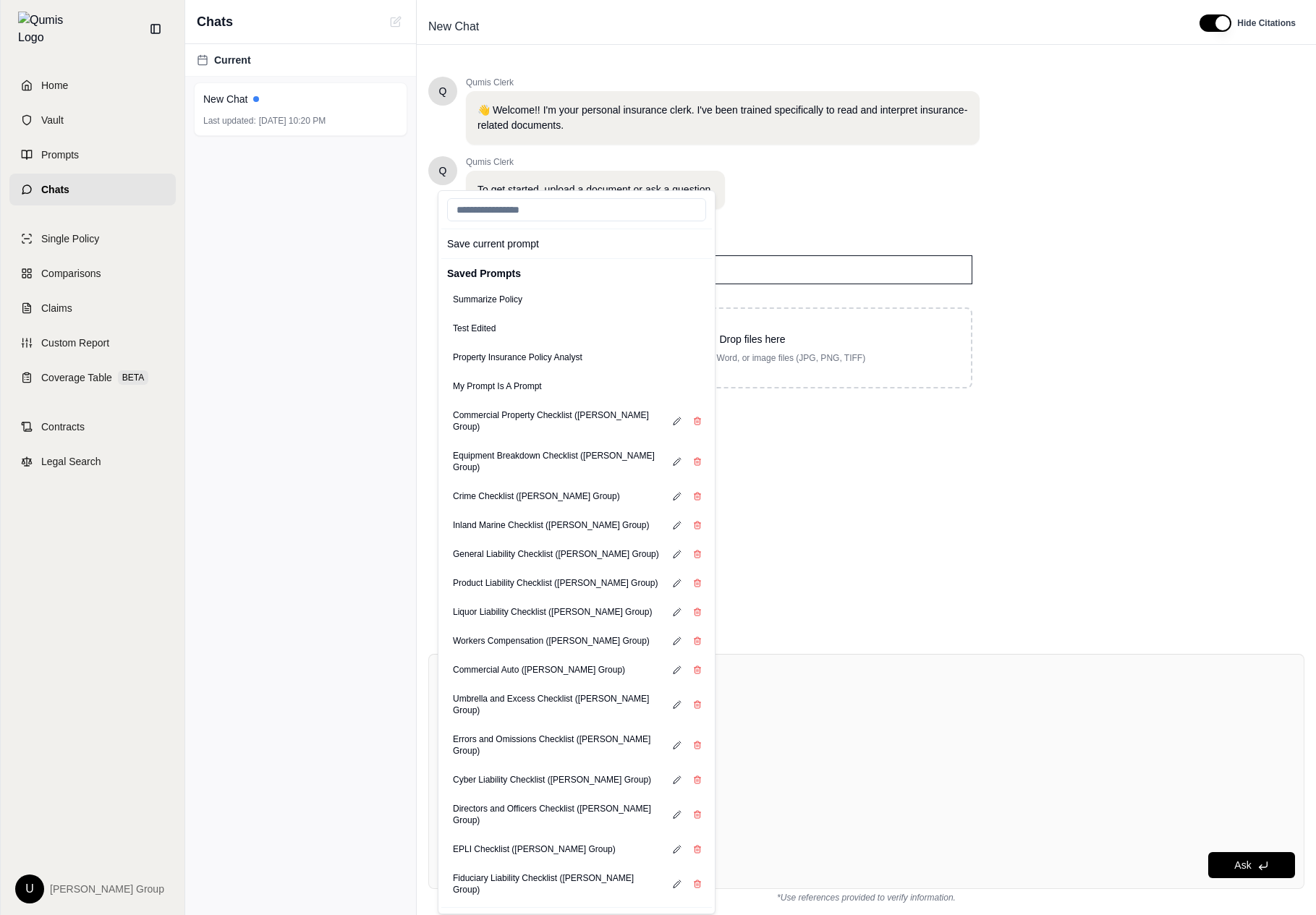
click at [454, 860] on icon at bounding box center [455, 864] width 5 height 9
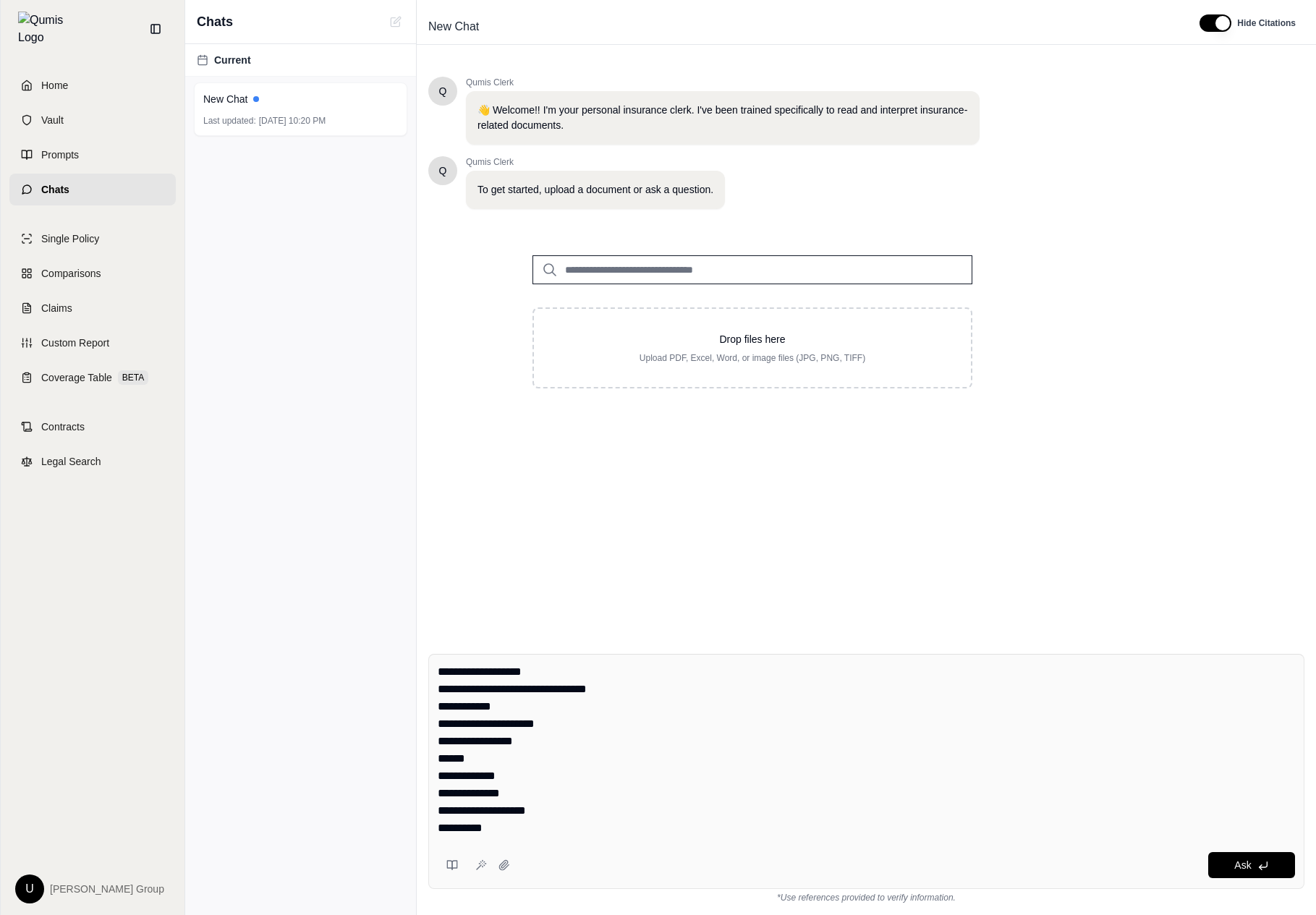
click at [832, 739] on textarea "**********" at bounding box center [866, 749] width 857 height 173
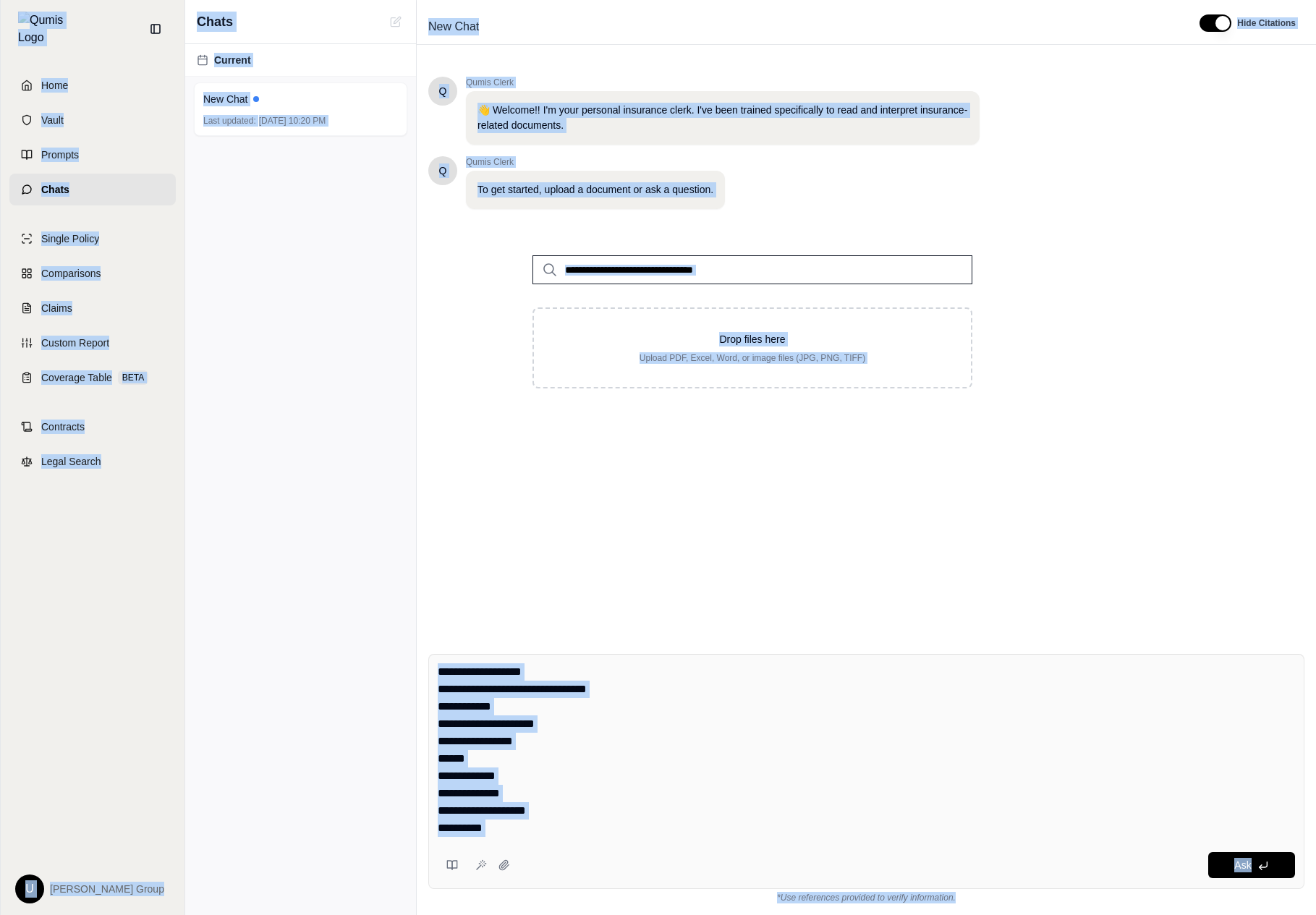
click at [262, 295] on div "Current New Chat Last updated: Oct 13, 2025, 10:20 PM" at bounding box center [300, 479] width 231 height 870
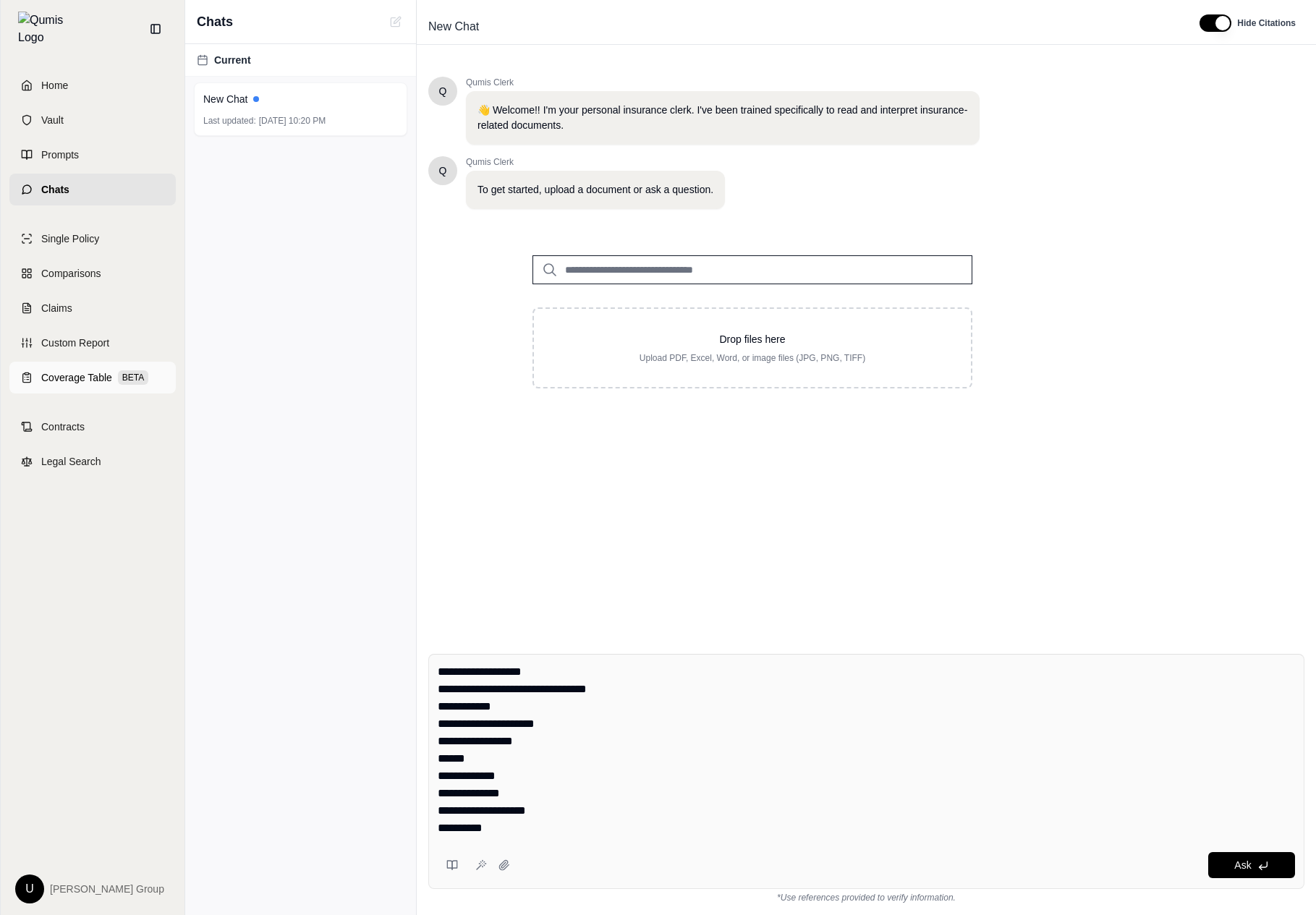
click at [104, 362] on link "Coverage Table BETA" at bounding box center [93, 377] width 166 height 32
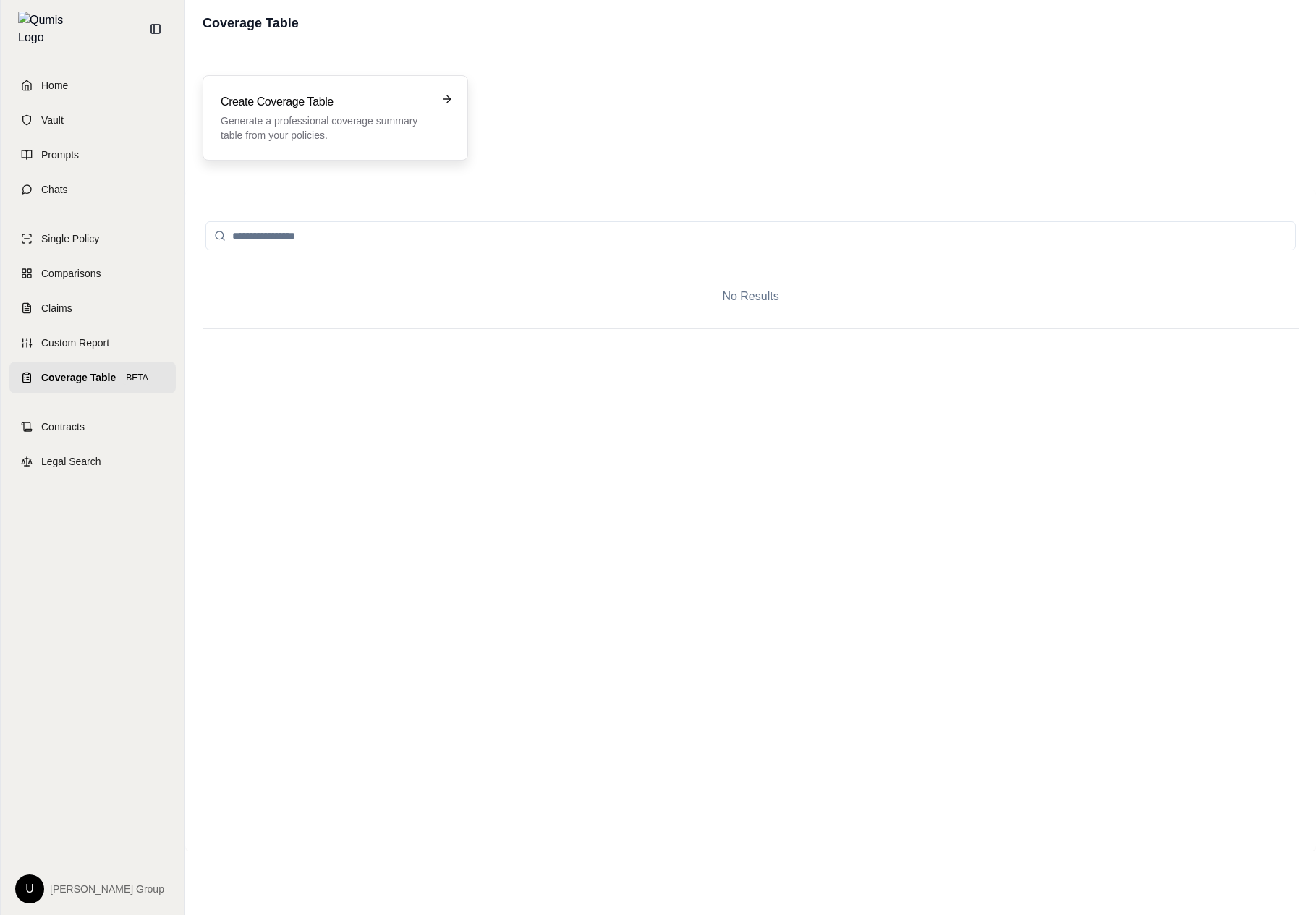
click at [353, 117] on p "Generate a professional coverage summary table from your policies." at bounding box center [325, 128] width 209 height 29
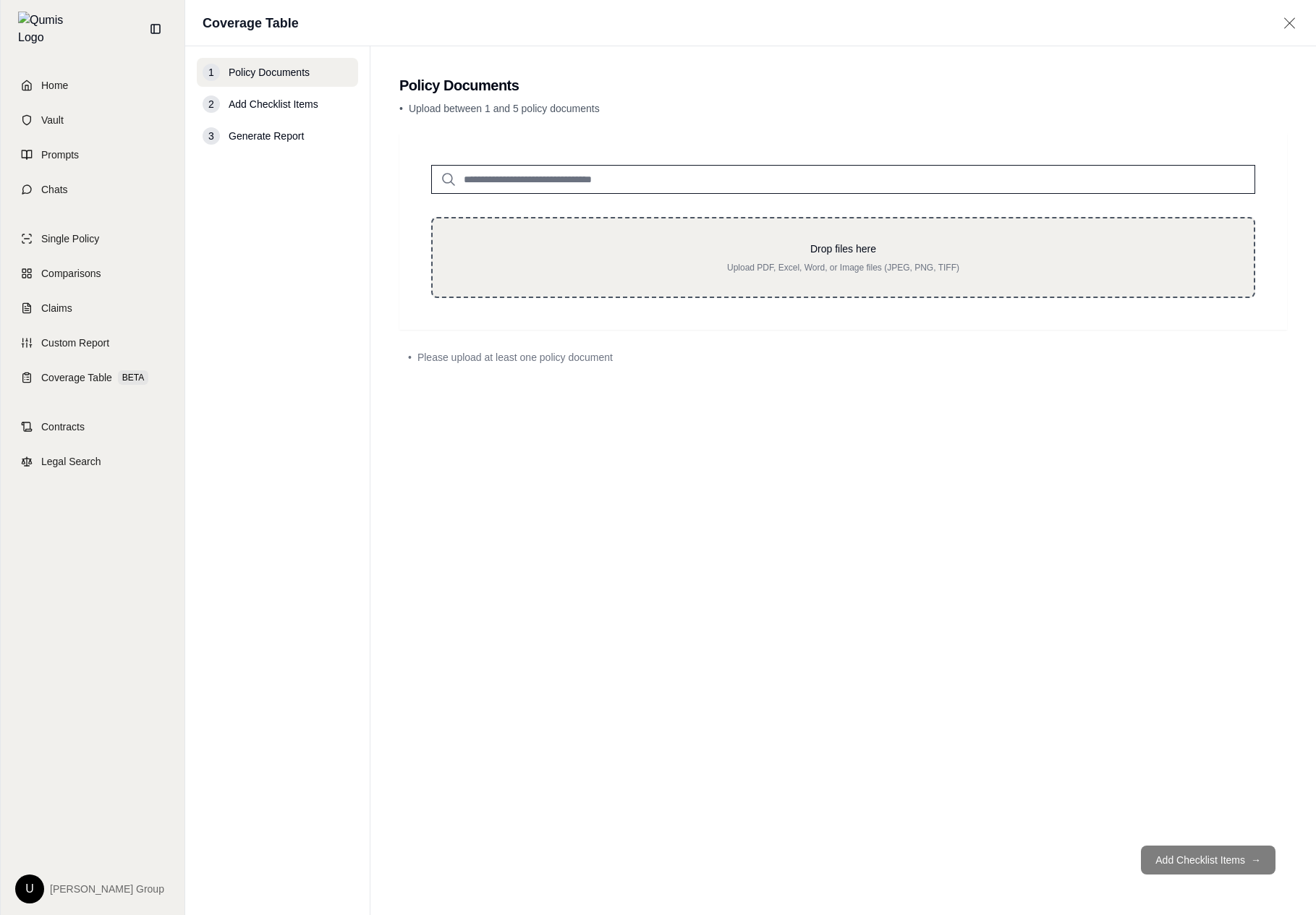
click at [731, 293] on div "Drop files here Upload PDF, Excel, Word, or Image files (JPEG, PNG, TIFF)" at bounding box center [842, 257] width 824 height 81
type input "**********"
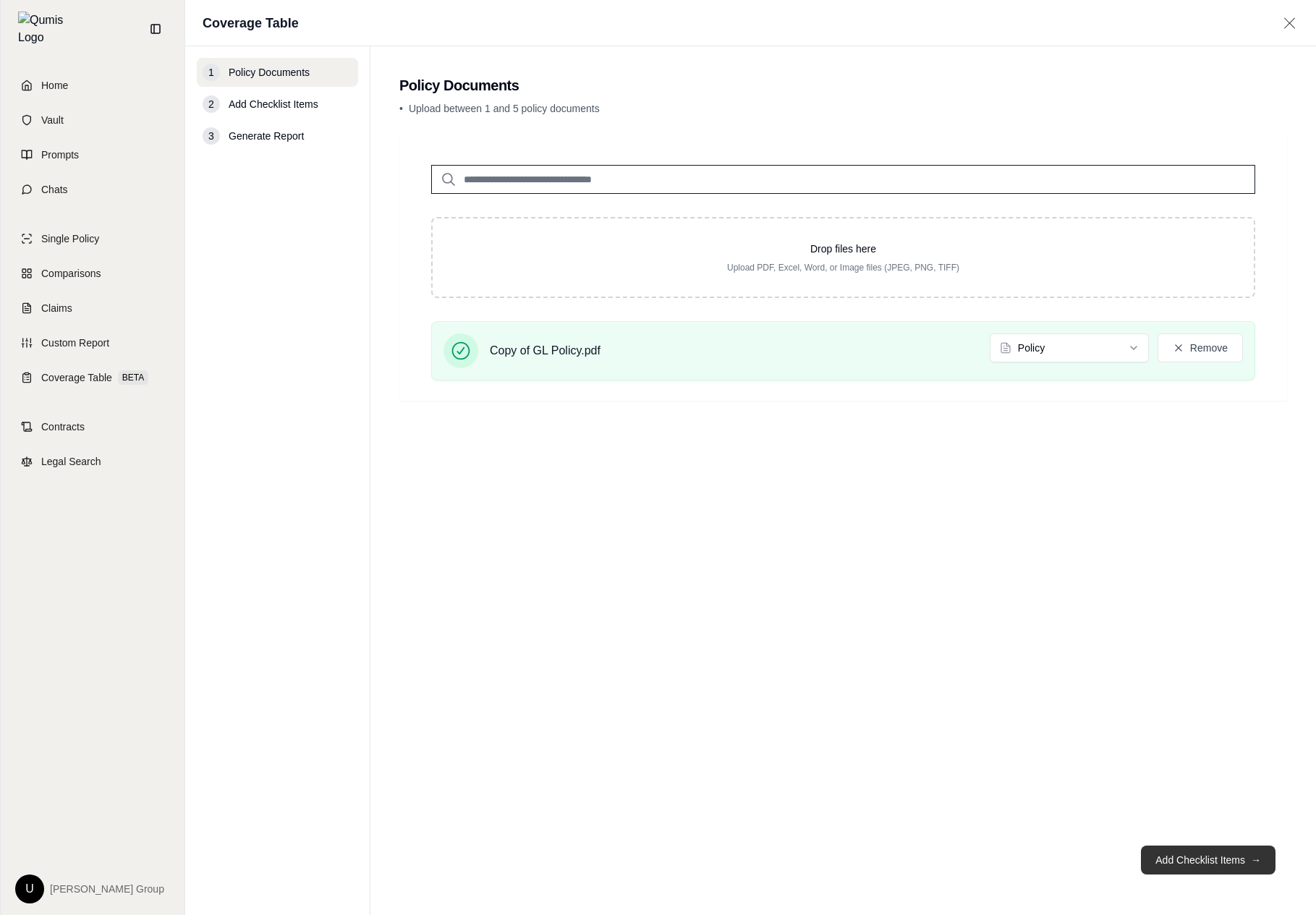
click at [1210, 855] on button "Add Checklist Items →" at bounding box center [1208, 860] width 135 height 29
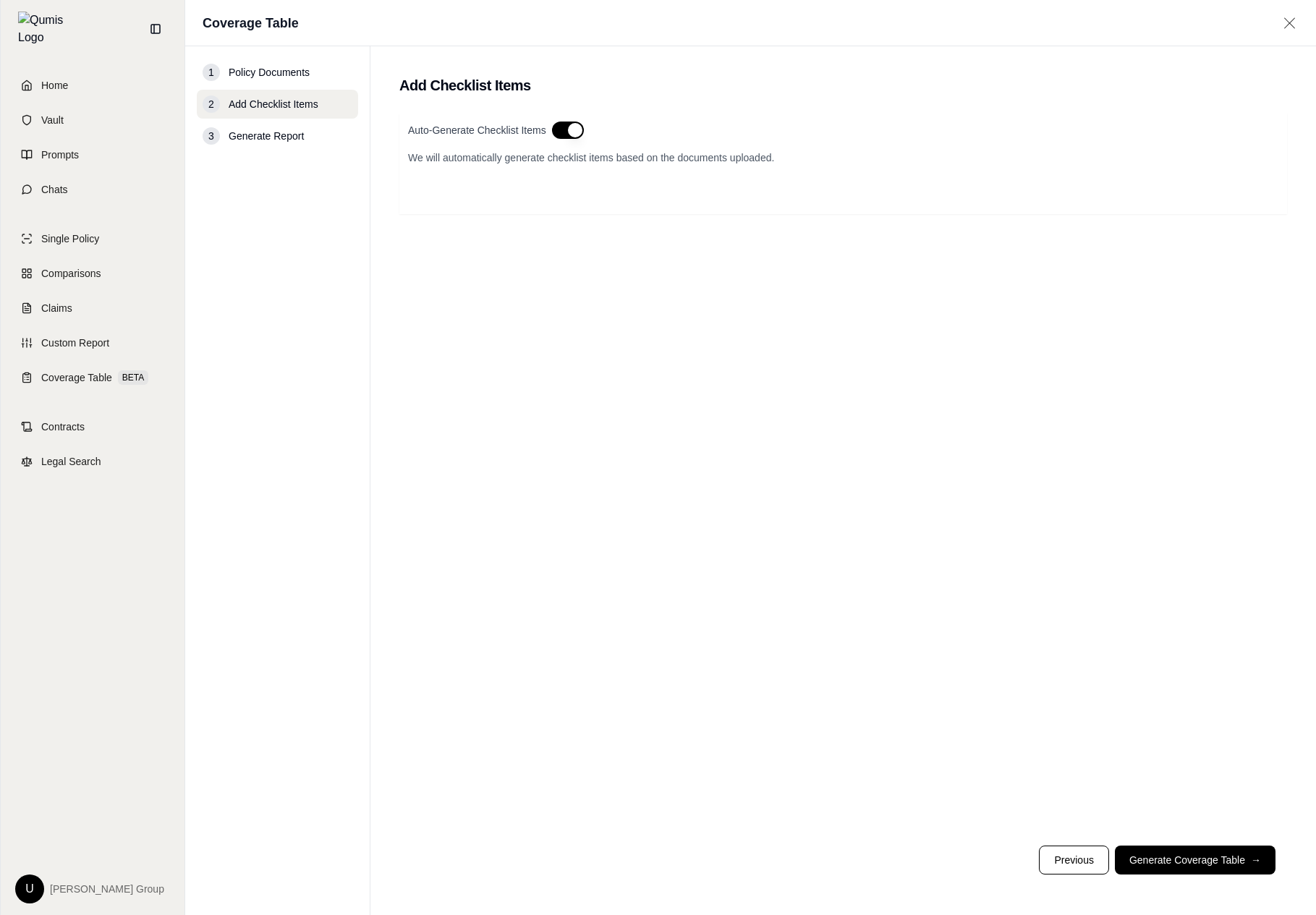
click at [564, 131] on button "button" at bounding box center [567, 130] width 32 height 17
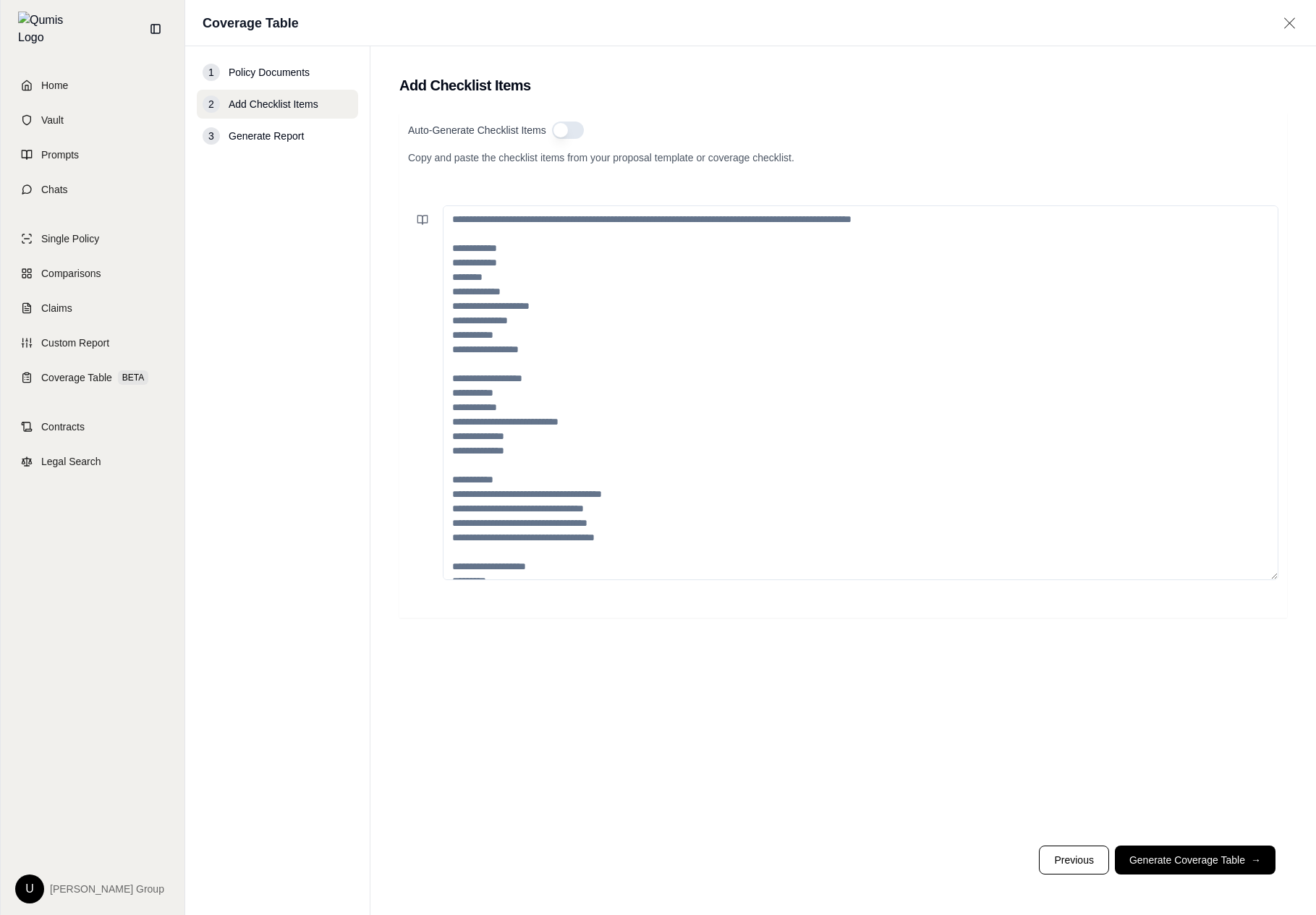
click at [551, 365] on textarea at bounding box center [860, 392] width 836 height 375
click at [421, 215] on icon at bounding box center [420, 220] width 5 height 9
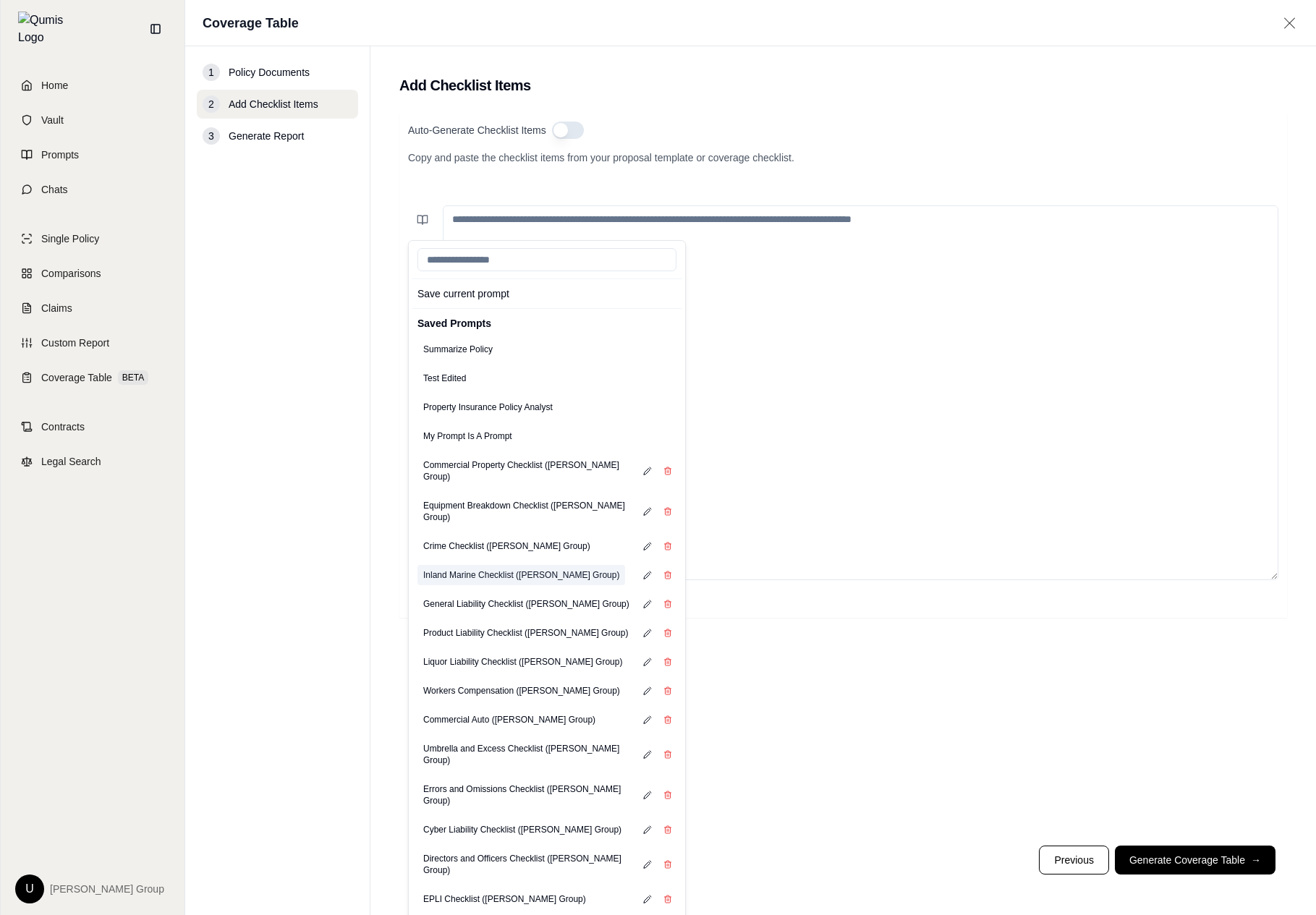
click at [528, 564] on button "Inland Marine Checklist ([PERSON_NAME] Group)" at bounding box center [521, 575] width 208 height 21
type textarea "**********"
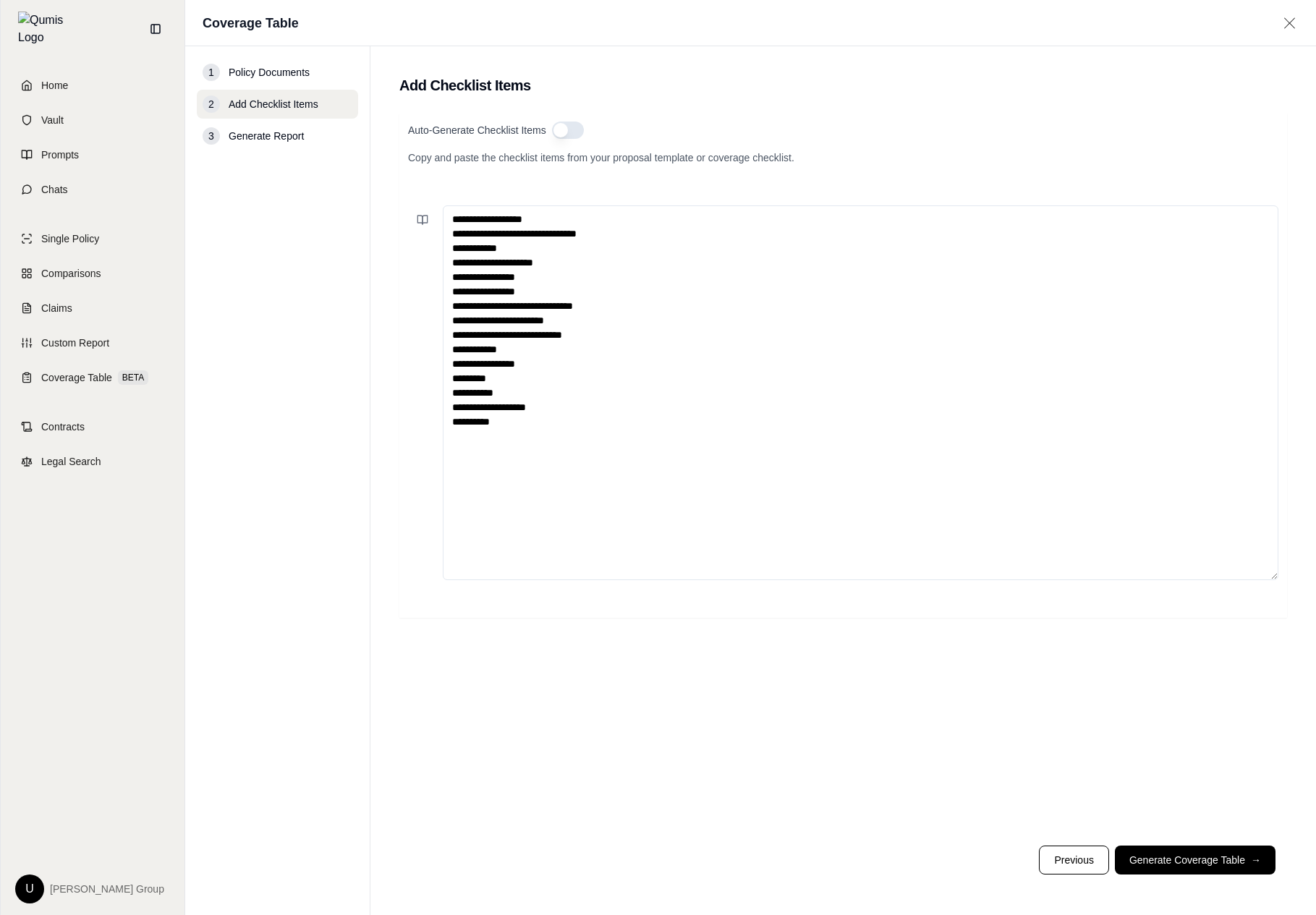
click at [906, 332] on textarea "**********" at bounding box center [860, 392] width 836 height 375
click at [577, 320] on textarea "**********" at bounding box center [860, 392] width 836 height 375
click at [403, 224] on div "**********" at bounding box center [842, 365] width 887 height 504
click at [430, 220] on button at bounding box center [423, 220] width 29 height 29
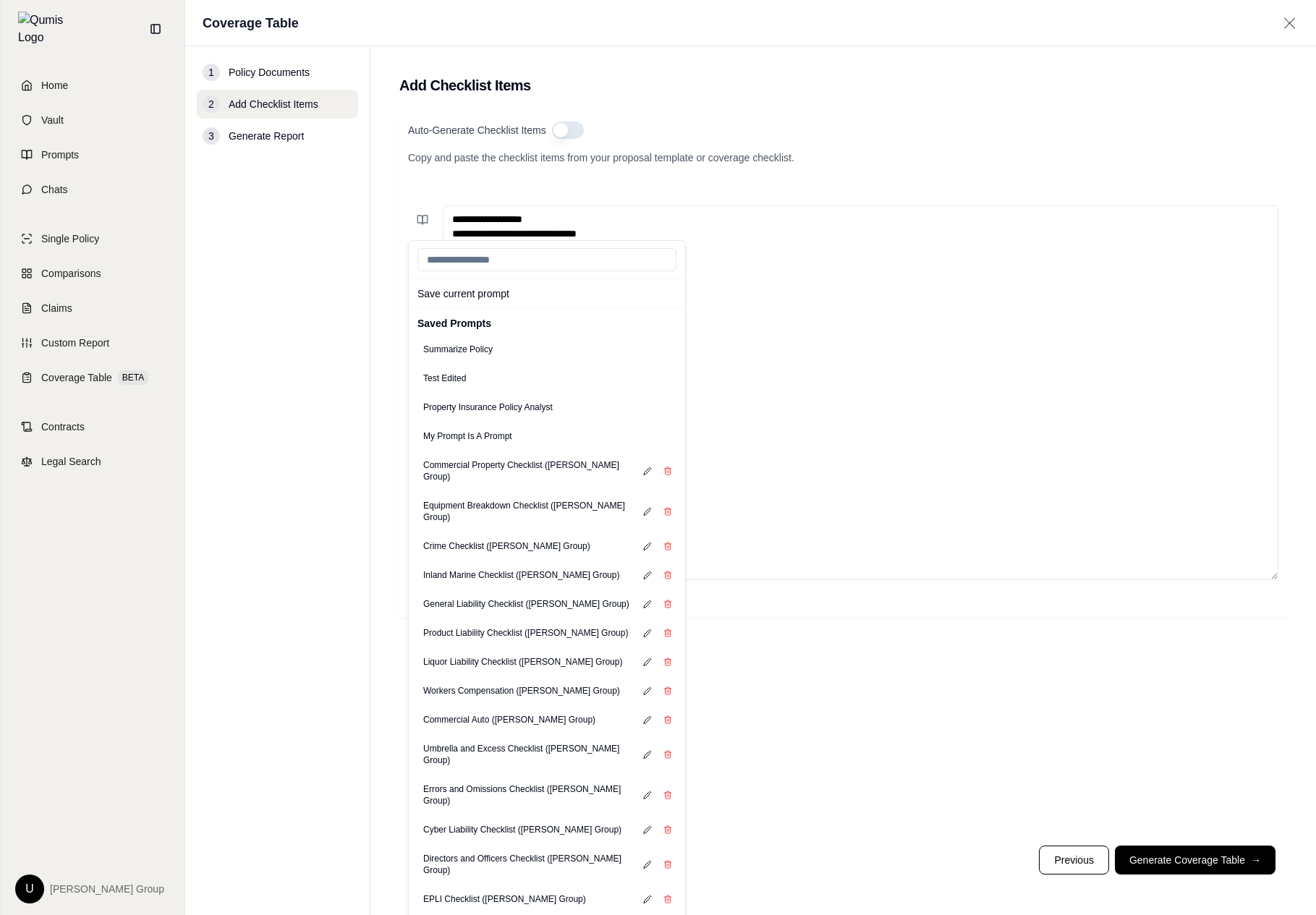
click at [836, 276] on textarea "**********" at bounding box center [860, 392] width 836 height 375
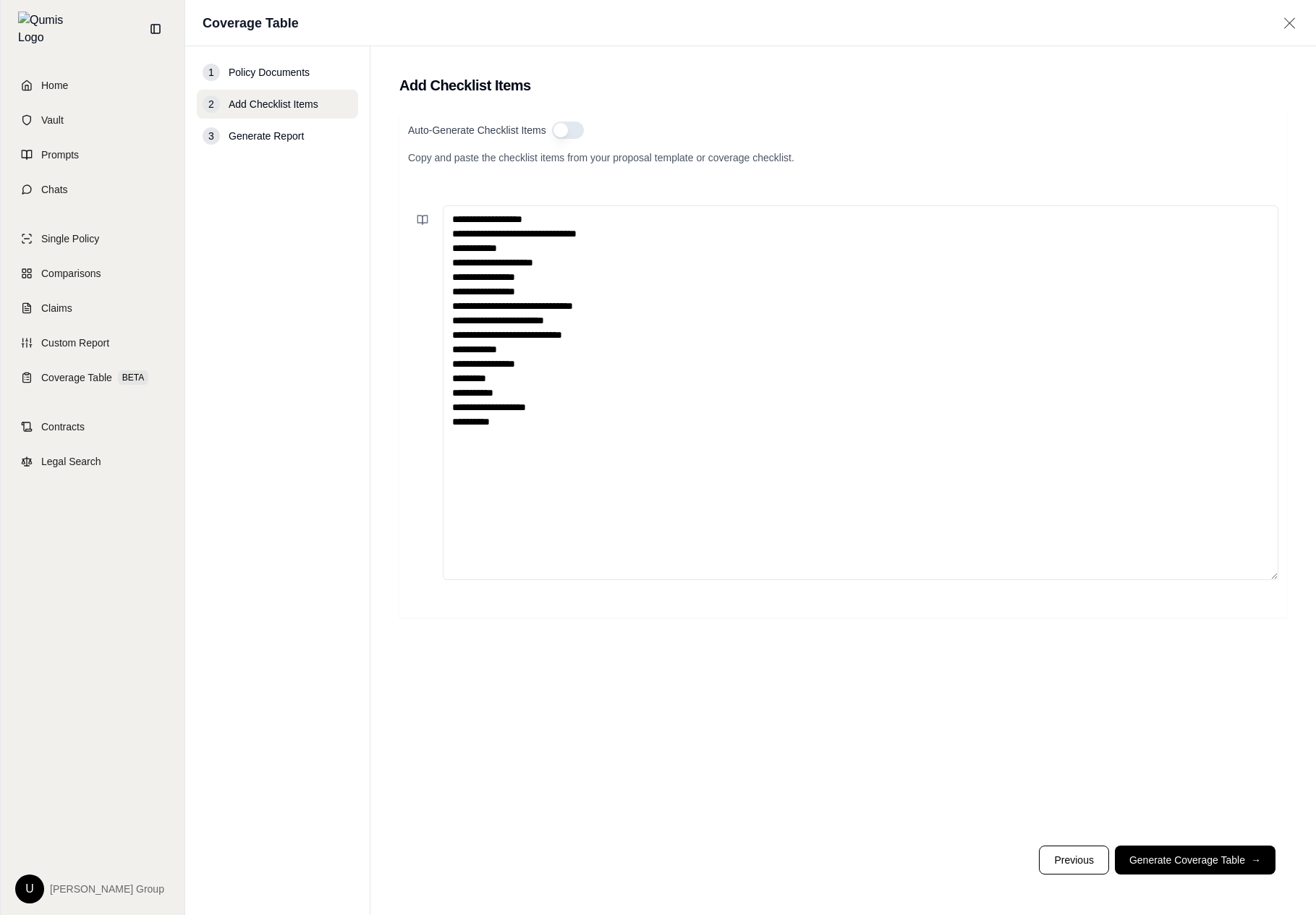
click at [672, 335] on textarea "**********" at bounding box center [860, 392] width 836 height 375
click at [283, 132] on span "Generate Report" at bounding box center [266, 135] width 75 height 15
click at [120, 189] on link "Chats" at bounding box center [93, 189] width 166 height 32
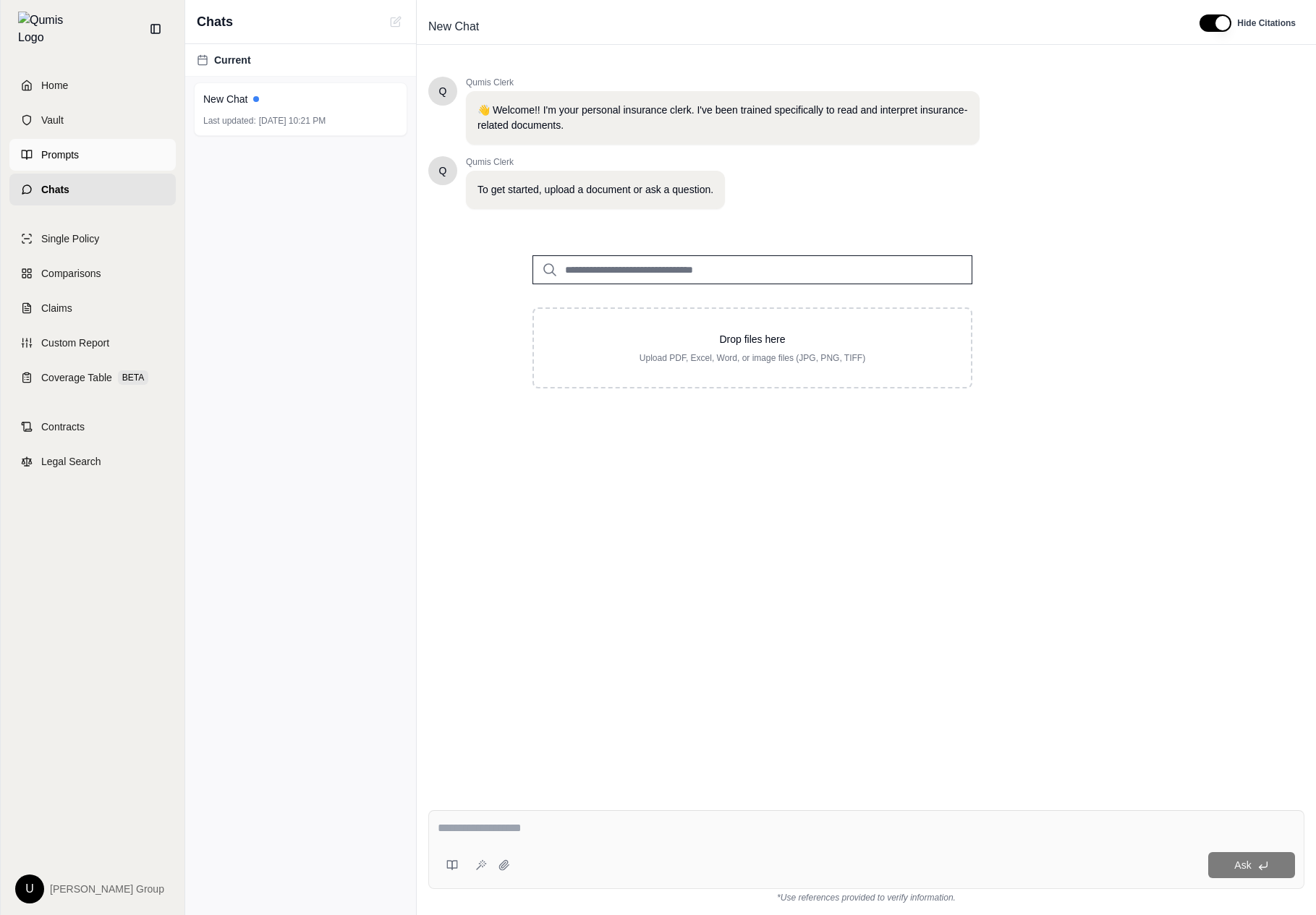
click at [140, 140] on link "Prompts" at bounding box center [93, 154] width 166 height 32
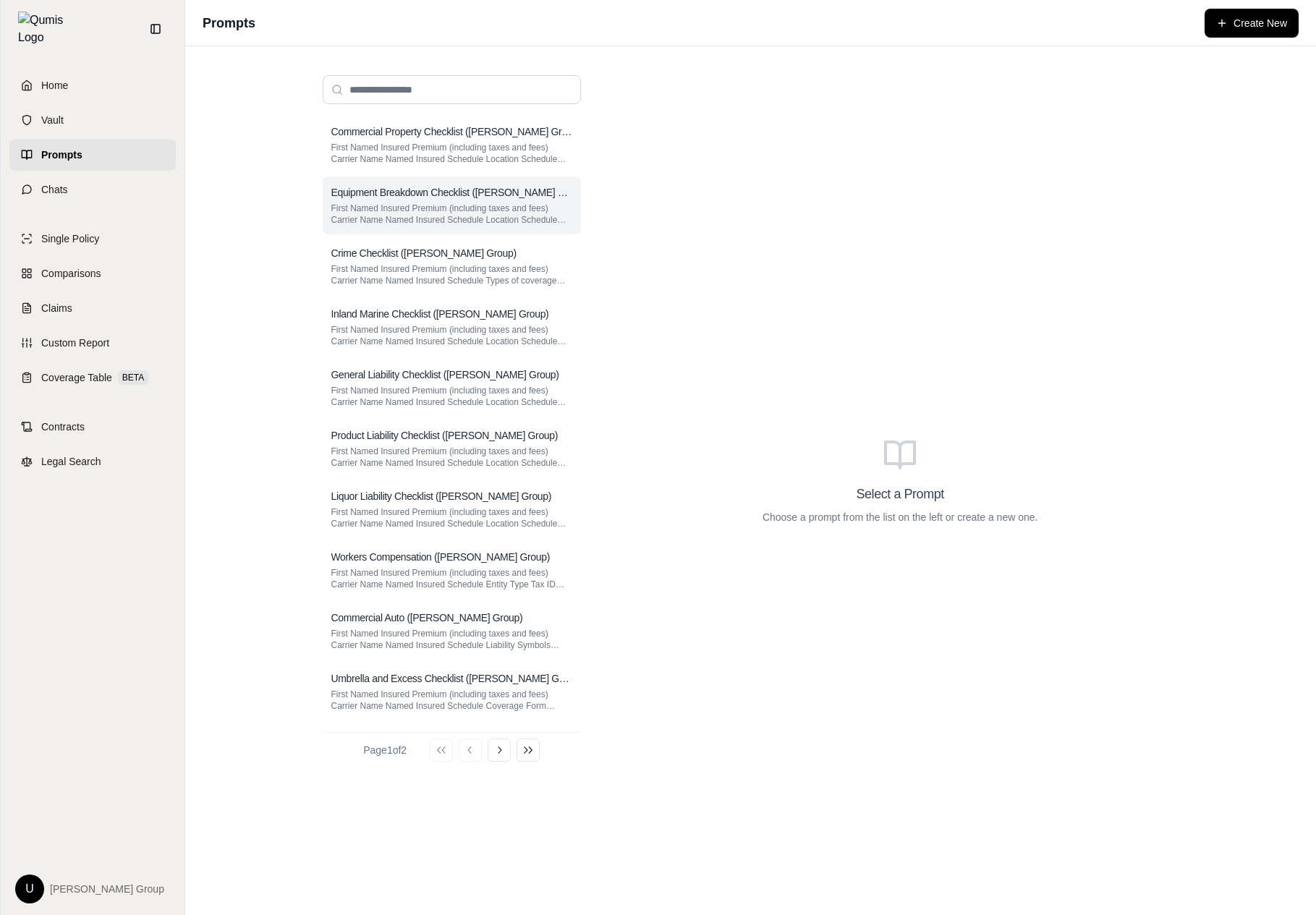
click at [507, 219] on p "First Named Insured Premium (including taxes and fees) Carrier Name Named Insur…" at bounding box center [451, 214] width 241 height 23
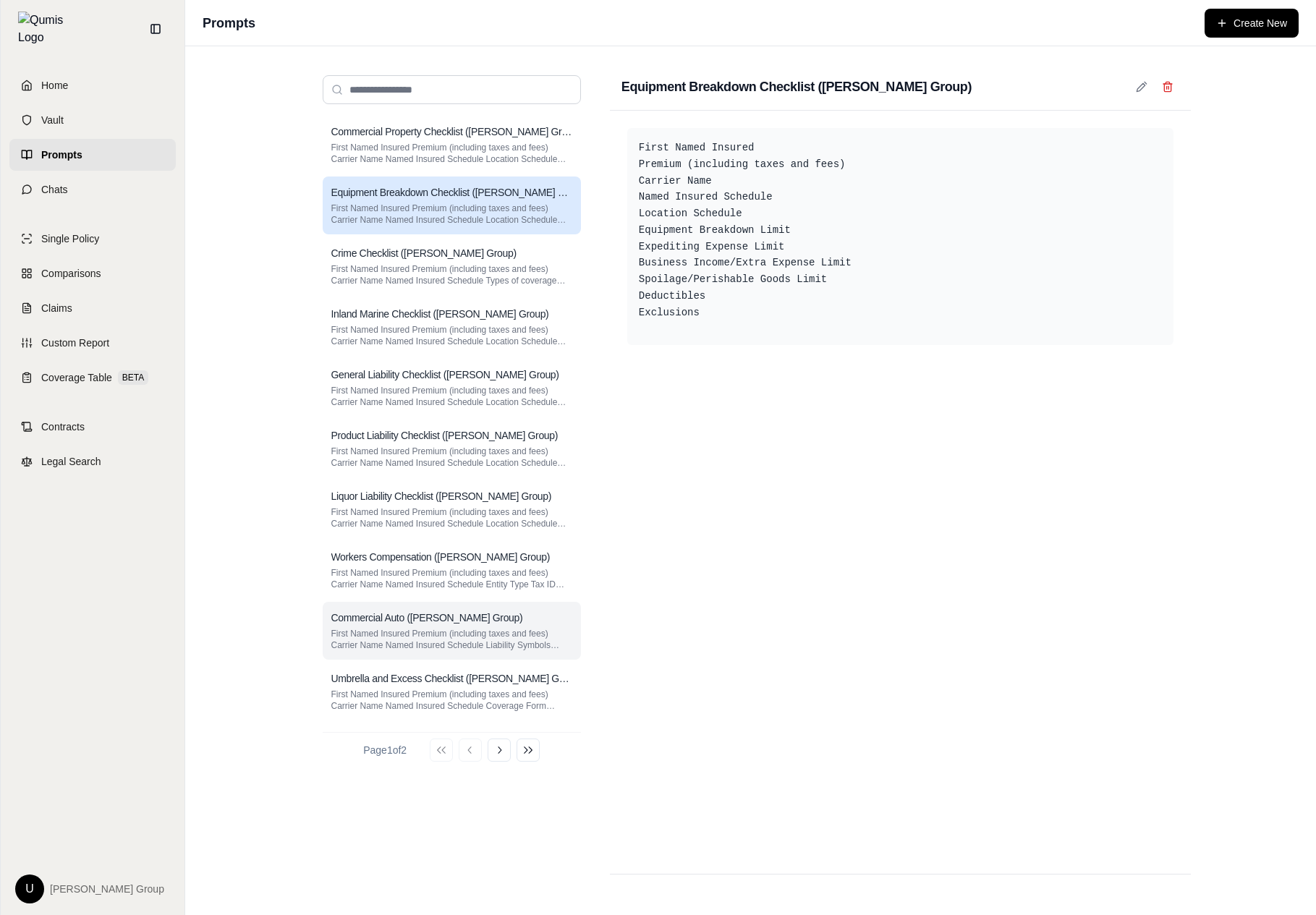
click at [413, 623] on h3 "Commercial Auto ([PERSON_NAME] Group)" at bounding box center [426, 617] width 191 height 15
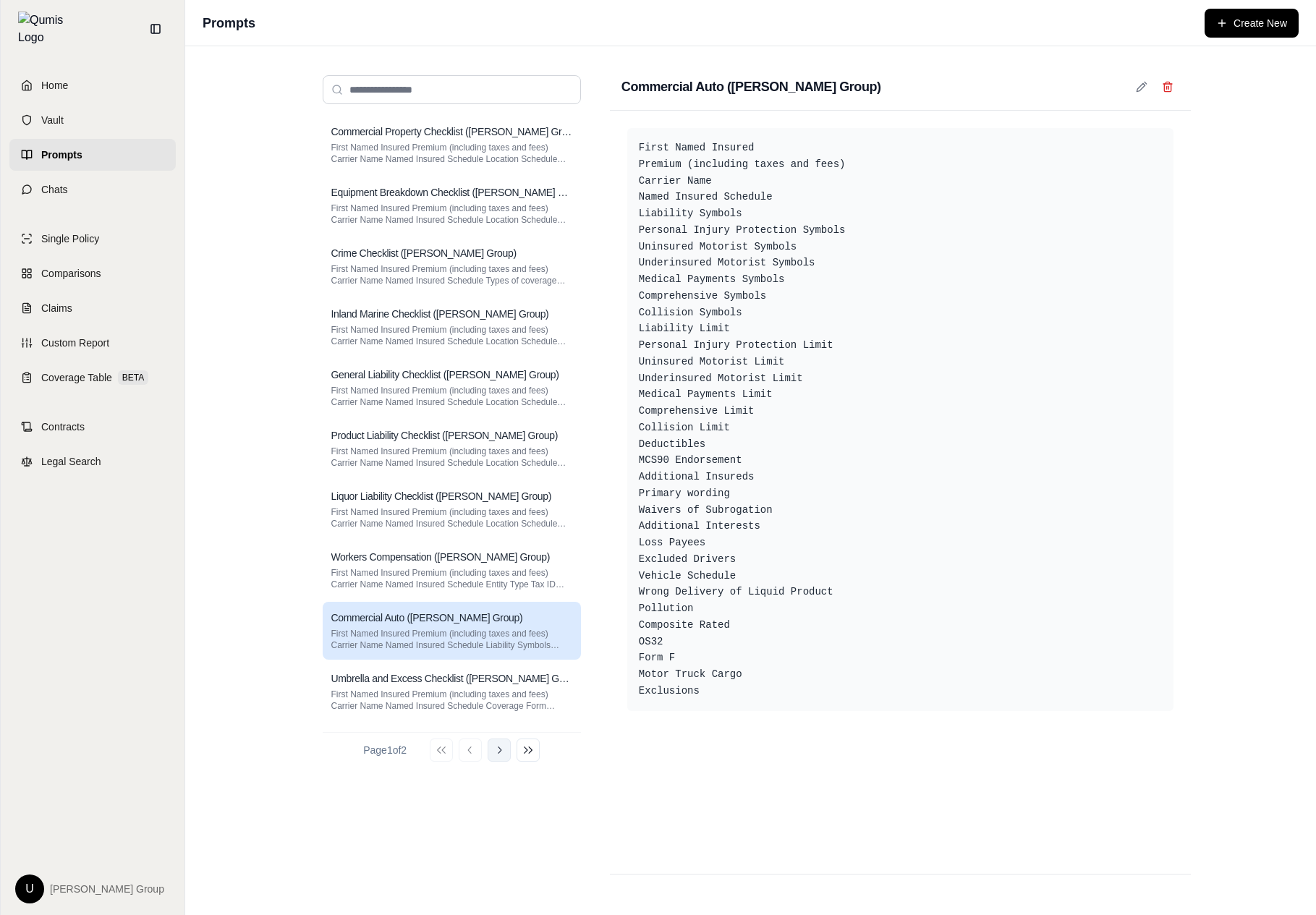
click at [510, 761] on button "Go to next page" at bounding box center [498, 749] width 23 height 23
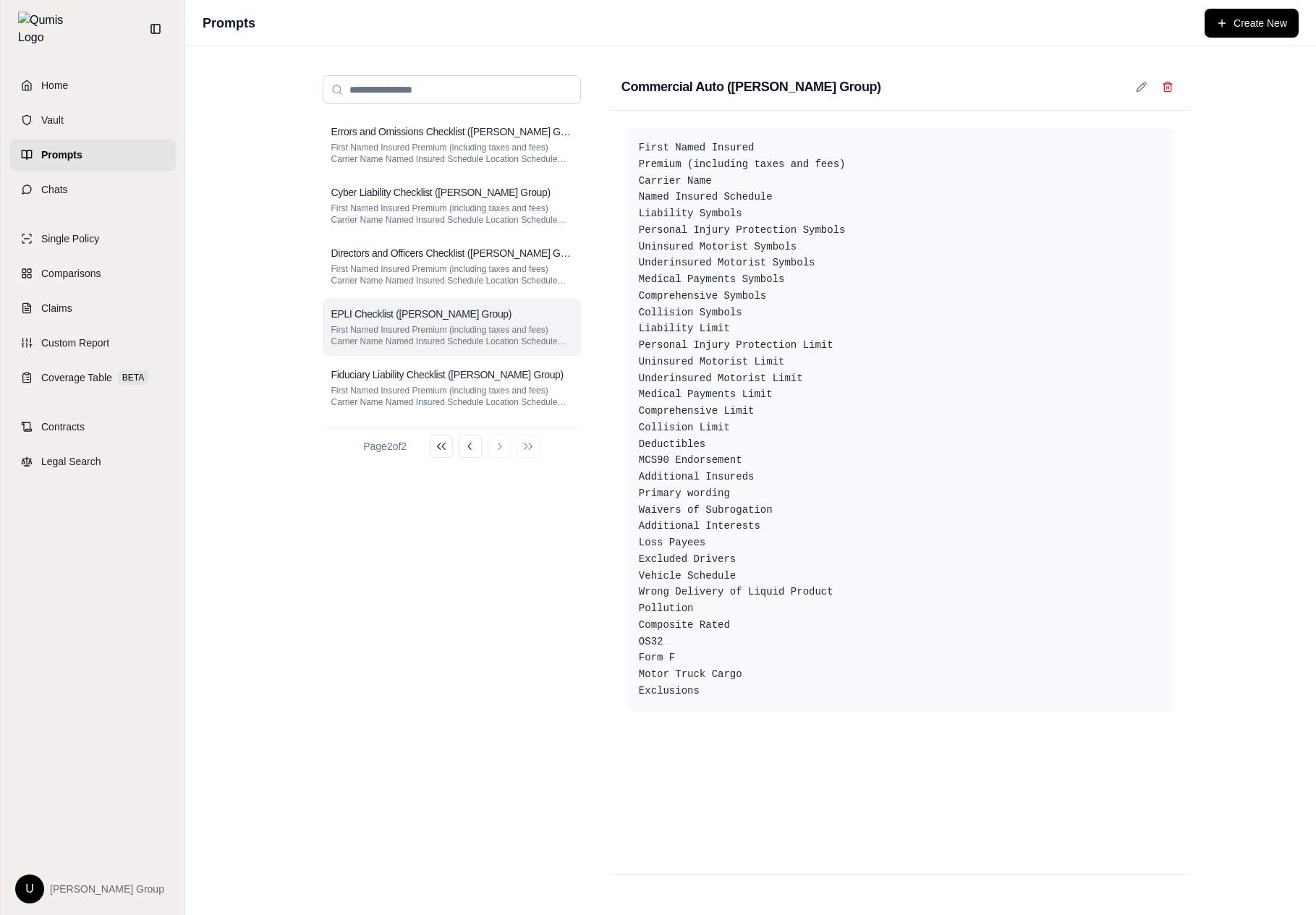
click at [482, 302] on div "EPLI Checklist (Hummel Group) First Named Insured Premium (including taxes and …" at bounding box center [451, 326] width 258 height 57
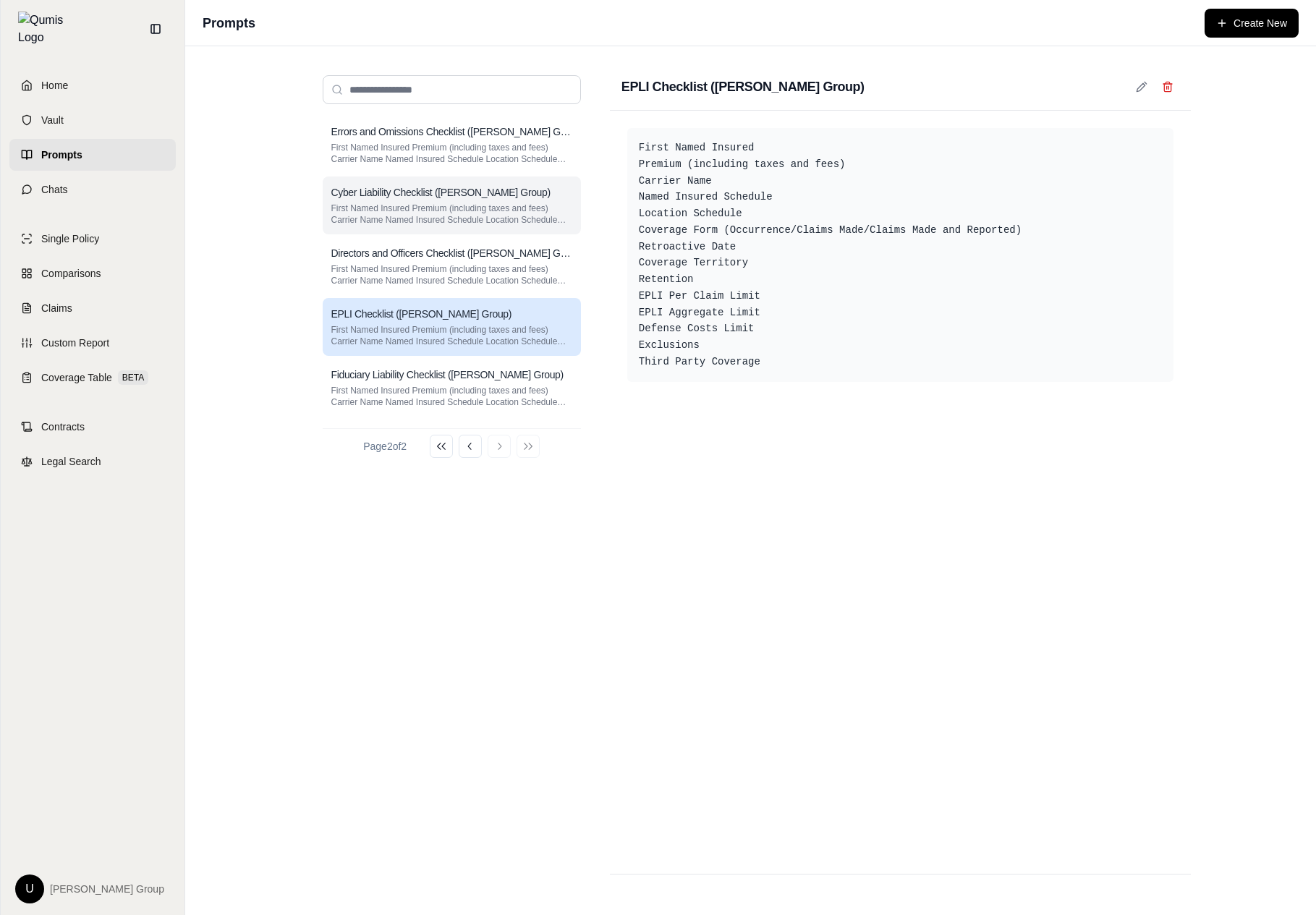
click at [504, 228] on div "Cyber Liability Checklist (Hummel Group) First Named Insured Premium (including…" at bounding box center [451, 205] width 258 height 57
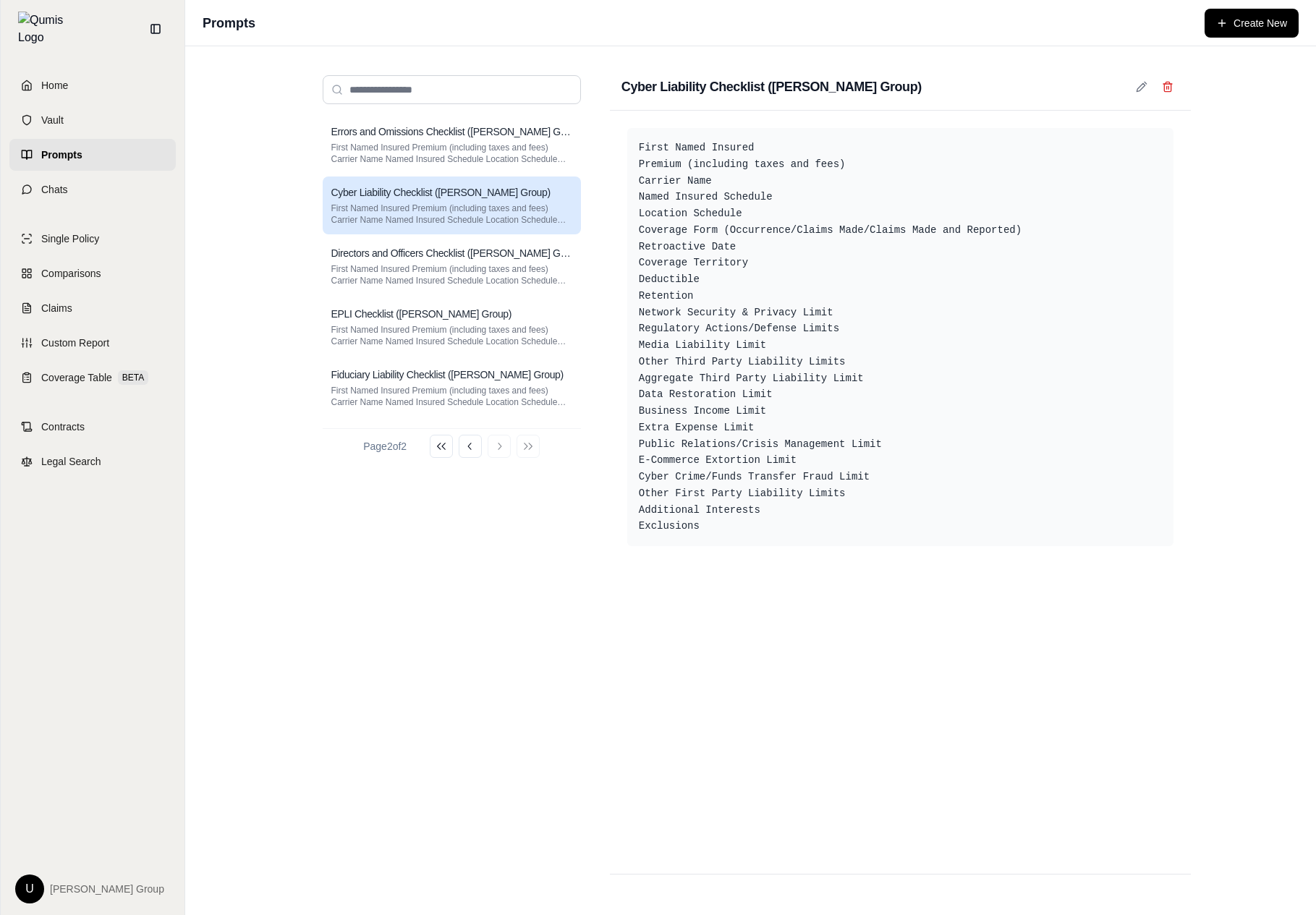
click at [427, 483] on div "Errors and Omissions Checklist (Hummel Group) First Named Insured Premium (incl…" at bounding box center [451, 501] width 258 height 770
click at [142, 87] on link "Home" at bounding box center [93, 85] width 166 height 32
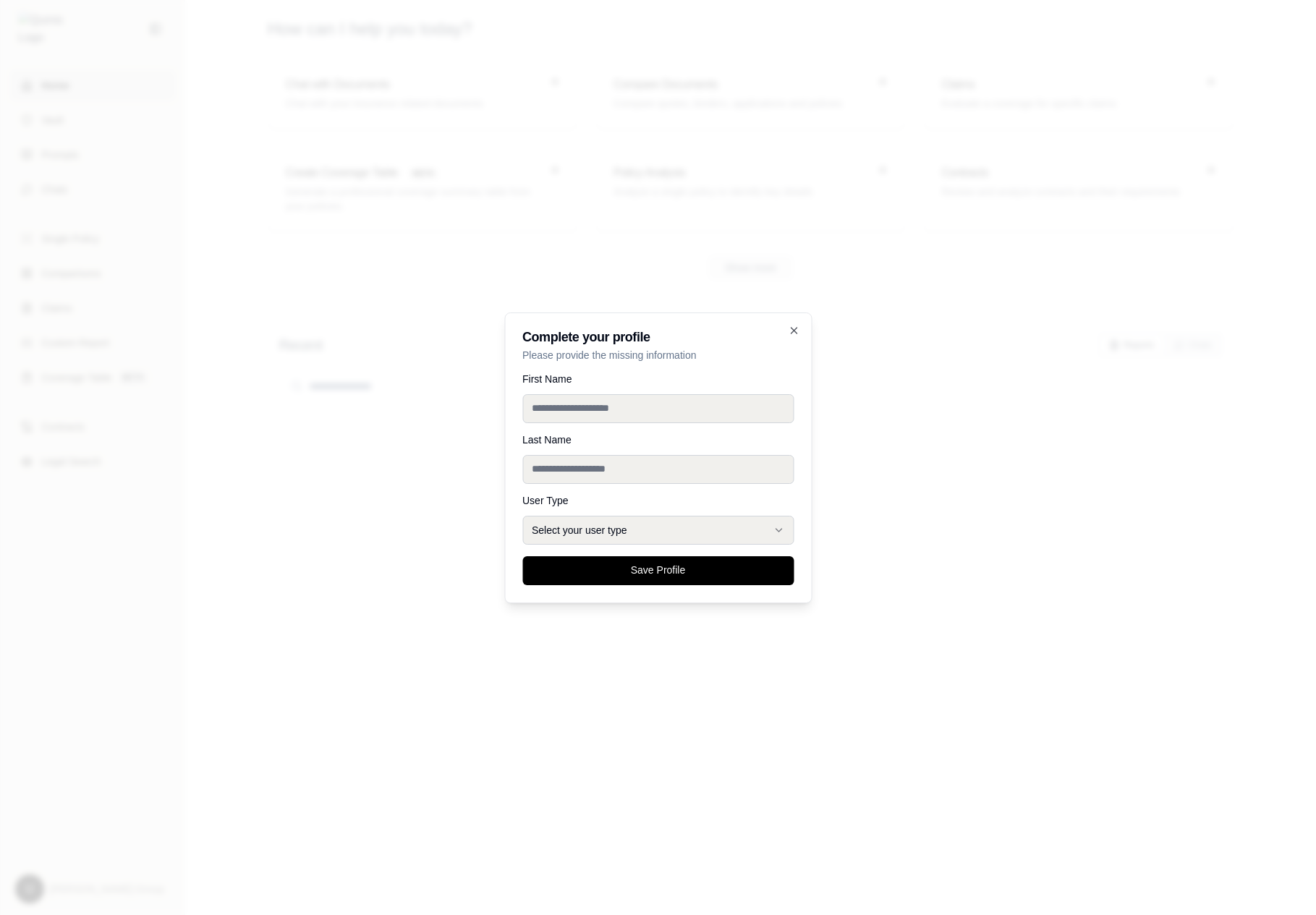
click at [396, 252] on div at bounding box center [658, 457] width 1316 height 915
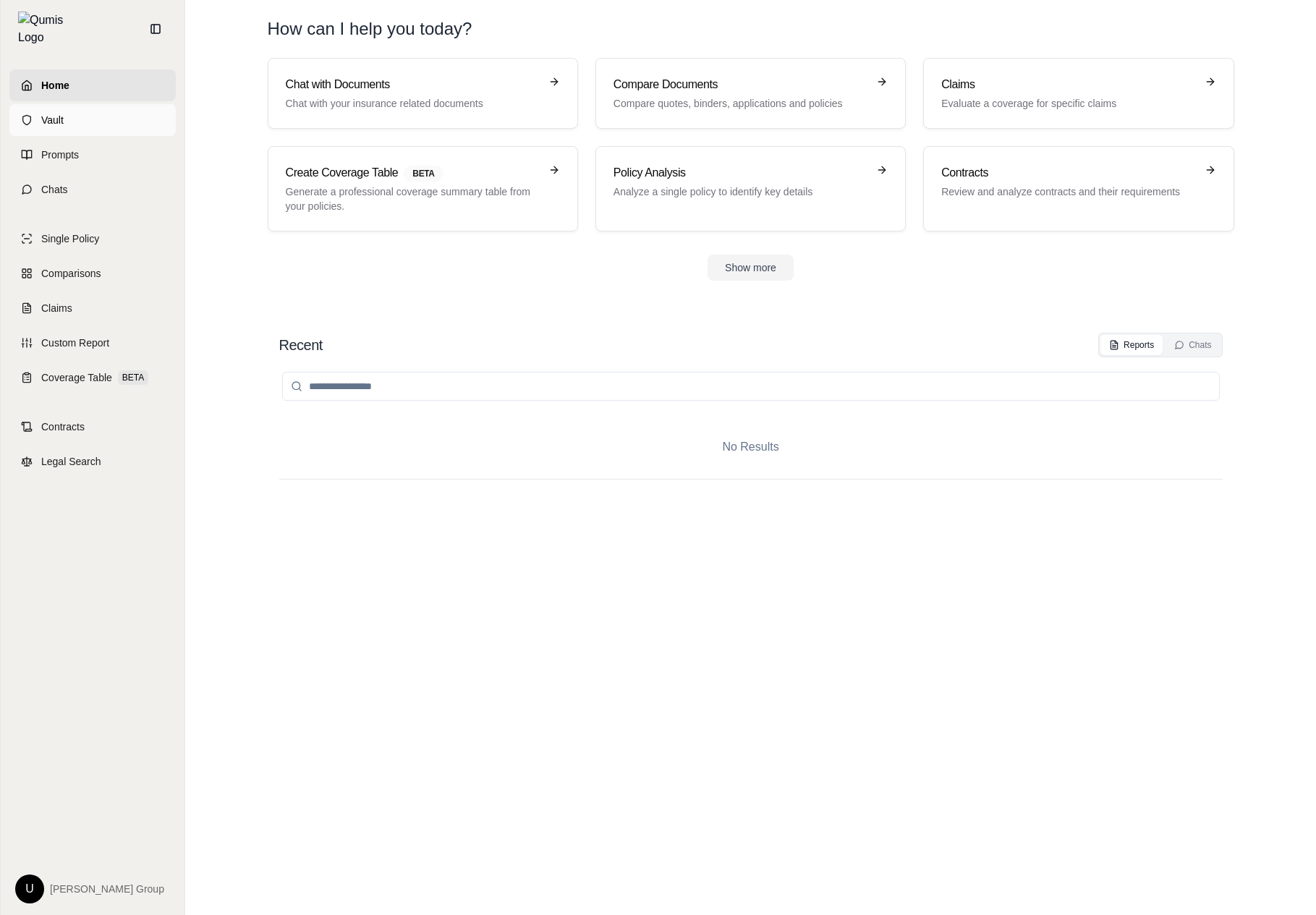
click at [69, 108] on link "Vault" at bounding box center [93, 119] width 166 height 32
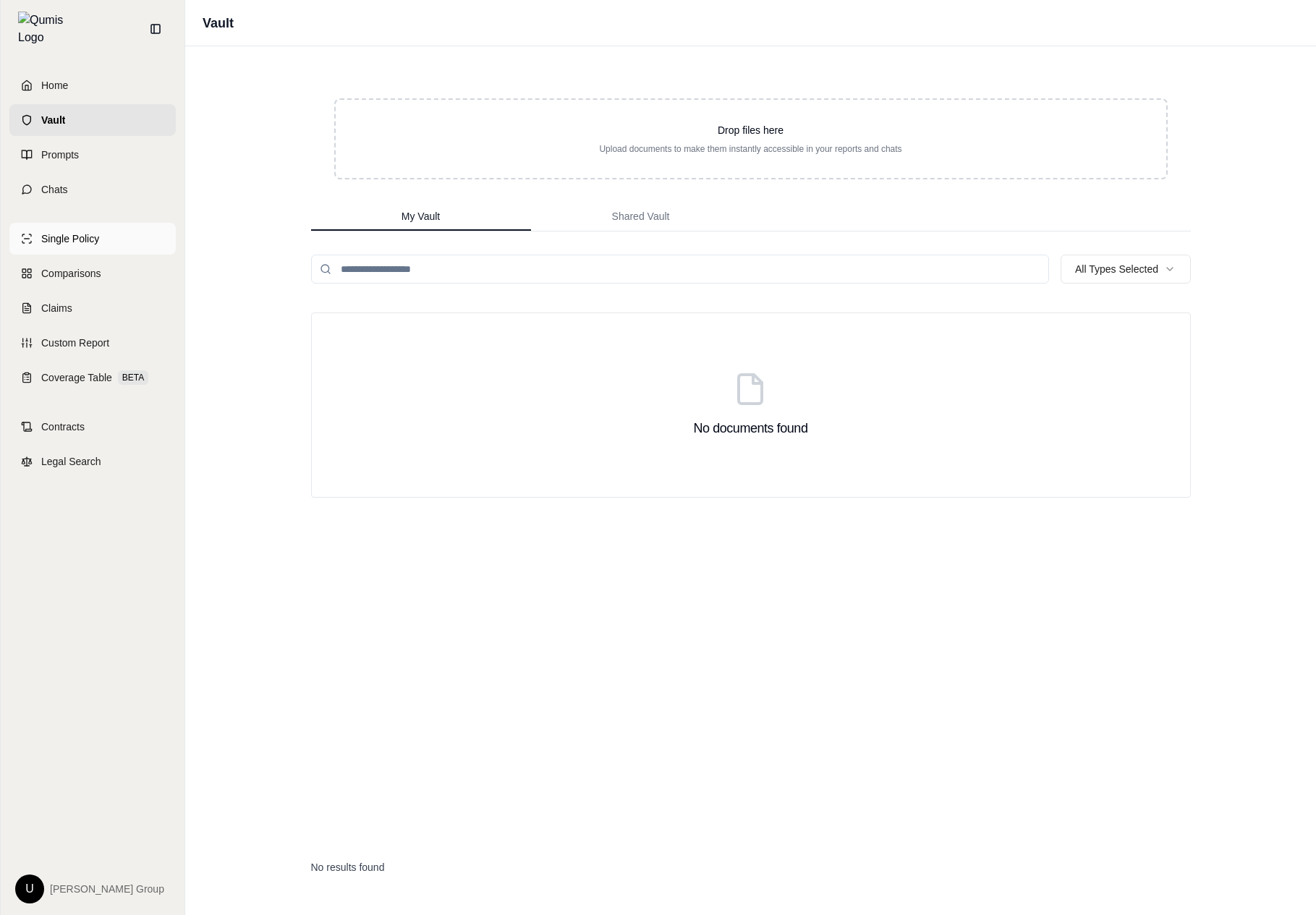
click at [127, 245] on link "Single Policy" at bounding box center [93, 238] width 166 height 32
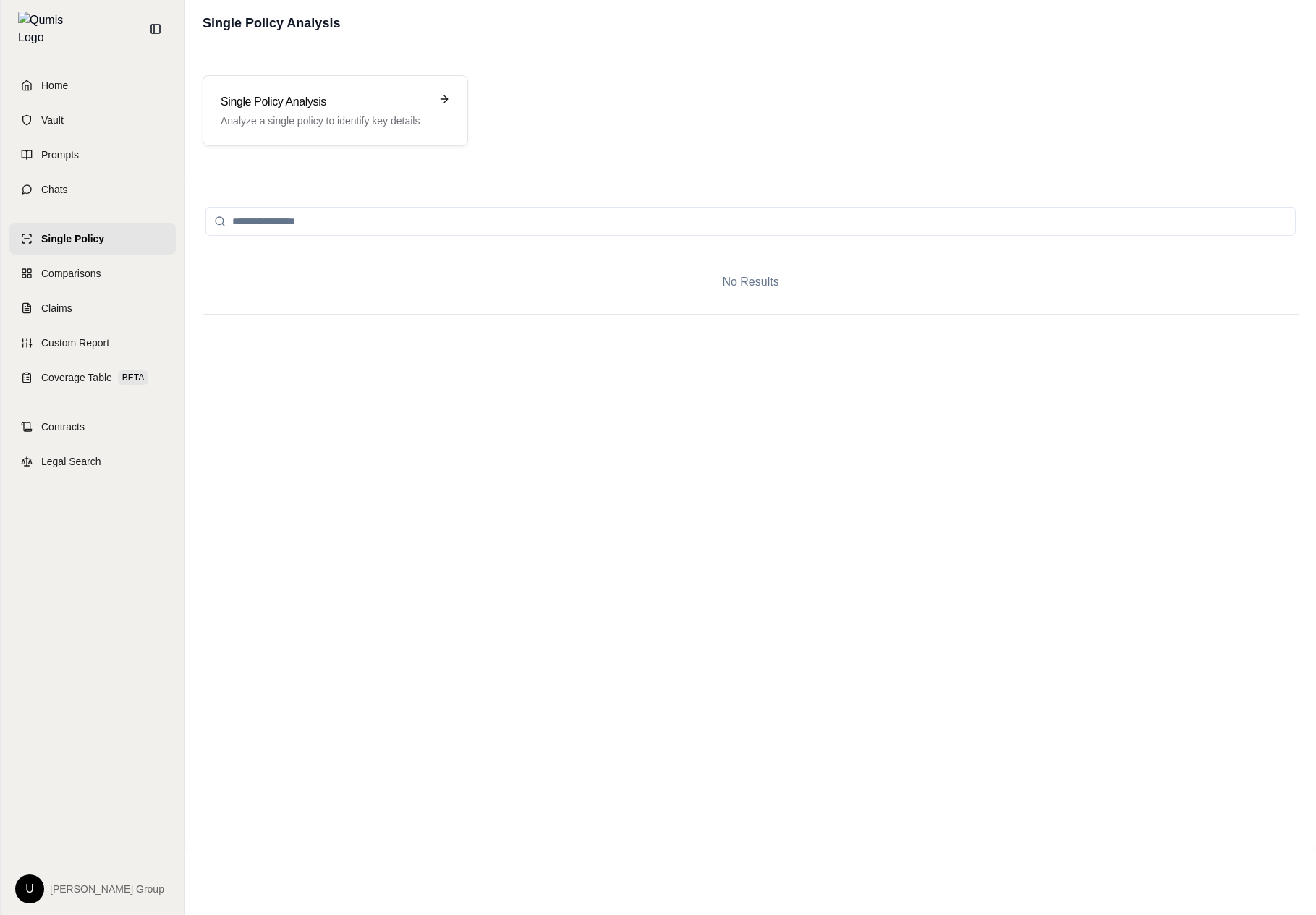
click at [53, 890] on span "[PERSON_NAME] Group" at bounding box center [106, 888] width 114 height 15
click at [27, 890] on html "Home Vault Prompts Chats Single Policy Comparisons Claims Custom Report Coverag…" at bounding box center [658, 457] width 1316 height 915
click at [451, 561] on html "Home Vault Prompts Chats Single Policy Comparisons Claims Custom Report Coverag…" at bounding box center [658, 457] width 1316 height 915
